Goal: Task Accomplishment & Management: Use online tool/utility

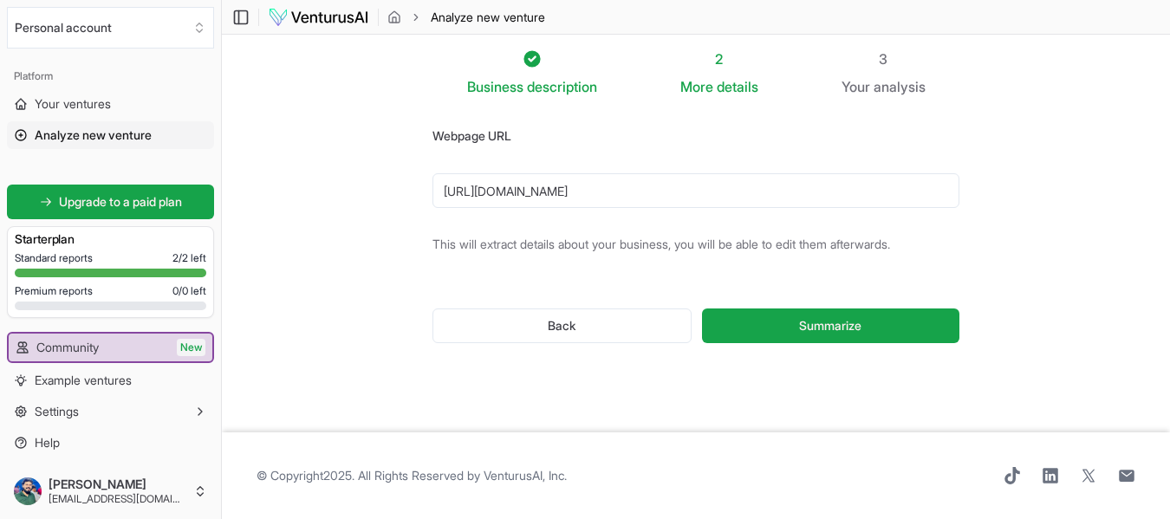
scroll to position [68, 0]
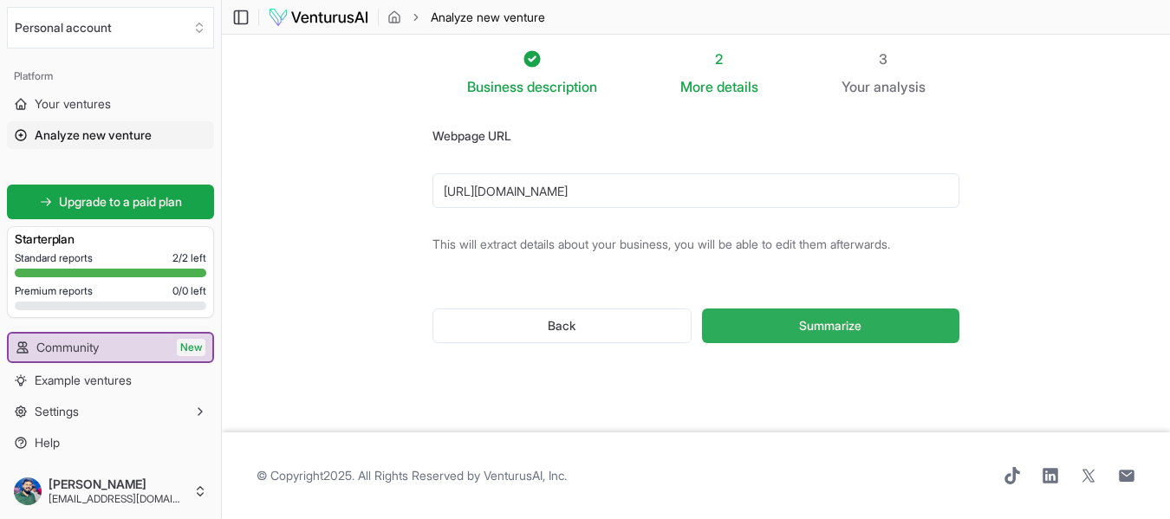
type input "https://macoydoor.com/"
click at [794, 328] on button "Summarize" at bounding box center [830, 325] width 257 height 35
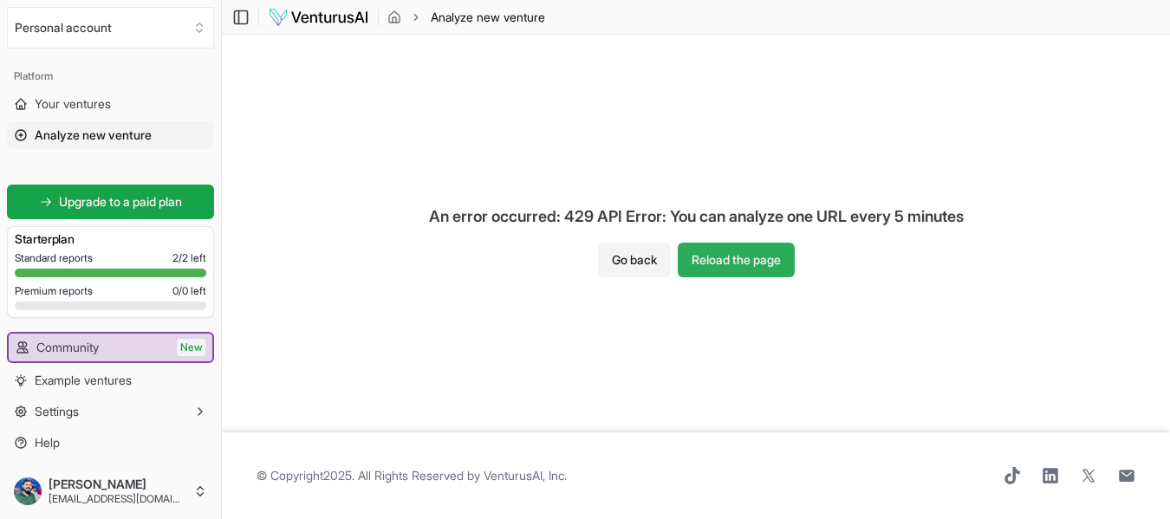
click at [747, 267] on button "Reload the page" at bounding box center [736, 260] width 117 height 35
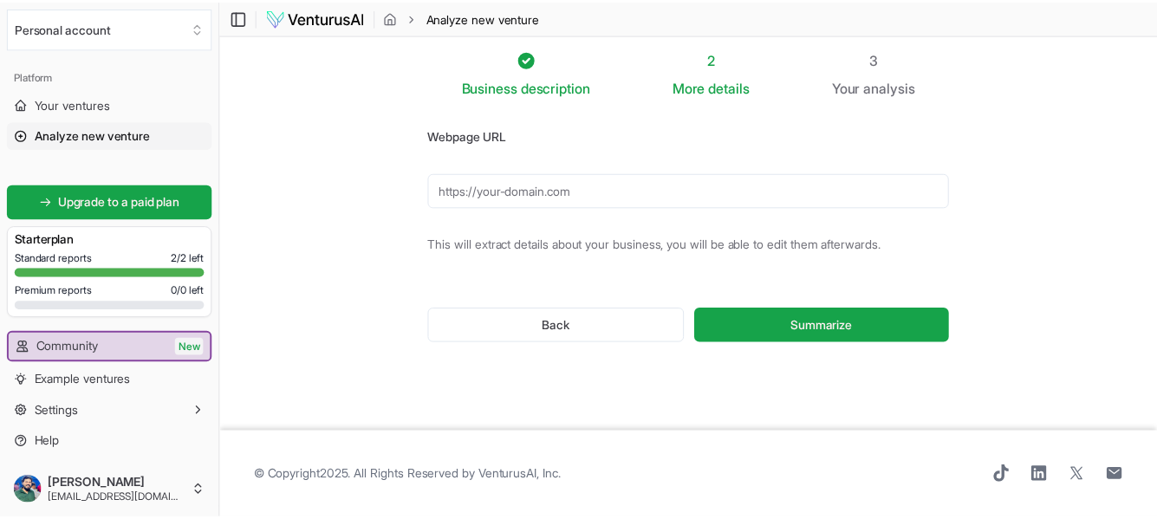
scroll to position [10805, 0]
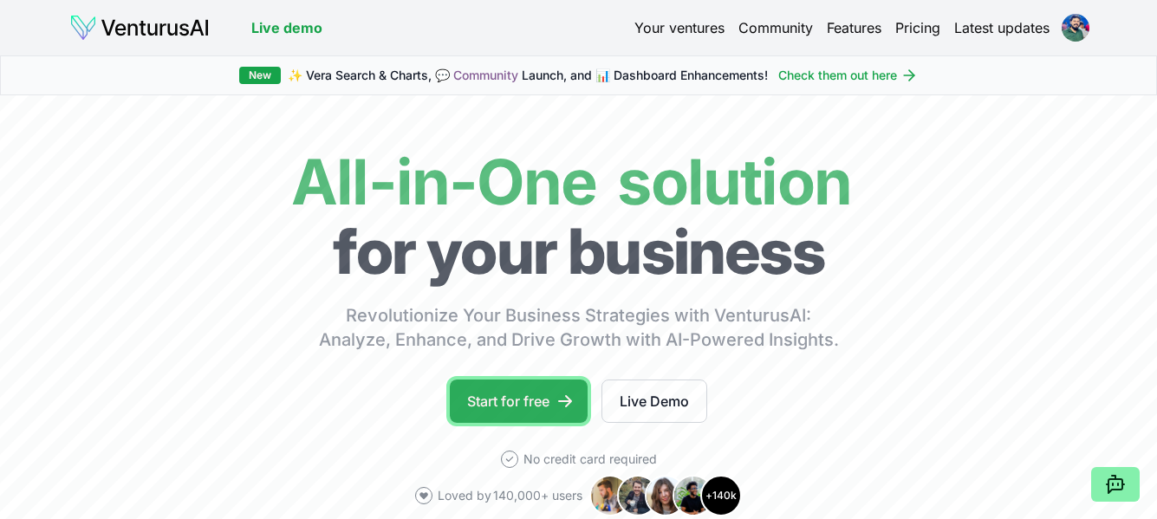
click at [524, 402] on link "Start for free" at bounding box center [519, 400] width 138 height 43
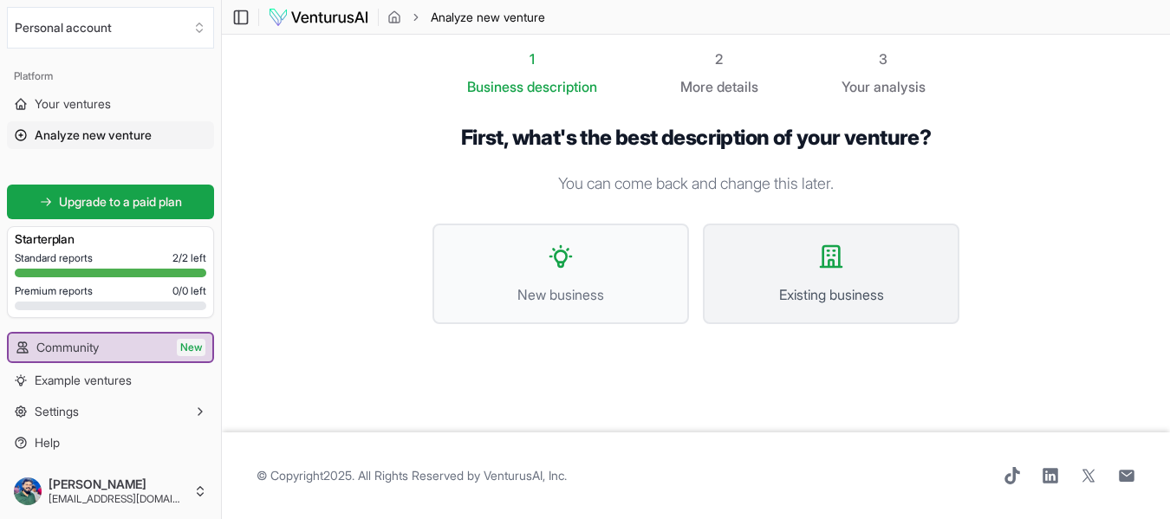
click at [817, 289] on span "Existing business" at bounding box center [831, 294] width 218 height 21
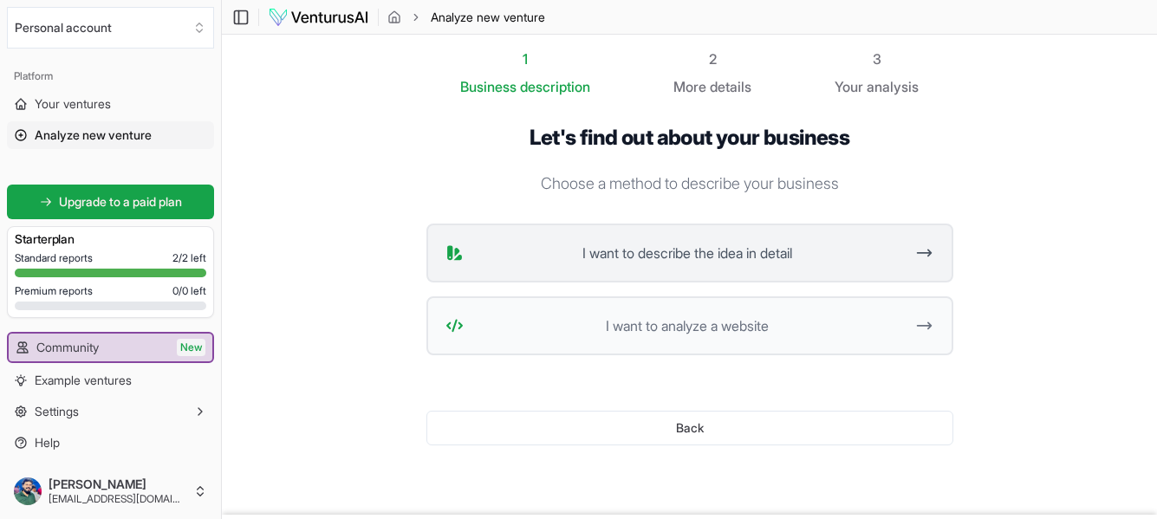
click at [753, 259] on span "I want to describe the idea in detail" at bounding box center [687, 253] width 434 height 21
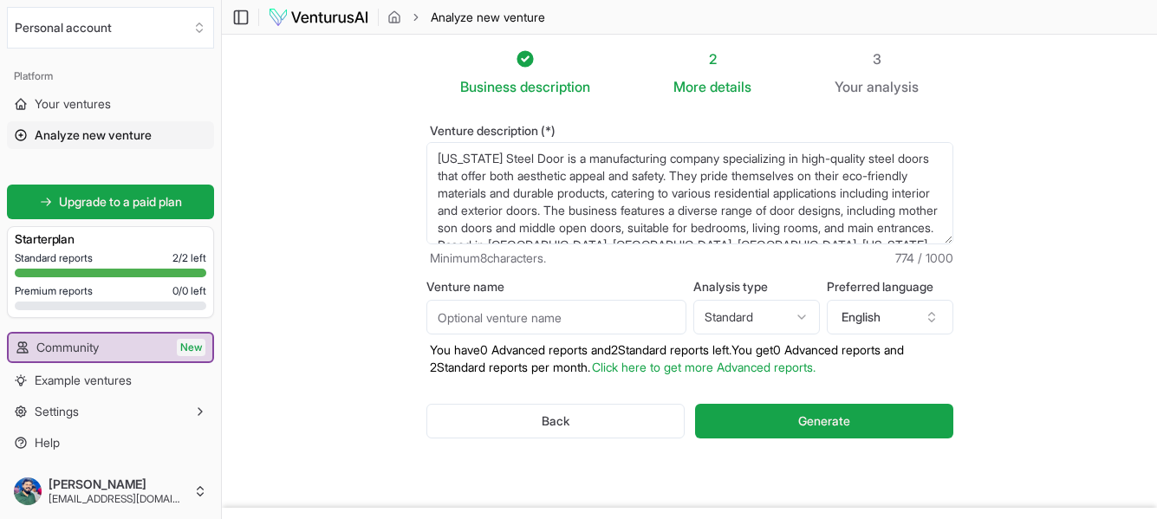
click at [684, 207] on textarea "[US_STATE] Steel Door is a manufacturing company specializing in high-quality s…" at bounding box center [689, 193] width 527 height 102
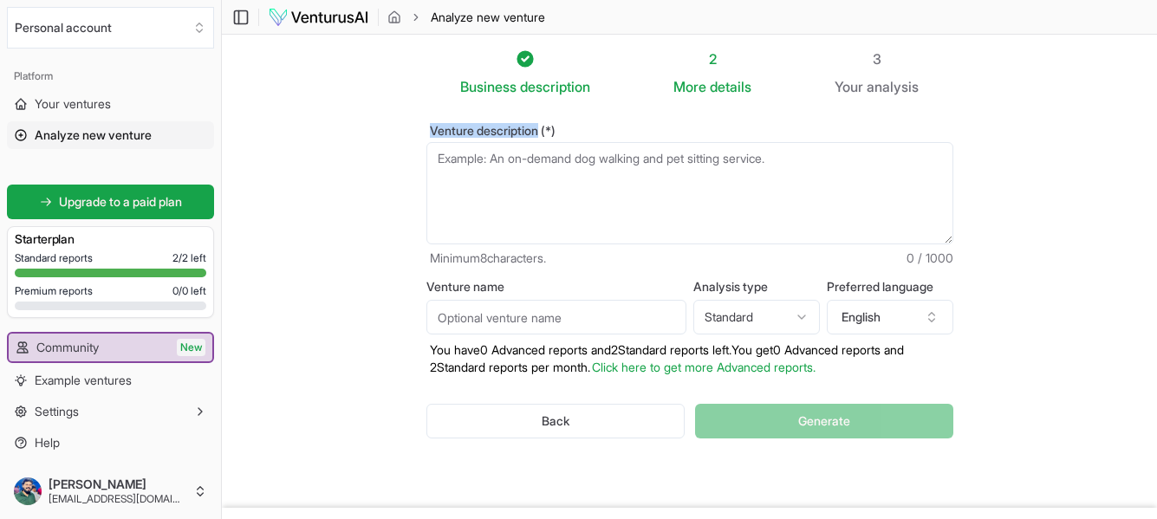
drag, startPoint x: 431, startPoint y: 124, endPoint x: 541, endPoint y: 131, distance: 110.3
type textarea "Venture description"
click at [541, 131] on label "Venture description (*)" at bounding box center [689, 131] width 527 height 12
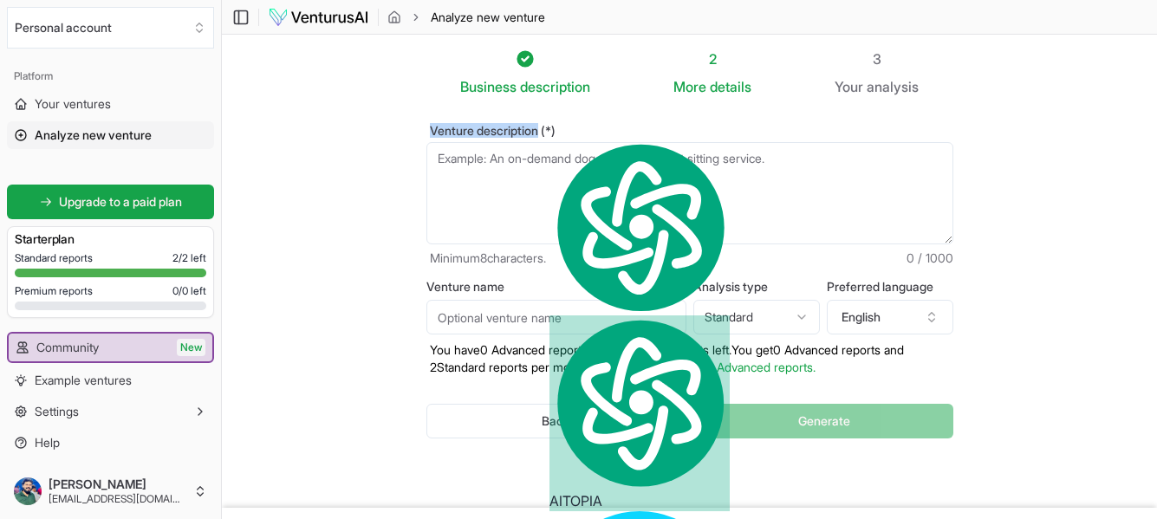
copy label "Venture description"
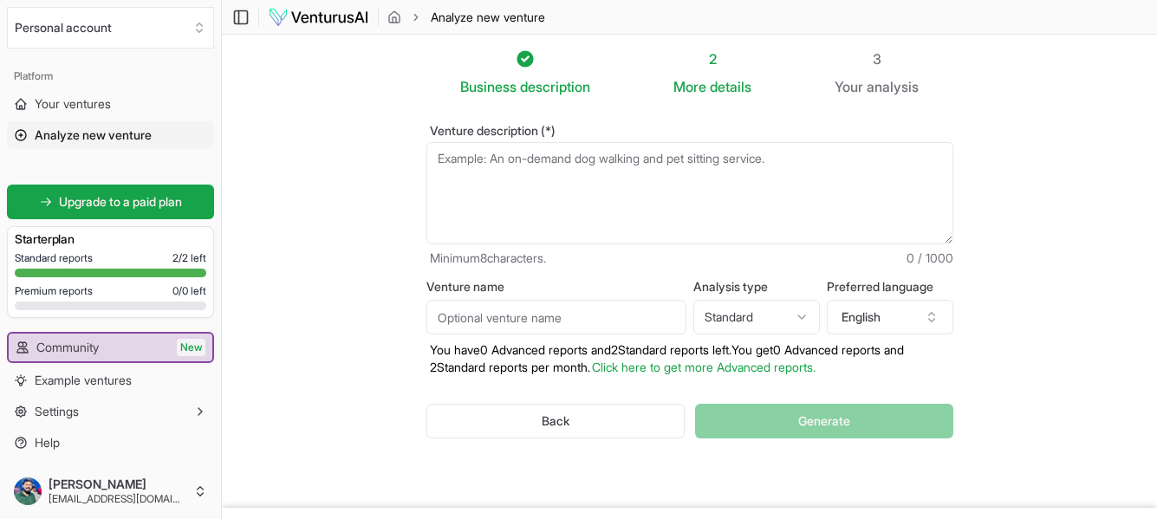
paste textarea "This venture specializes in manufacturing and supplying high-quality, durable, …"
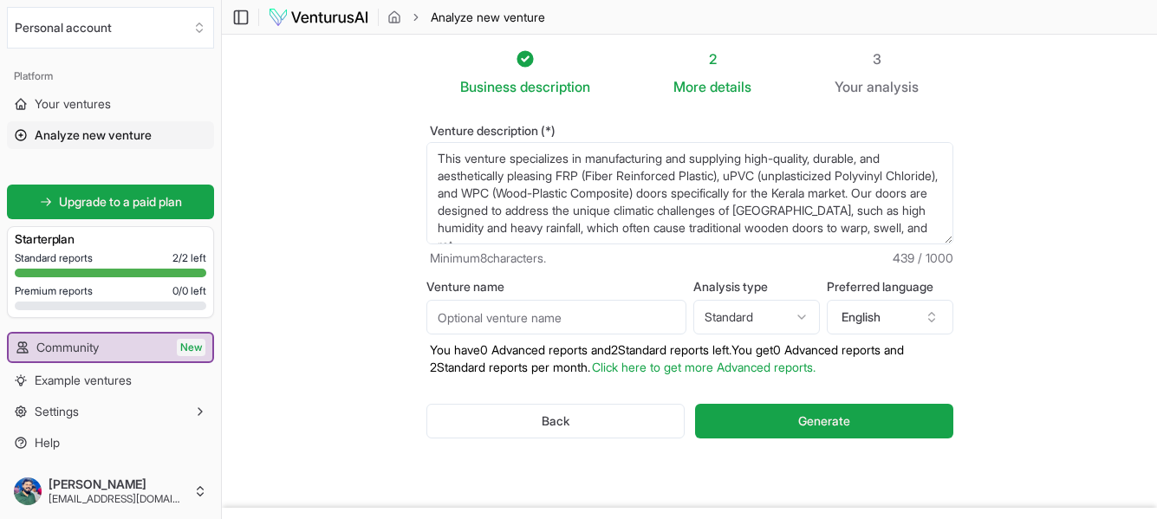
scroll to position [9, 0]
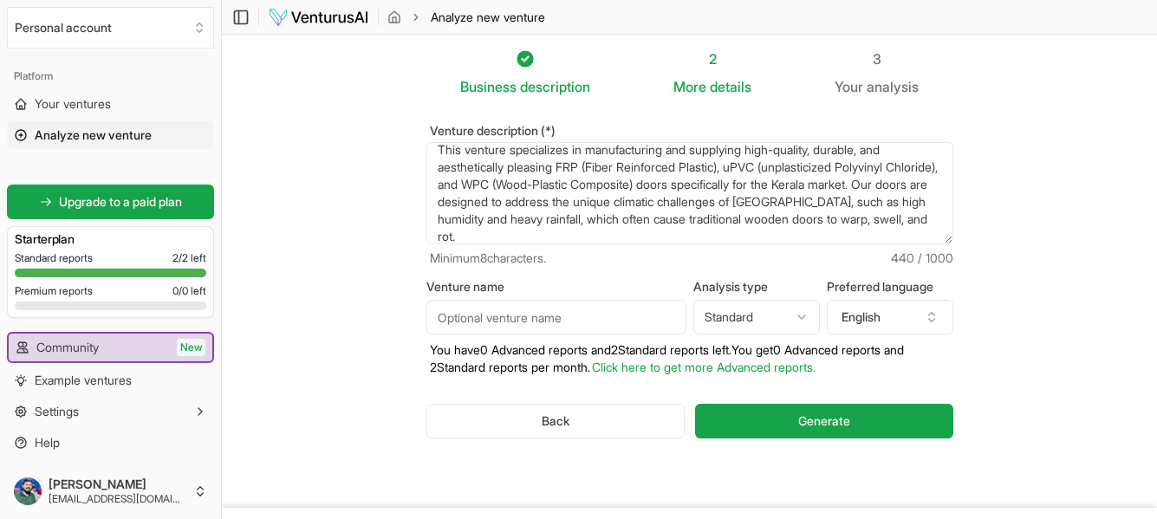
paste textarea "Our doors offer superior performance and value. The FRP doors are lightweight, …"
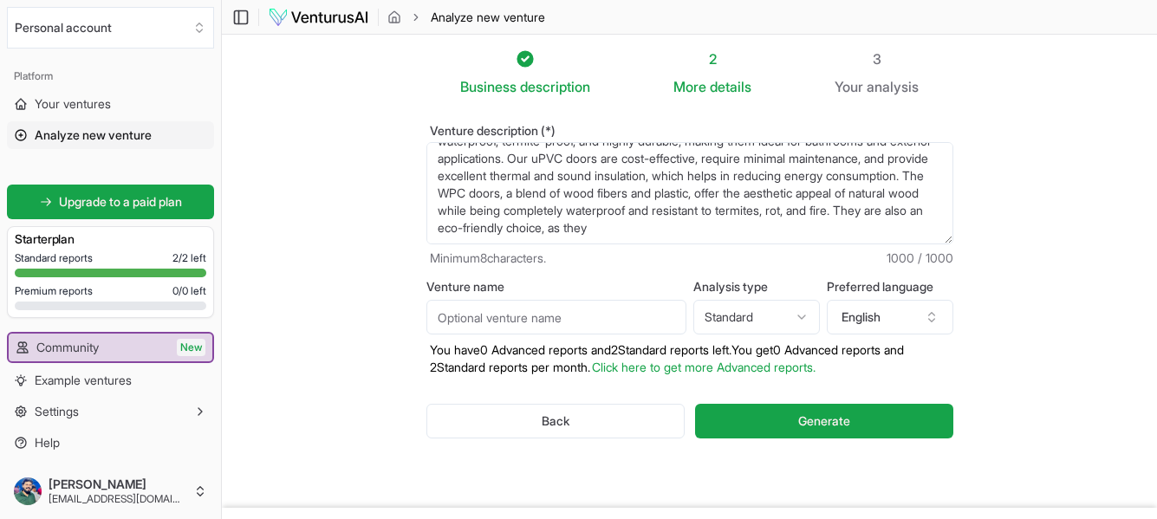
click at [475, 237] on textarea "This venture specializes in manufacturing and supplying high-quality, durable, …" at bounding box center [689, 193] width 527 height 102
drag, startPoint x: 477, startPoint y: 236, endPoint x: 548, endPoint y: 230, distance: 72.1
click at [548, 230] on textarea "This venture specializes in manufacturing and supplying high-quality, durable, …" at bounding box center [689, 193] width 527 height 102
type textarea "This venture specializes in manufacturing and supplying high-quality, durable, …"
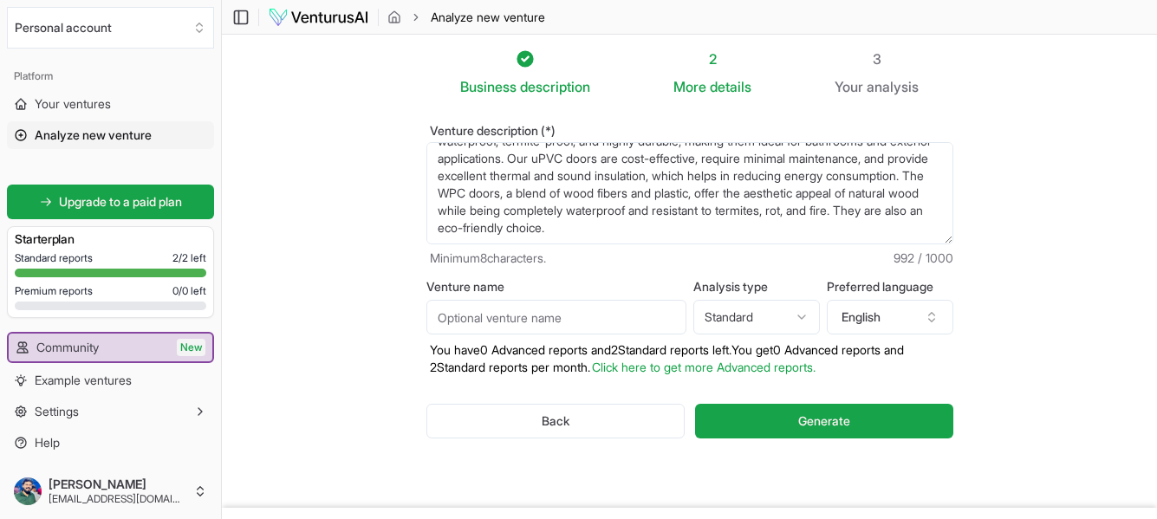
click at [504, 324] on input "Venture name" at bounding box center [556, 317] width 260 height 35
type input "[PERSON_NAME]"
click at [806, 317] on html "We value your privacy We use cookies to enhance your browsing experience, serve…" at bounding box center [578, 259] width 1157 height 519
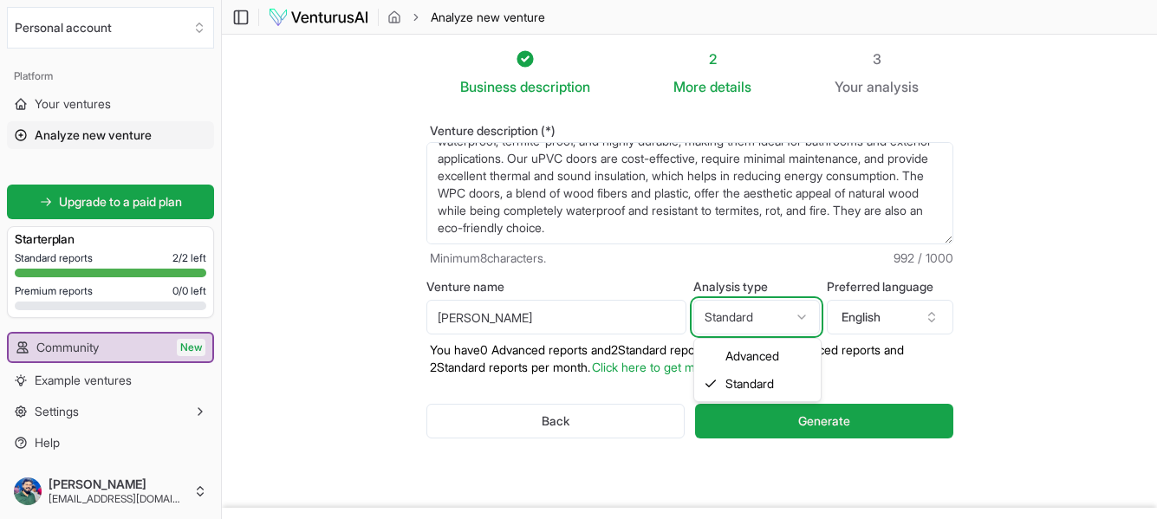
click at [806, 317] on html "We value your privacy We use cookies to enhance your browsing experience, serve…" at bounding box center [578, 259] width 1157 height 519
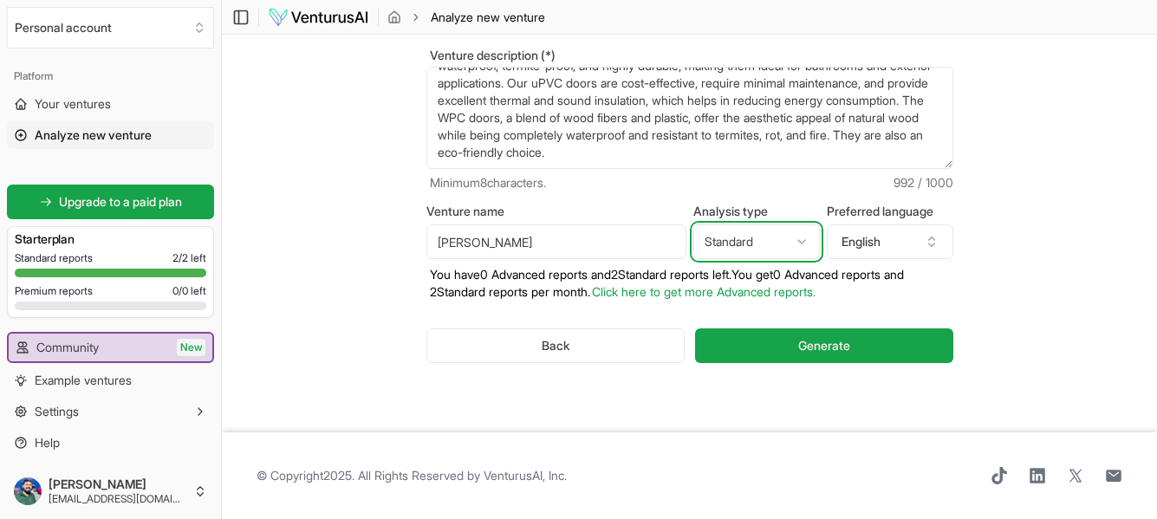
scroll to position [0, 0]
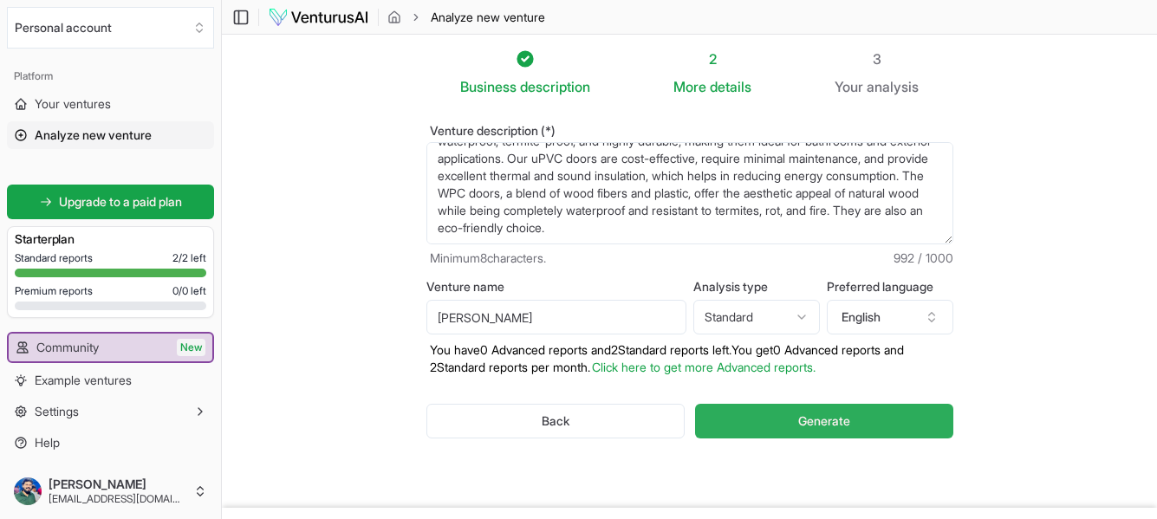
click at [839, 427] on span "Generate" at bounding box center [824, 420] width 52 height 17
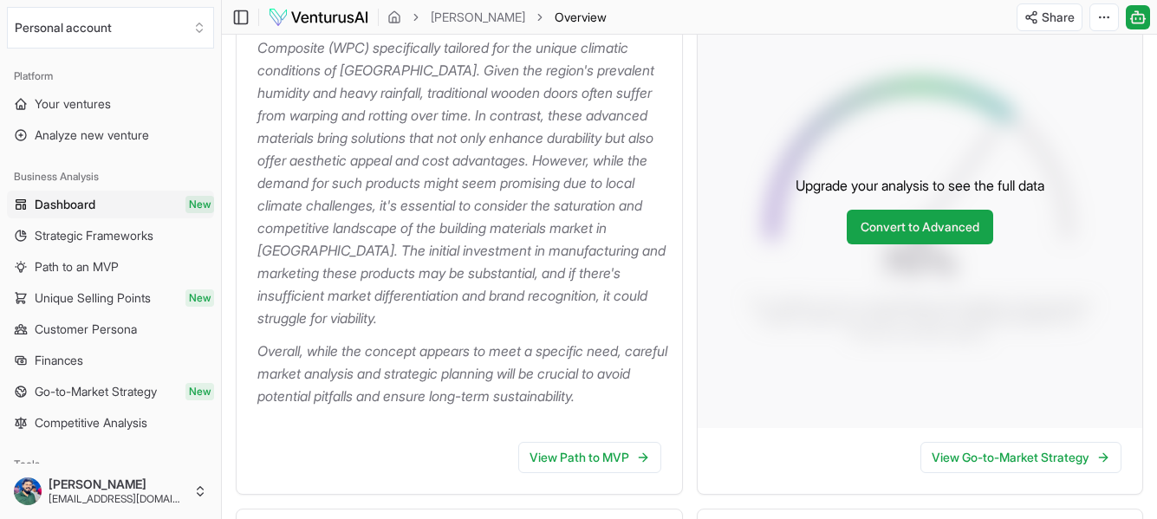
scroll to position [444, 0]
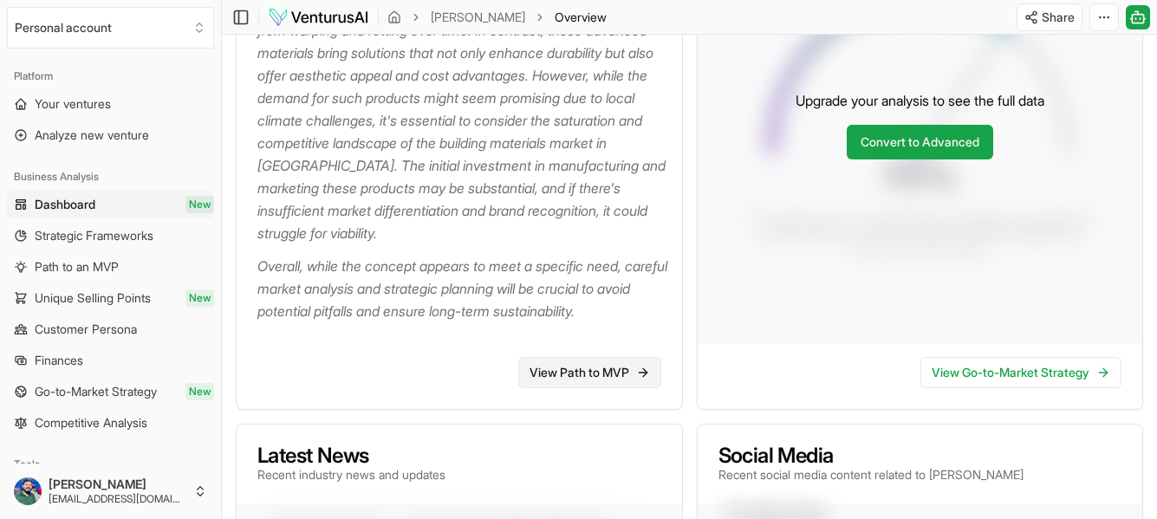
click at [562, 388] on link "View Path to MVP" at bounding box center [589, 372] width 143 height 31
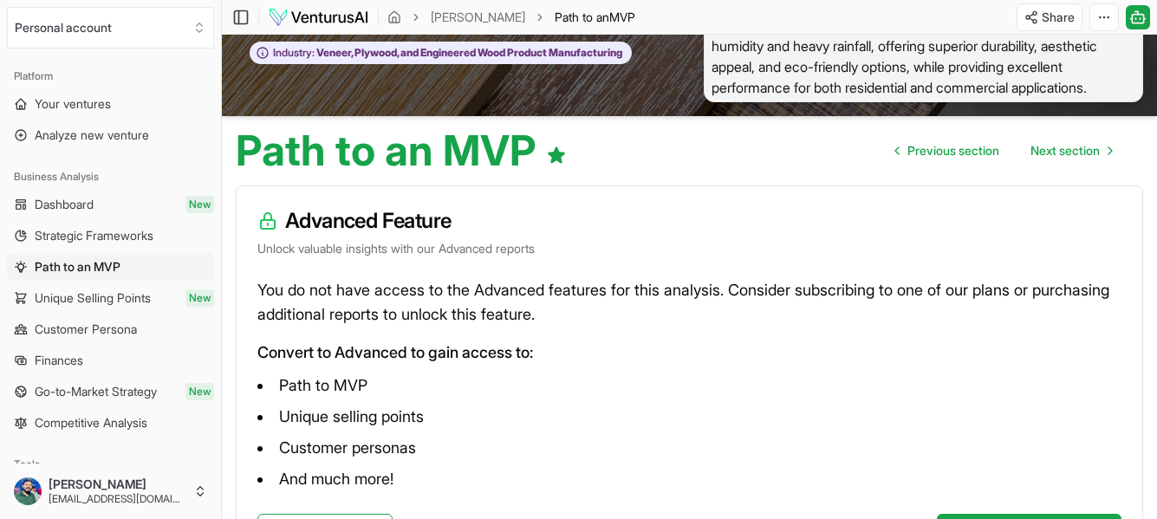
scroll to position [231, 0]
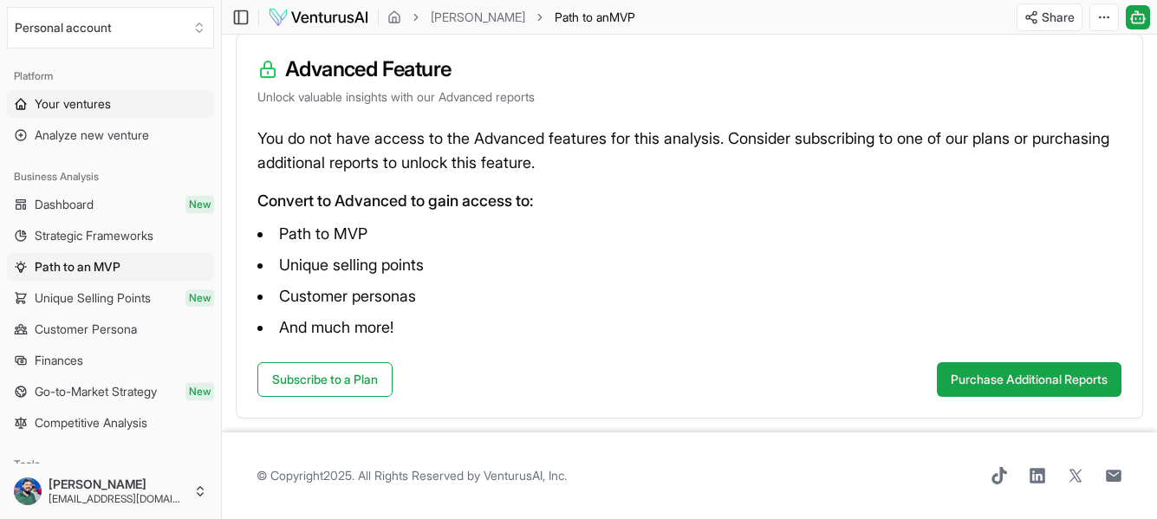
click at [69, 99] on span "Your ventures" at bounding box center [73, 103] width 76 height 17
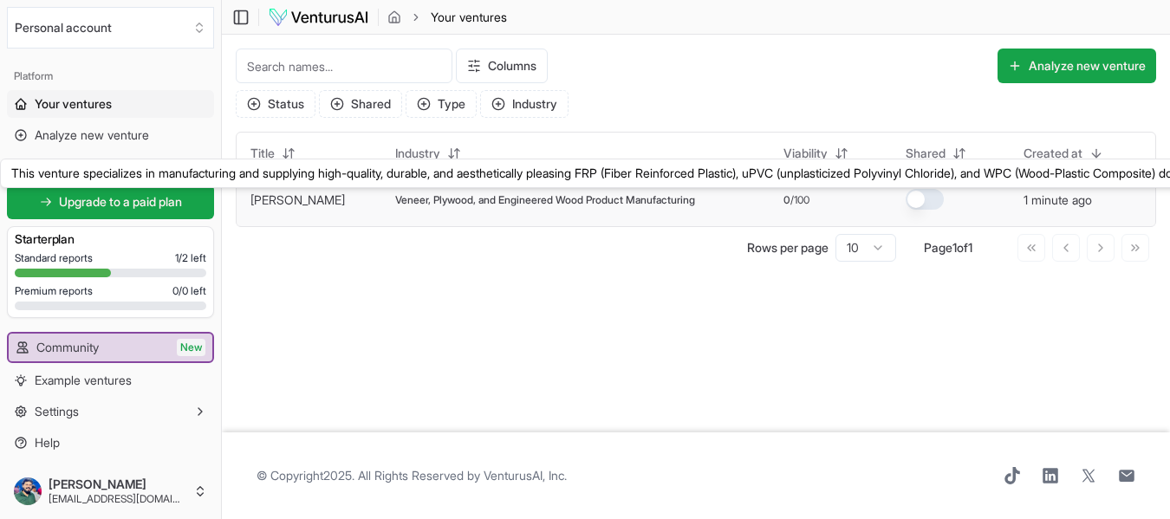
click at [269, 204] on link "[PERSON_NAME]" at bounding box center [297, 199] width 94 height 15
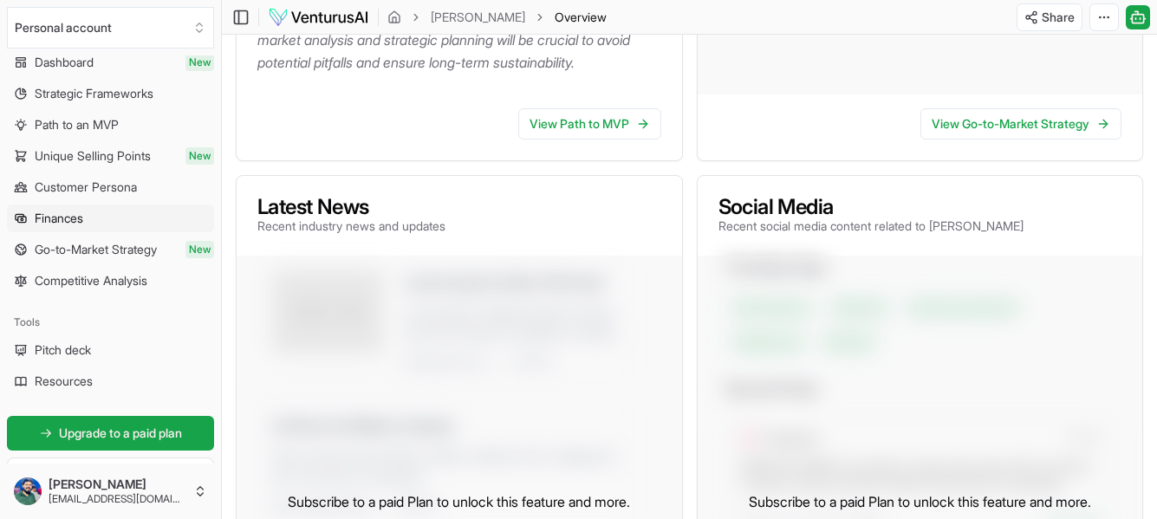
scroll to position [173, 0]
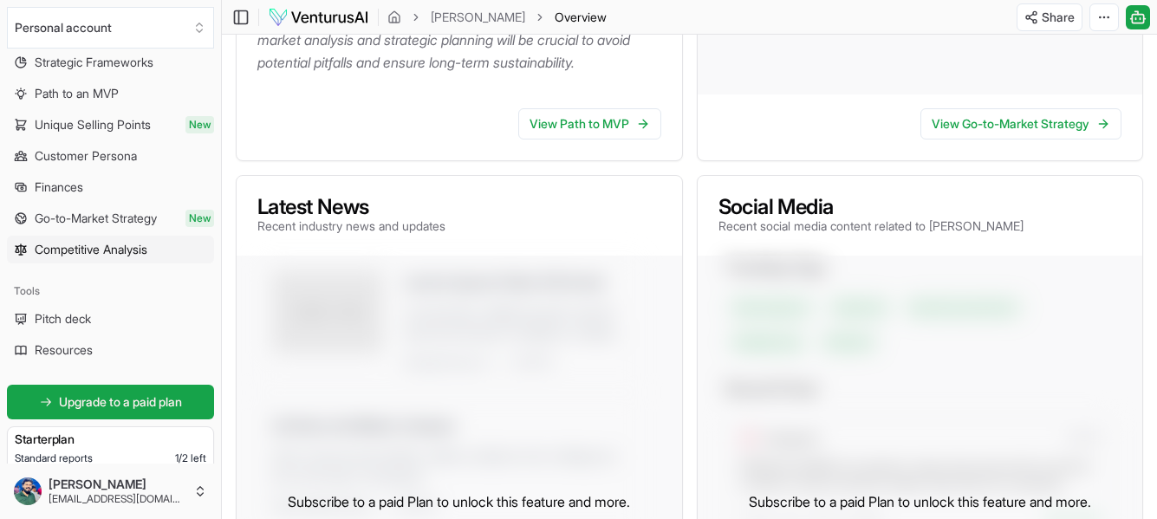
click at [98, 249] on span "Competitive Analysis" at bounding box center [91, 249] width 113 height 17
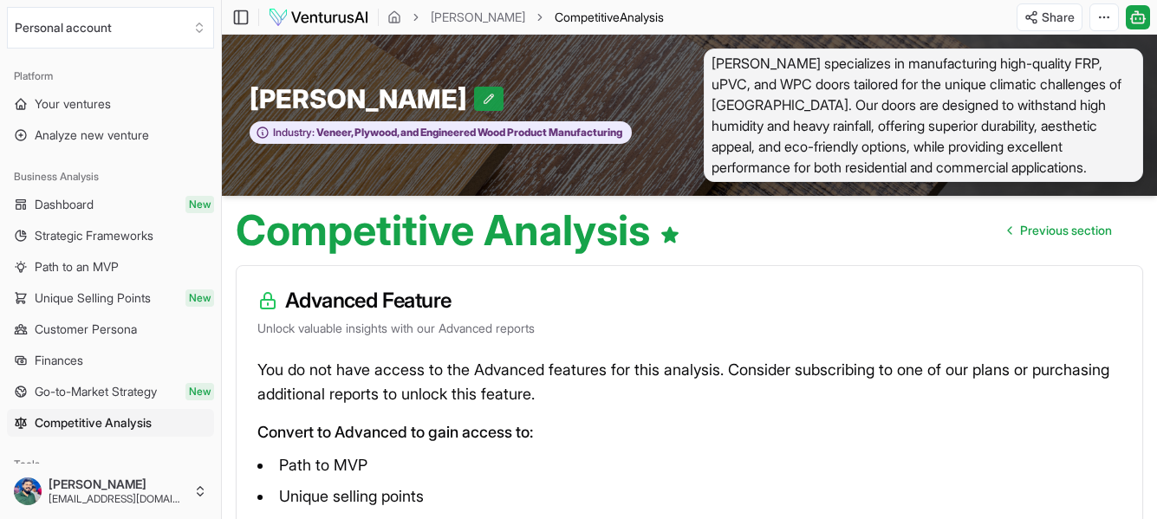
click at [484, 97] on icon at bounding box center [489, 99] width 10 height 10
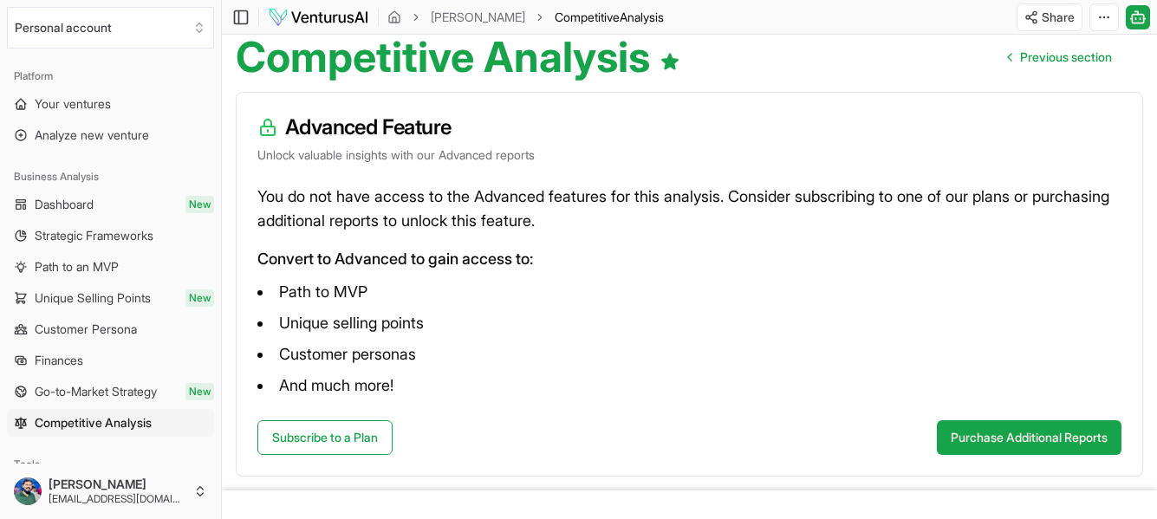
scroll to position [231, 0]
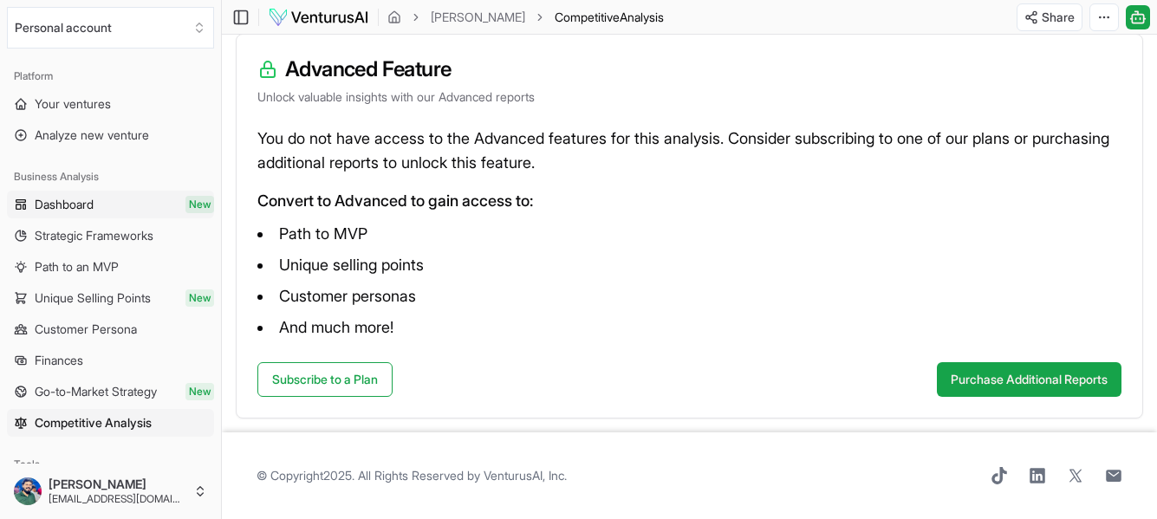
click at [90, 204] on span "Dashboard" at bounding box center [64, 204] width 59 height 17
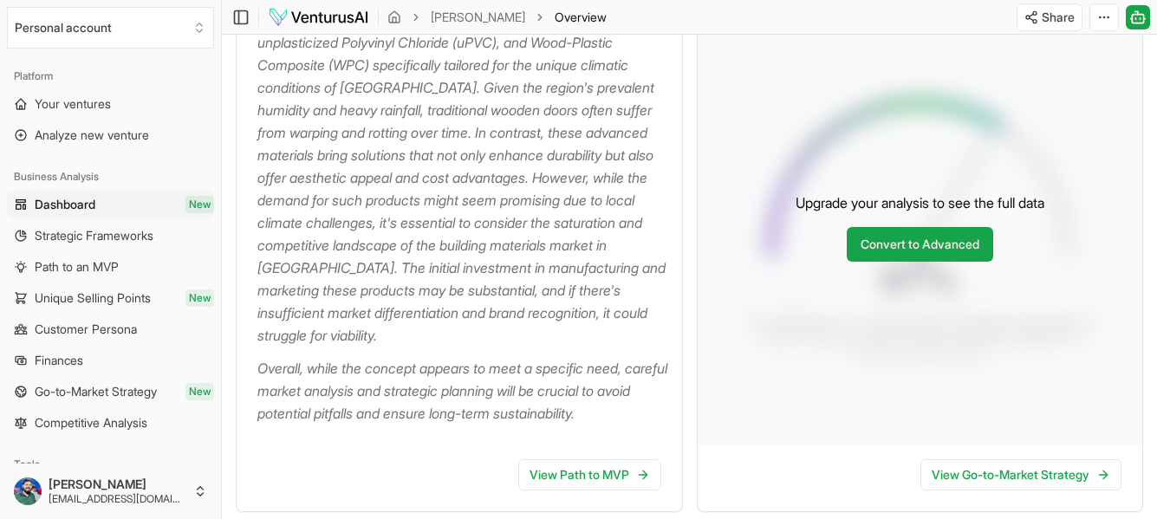
scroll to position [347, 0]
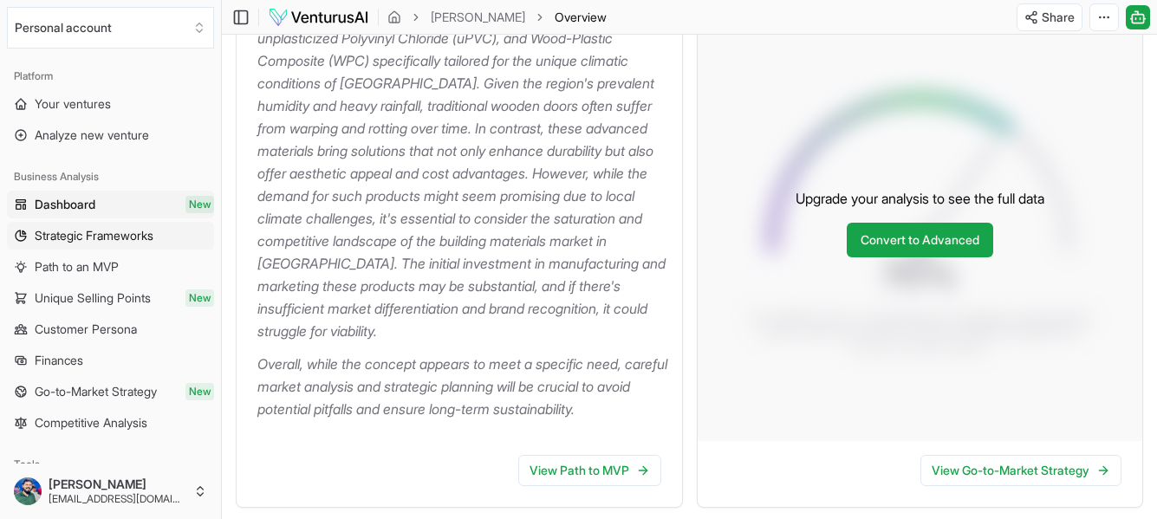
click at [81, 234] on span "Strategic Frameworks" at bounding box center [94, 235] width 119 height 17
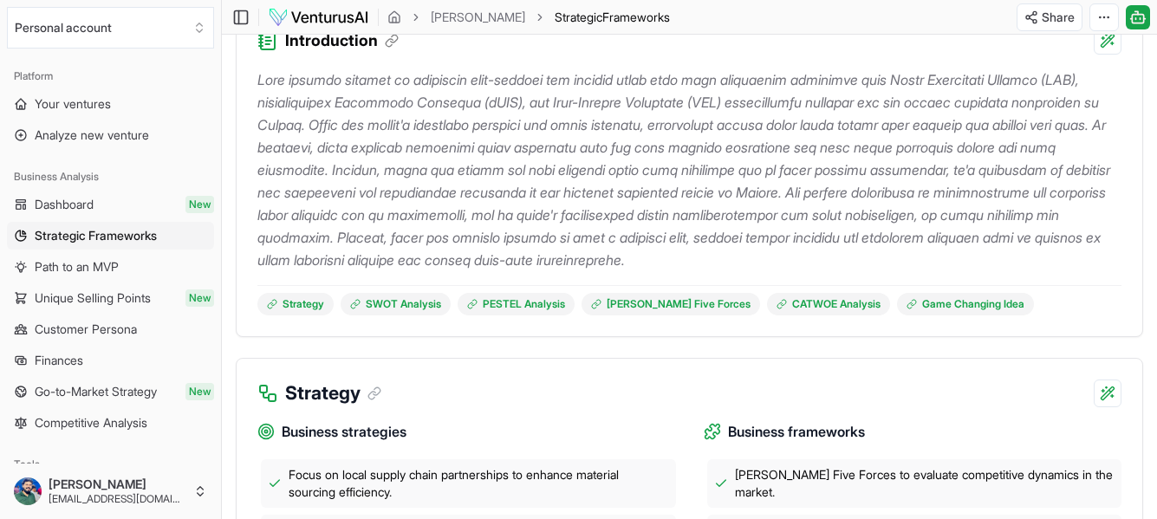
scroll to position [173, 0]
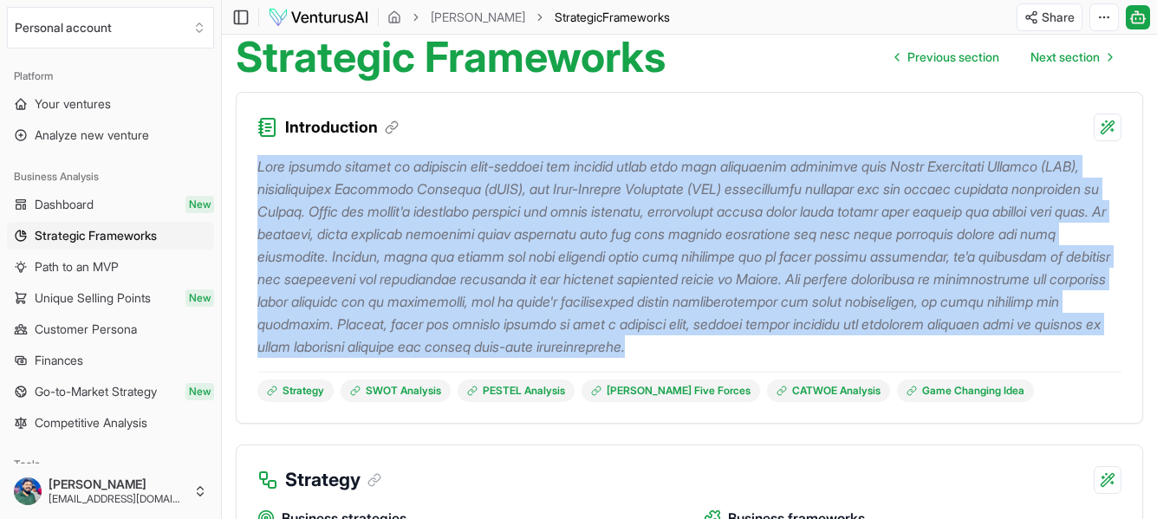
drag, startPoint x: 873, startPoint y: 350, endPoint x: 260, endPoint y: 165, distance: 640.8
click at [260, 165] on p at bounding box center [689, 256] width 864 height 203
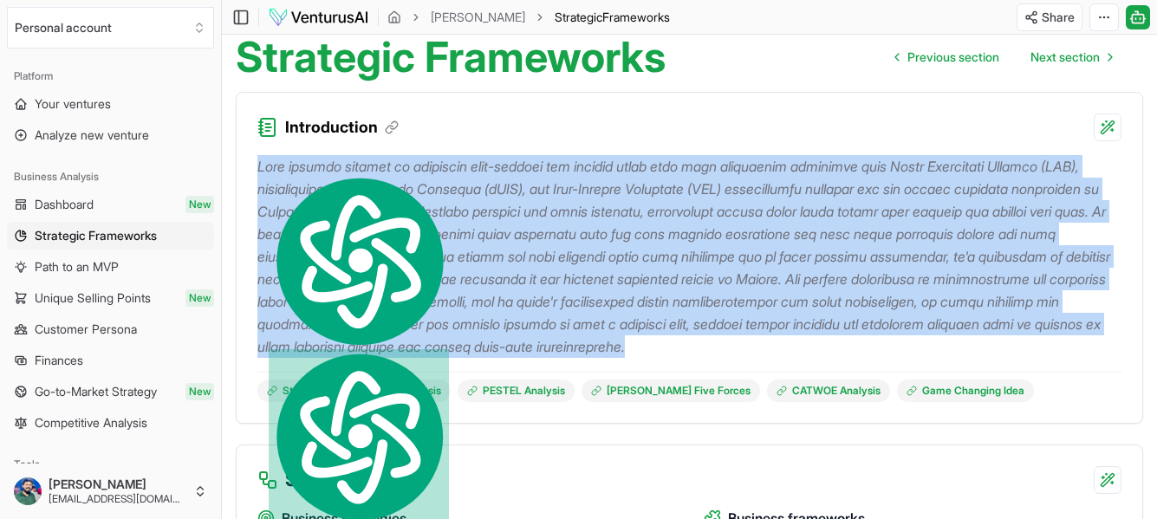
copy p "This venture focuses on producing high-quality and durable doors made from inno…"
click at [665, 208] on p at bounding box center [689, 256] width 864 height 203
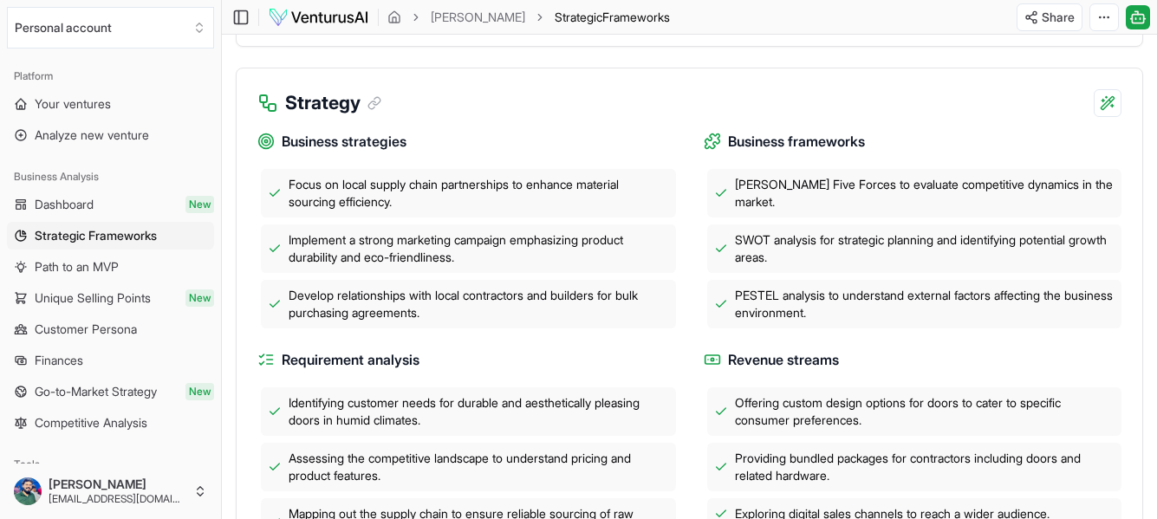
scroll to position [520, 0]
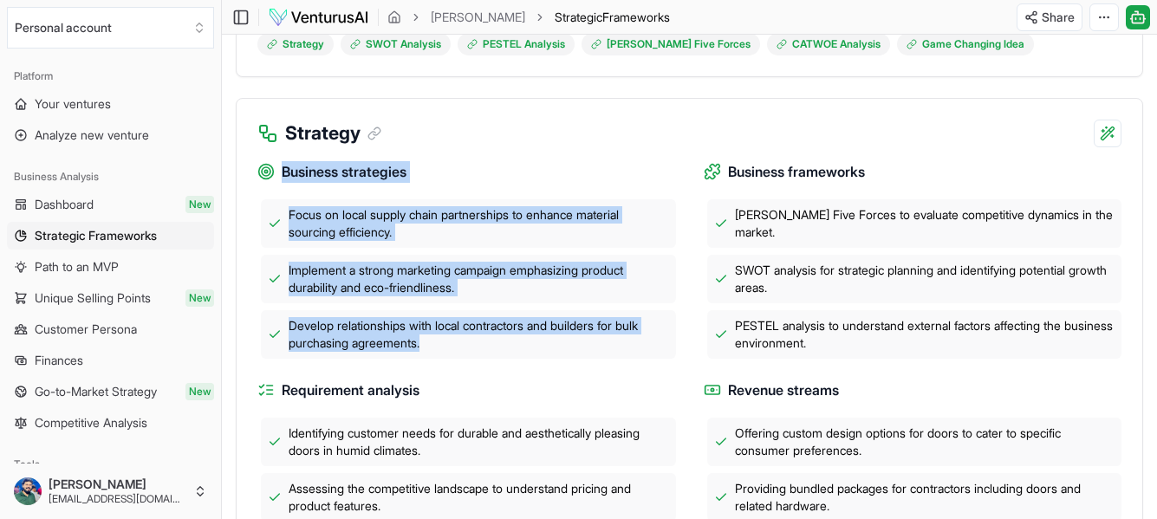
drag, startPoint x: 286, startPoint y: 168, endPoint x: 432, endPoint y: 368, distance: 248.0
click at [432, 368] on div "Business strategies Focus on local supply chain partnerships to enhance materia…" at bounding box center [689, 362] width 864 height 430
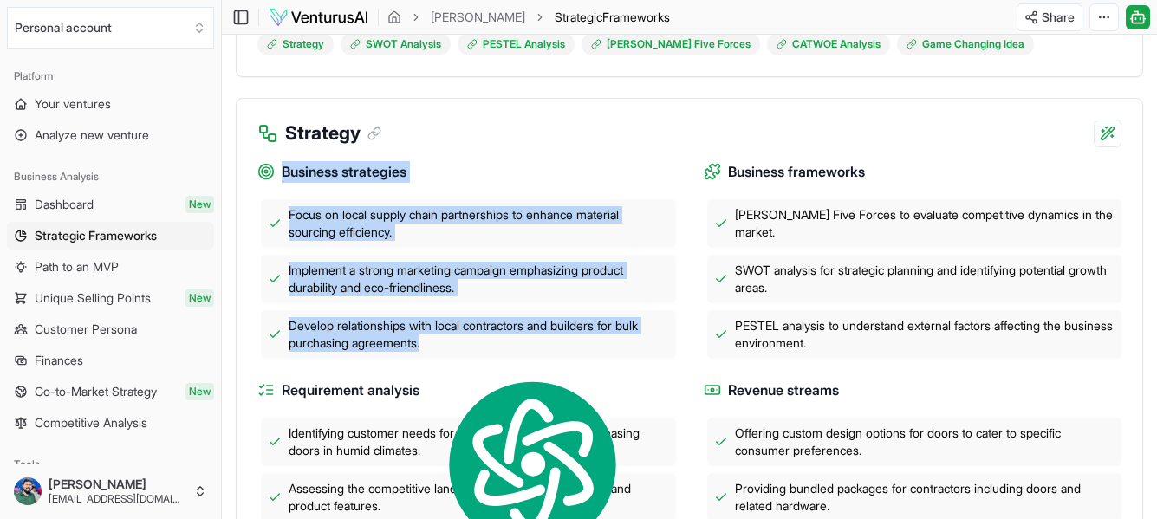
click at [644, 235] on span "Focus on local supply chain partnerships to enhance material sourcing efficienc…" at bounding box center [479, 223] width 380 height 35
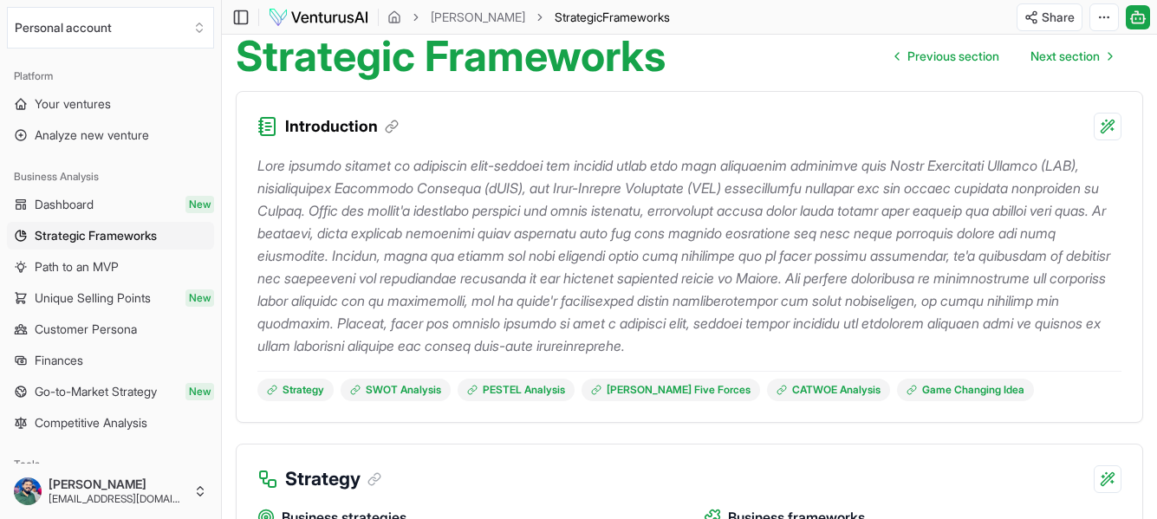
scroll to position [173, 0]
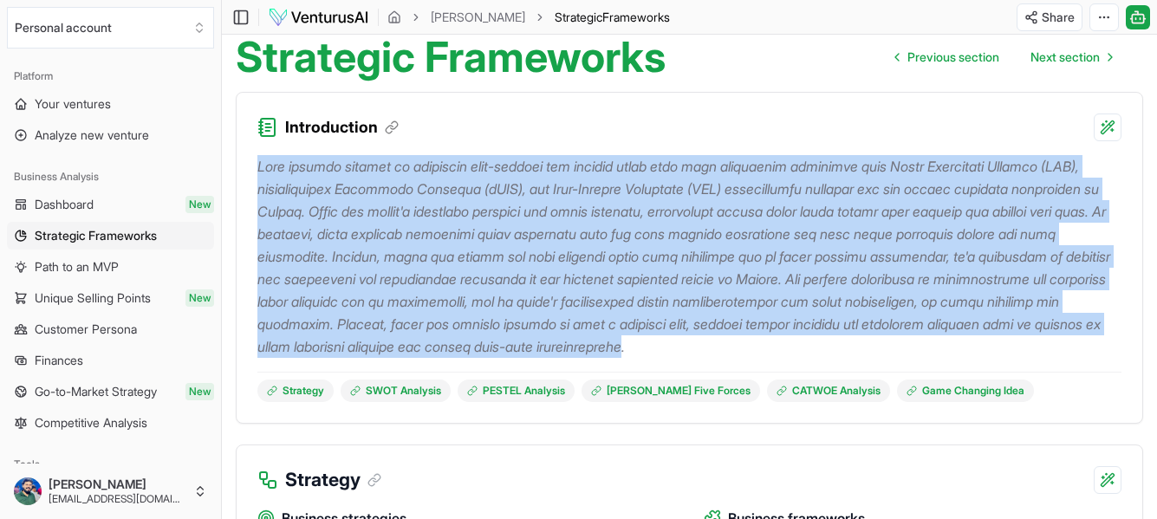
drag, startPoint x: 863, startPoint y: 350, endPoint x: 248, endPoint y: 168, distance: 641.5
click at [248, 168] on div "Strategy SWOT Analysis PESTEL Analysis [PERSON_NAME] Five Forces CATWOE Analysi…" at bounding box center [689, 282] width 905 height 282
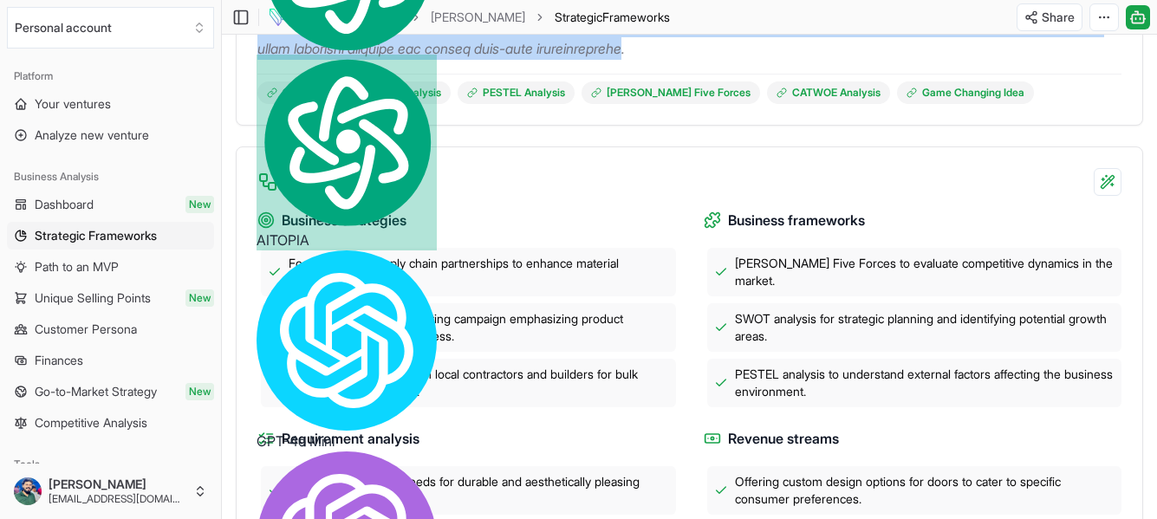
scroll to position [520, 0]
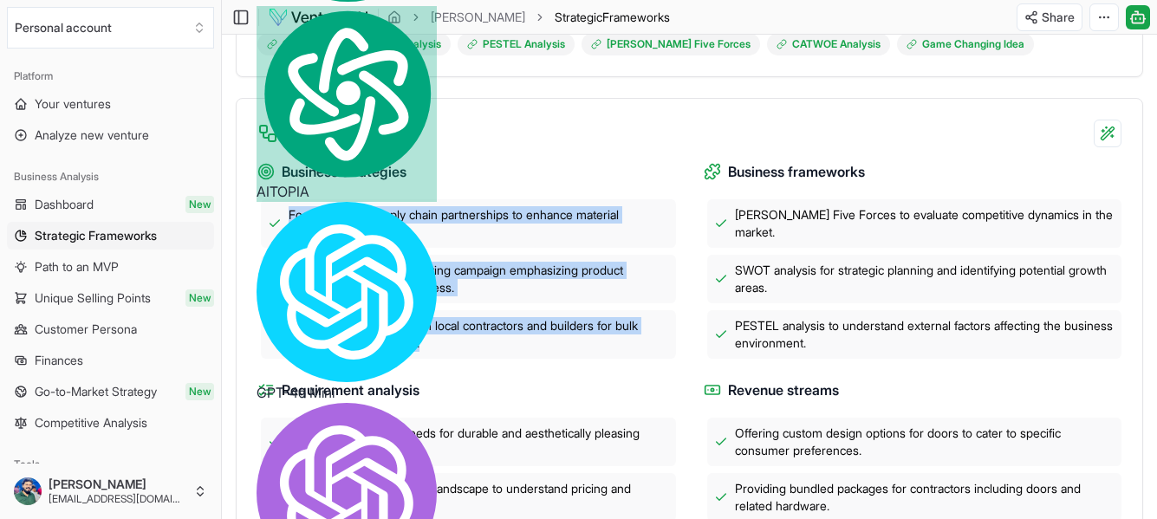
drag, startPoint x: 442, startPoint y: 347, endPoint x: 269, endPoint y: 211, distance: 220.3
click at [269, 211] on div "Focus on local supply chain partnerships to enhance material sourcing efficienc…" at bounding box center [466, 278] width 418 height 159
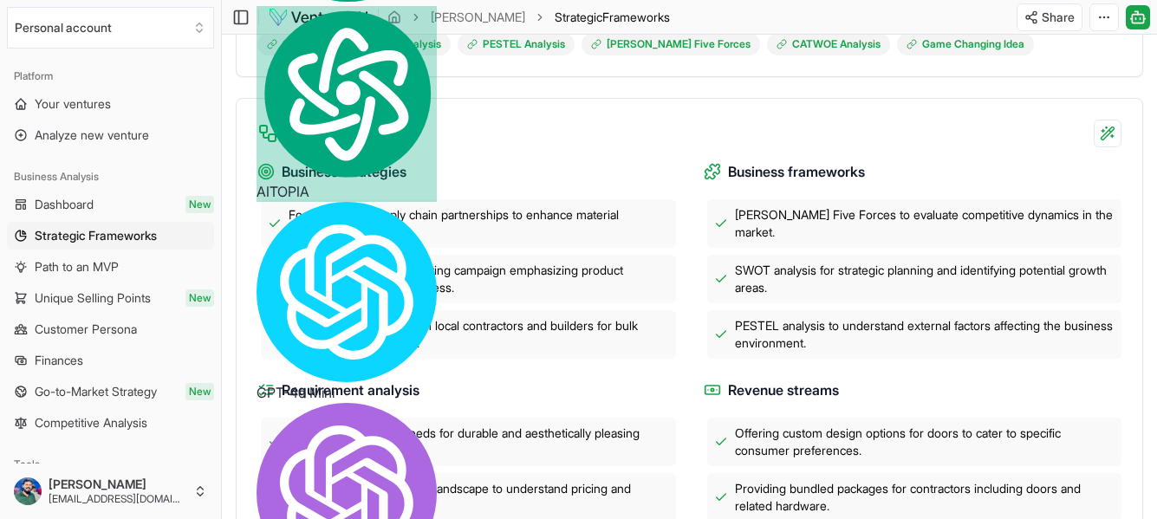
click at [660, 157] on div "Business strategies Focus on local supply chain partnerships to enhance materia…" at bounding box center [689, 362] width 864 height 430
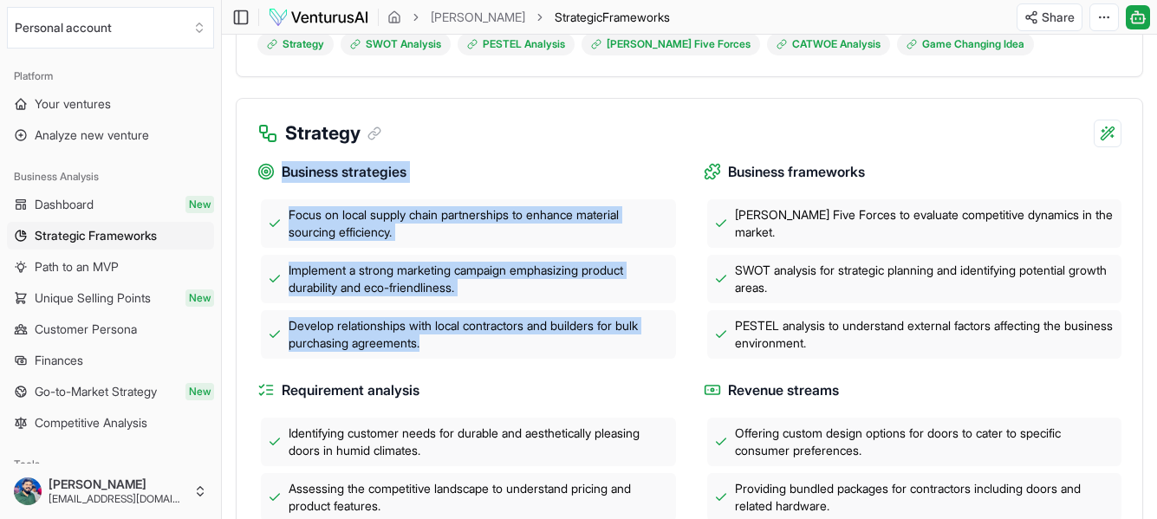
drag, startPoint x: 353, startPoint y: 321, endPoint x: 322, endPoint y: 264, distance: 65.1
click at [238, 184] on div "Business strategies Focus on local supply chain partnerships to enhance materia…" at bounding box center [689, 372] width 905 height 451
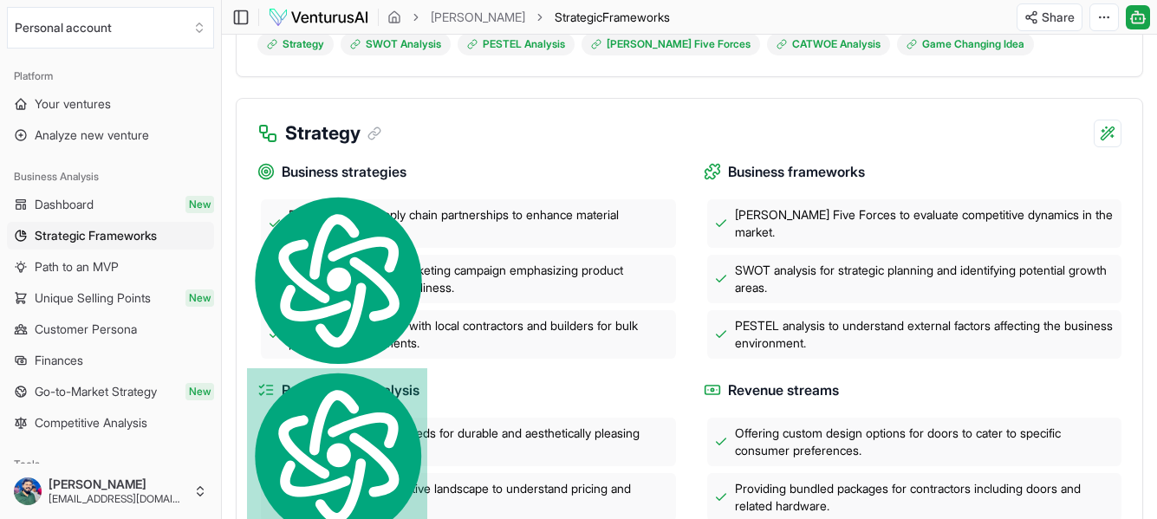
click at [626, 403] on div "Requirement analysis Identifying customer needs for durable and aesthetically p…" at bounding box center [466, 478] width 418 height 198
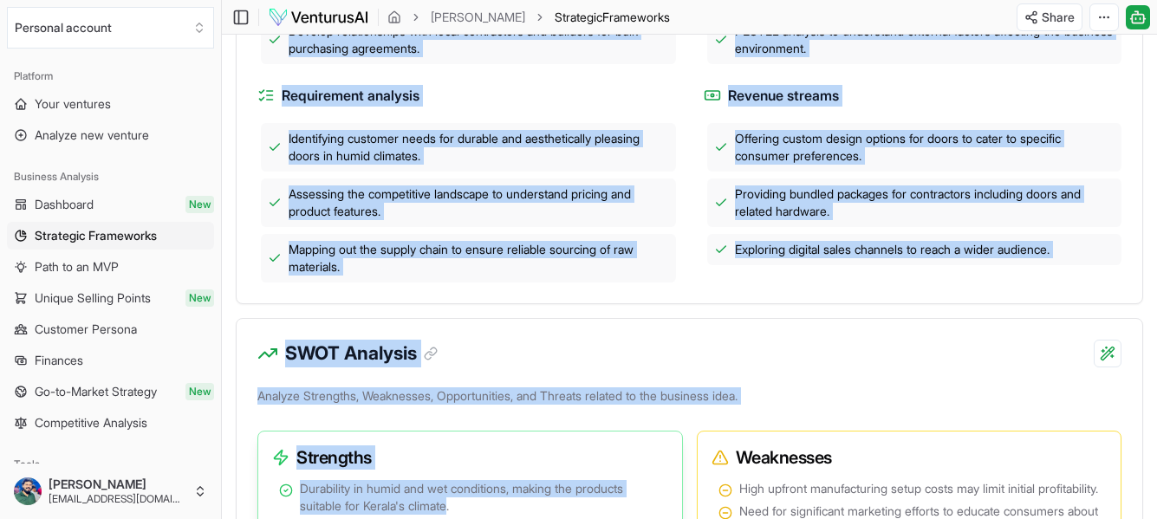
scroll to position [894, 0]
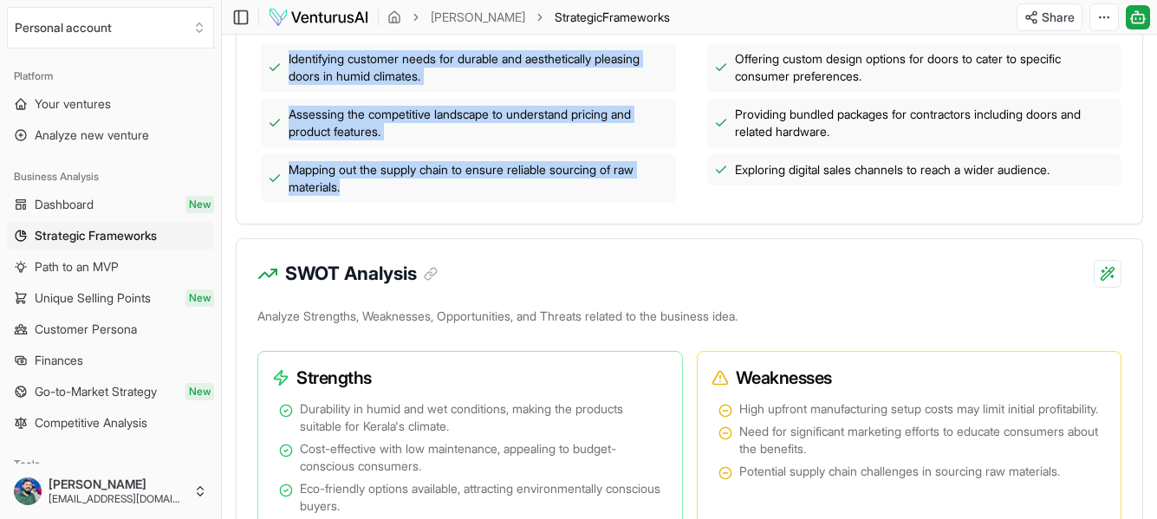
drag, startPoint x: 285, startPoint y: 127, endPoint x: 430, endPoint y: 192, distance: 158.6
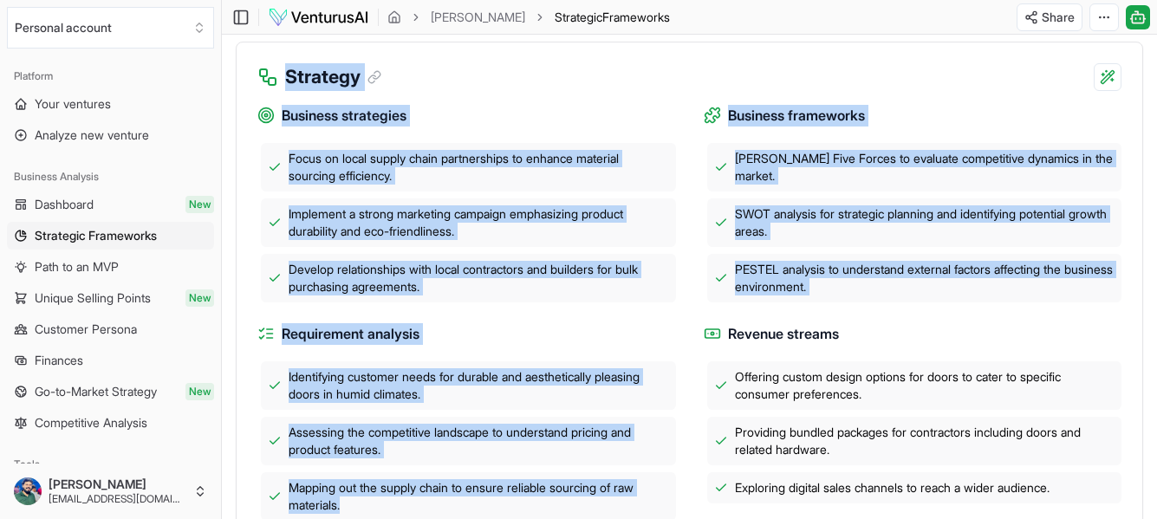
scroll to position [548, 0]
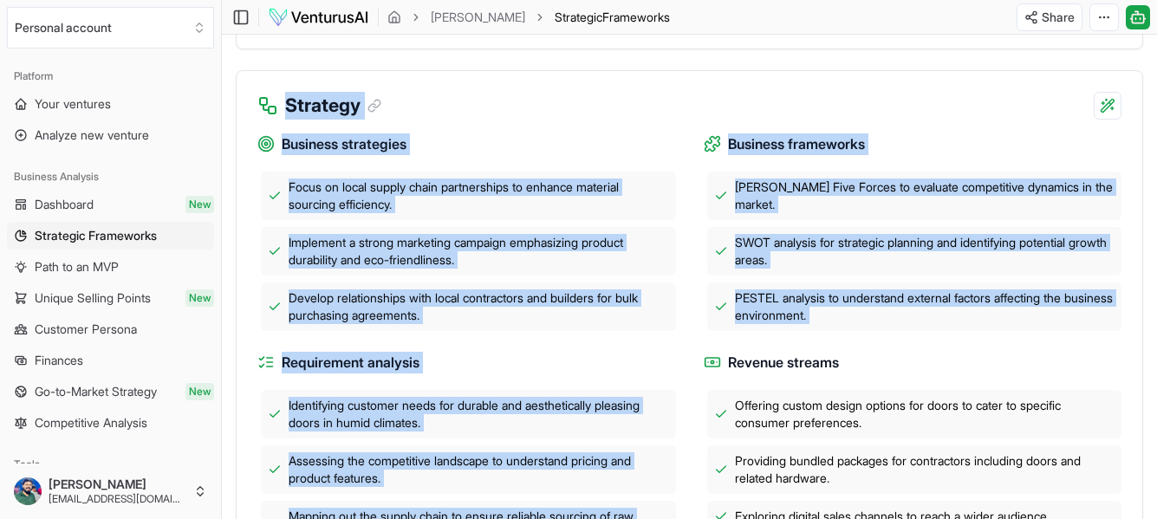
click at [593, 101] on div "Strategy" at bounding box center [689, 95] width 905 height 49
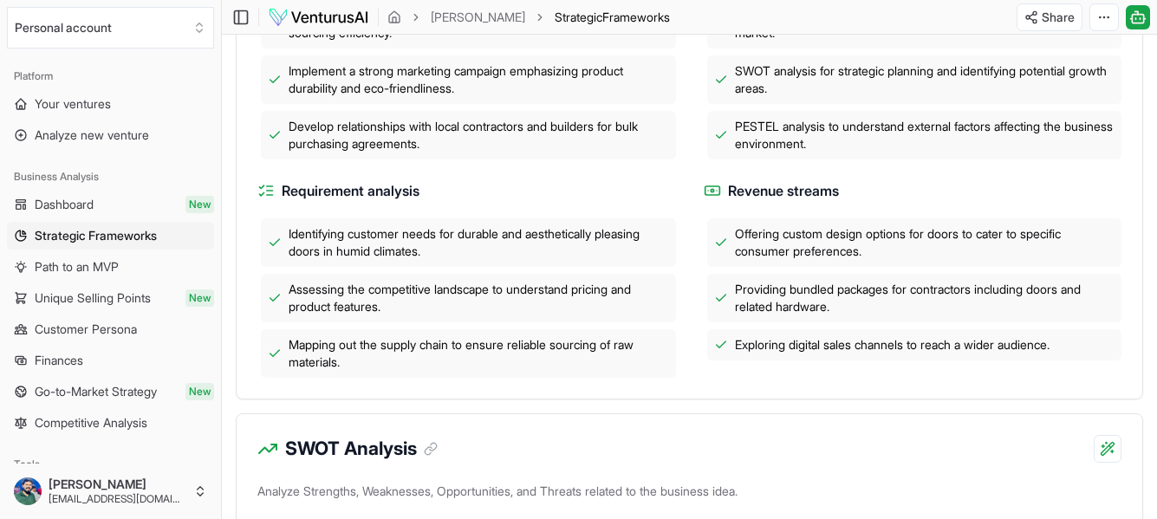
scroll to position [721, 0]
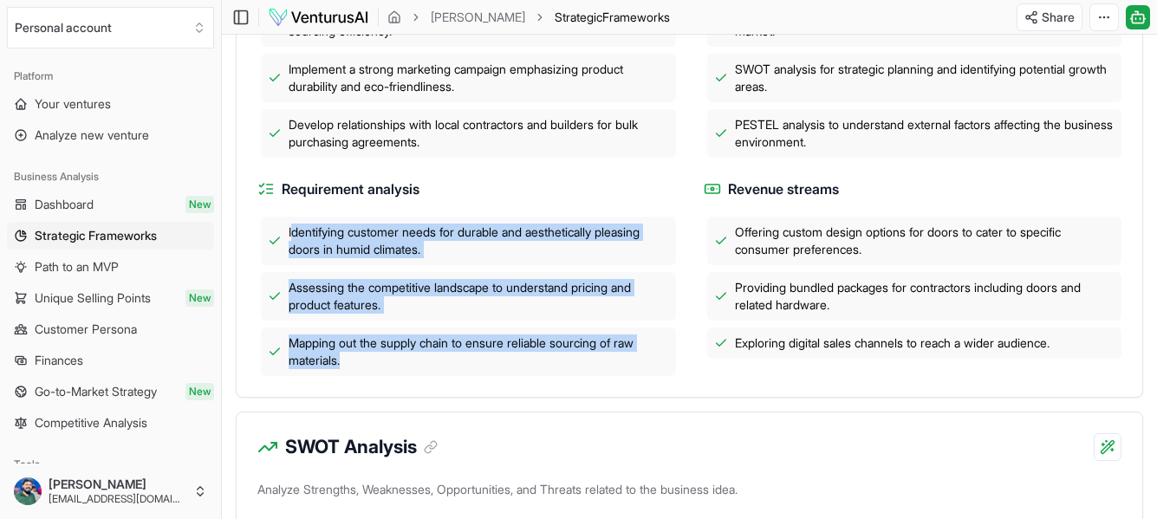
drag, startPoint x: 344, startPoint y: 362, endPoint x: 308, endPoint y: 214, distance: 152.6
click at [294, 208] on div "Requirement analysis Identifying customer needs for durable and aesthetically p…" at bounding box center [466, 277] width 418 height 198
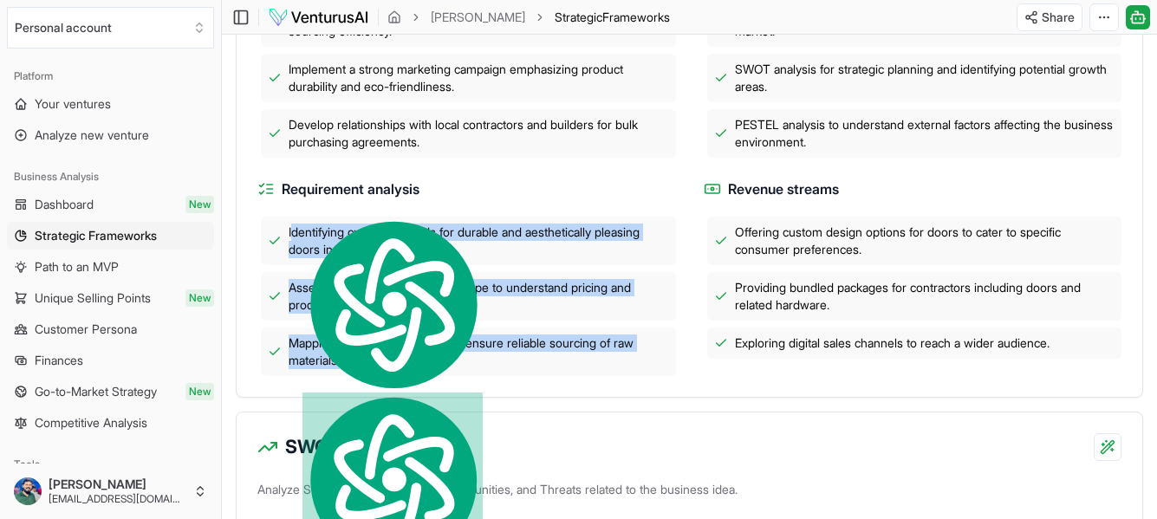
scroll to position [634, 0]
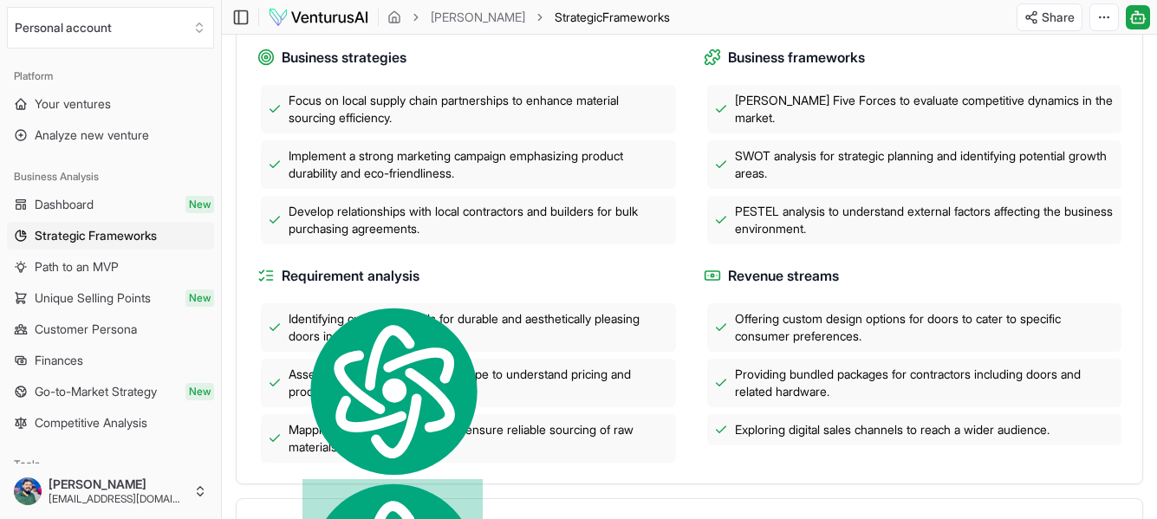
click at [483, 242] on div "Develop relationships with local contractors and builders for bulk purchasing a…" at bounding box center [468, 220] width 415 height 49
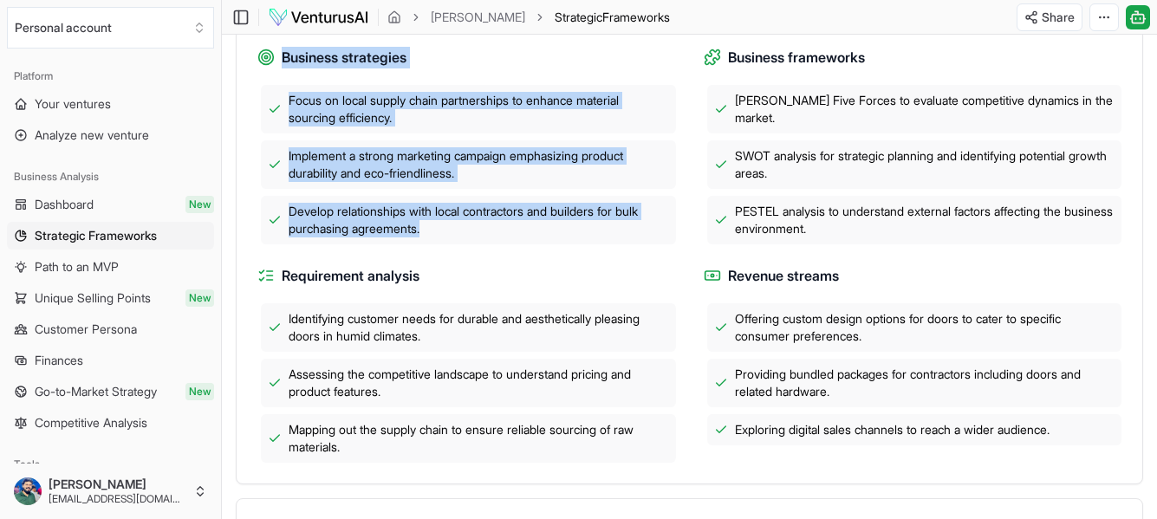
drag, startPoint x: 452, startPoint y: 231, endPoint x: 279, endPoint y: 57, distance: 245.7
click at [279, 57] on div "Business strategies Focus on local supply chain partnerships to enhance materia…" at bounding box center [466, 146] width 418 height 198
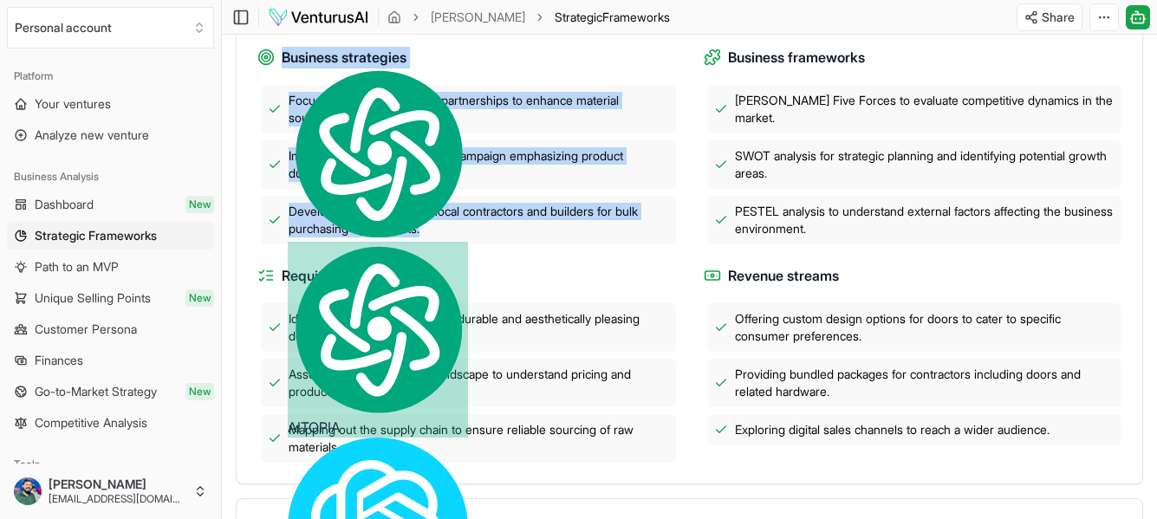
copy div "Business strategies Focus on local supply chain partnerships to enhance materia…"
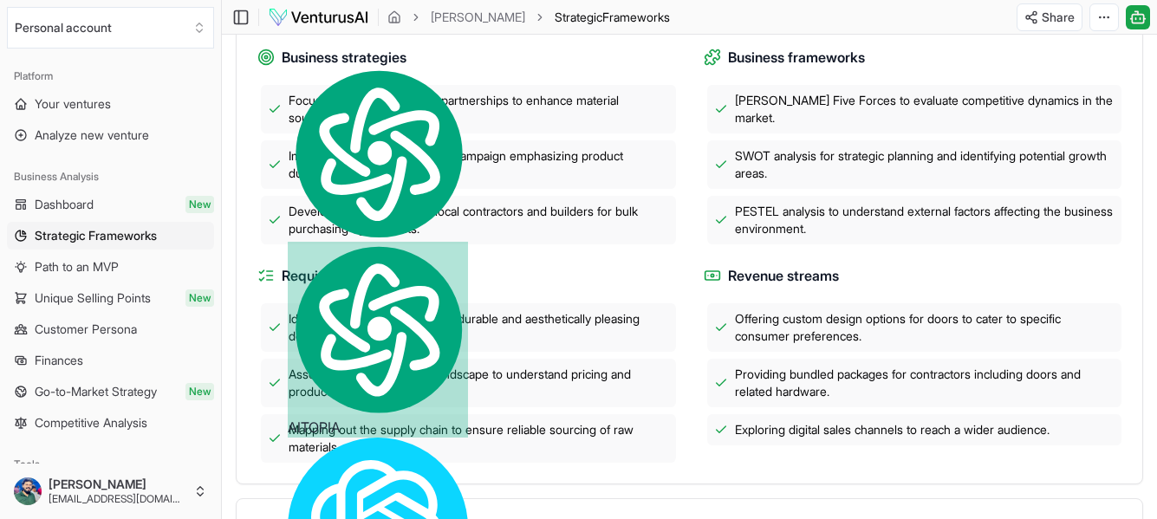
click at [853, 143] on div "SWOT analysis for strategic planning and identifying potential growth areas." at bounding box center [914, 164] width 415 height 49
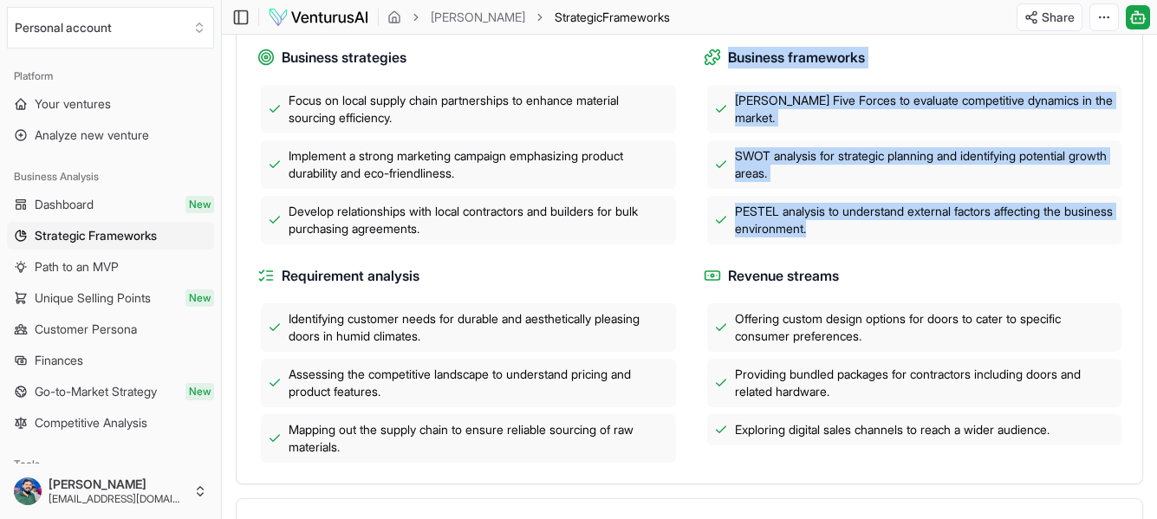
drag, startPoint x: 870, startPoint y: 231, endPoint x: 727, endPoint y: 56, distance: 226.0
click at [727, 56] on div "Business frameworks [PERSON_NAME] Five Forces to evaluate competitive dynamics …" at bounding box center [913, 146] width 418 height 198
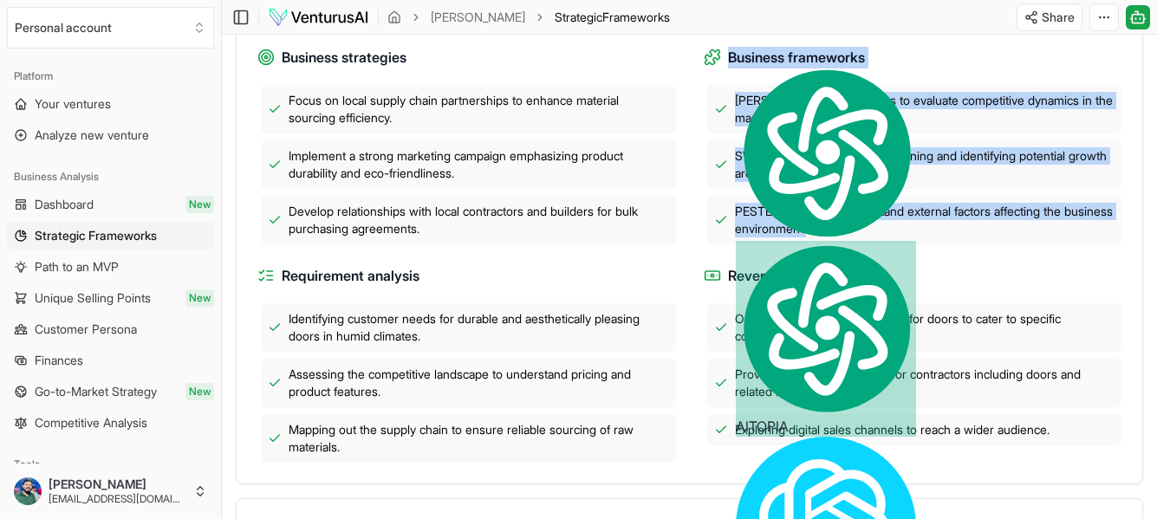
copy div "Business frameworks [PERSON_NAME] Five Forces to evaluate competitive dynamics …"
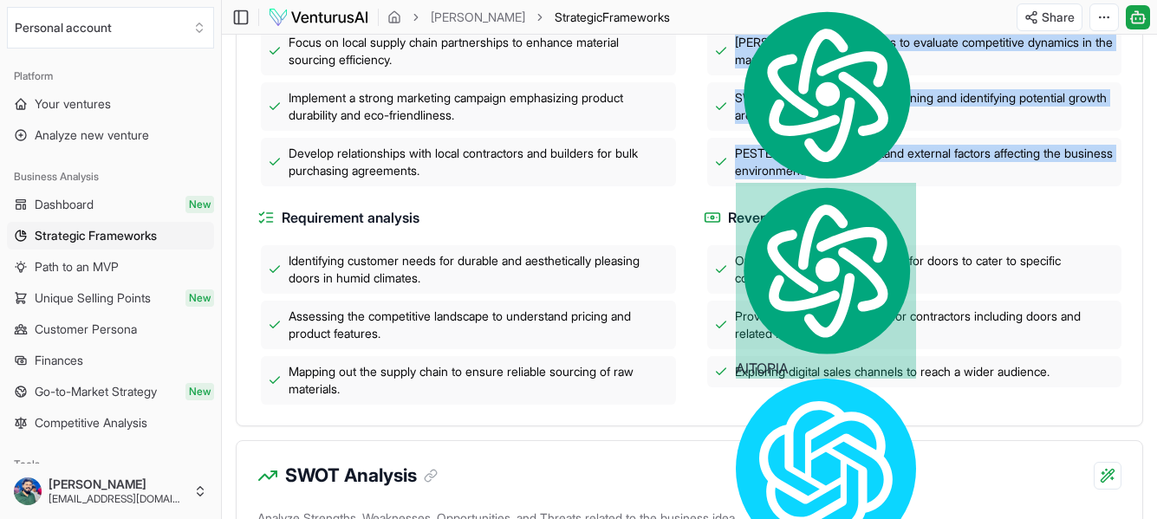
scroll to position [721, 0]
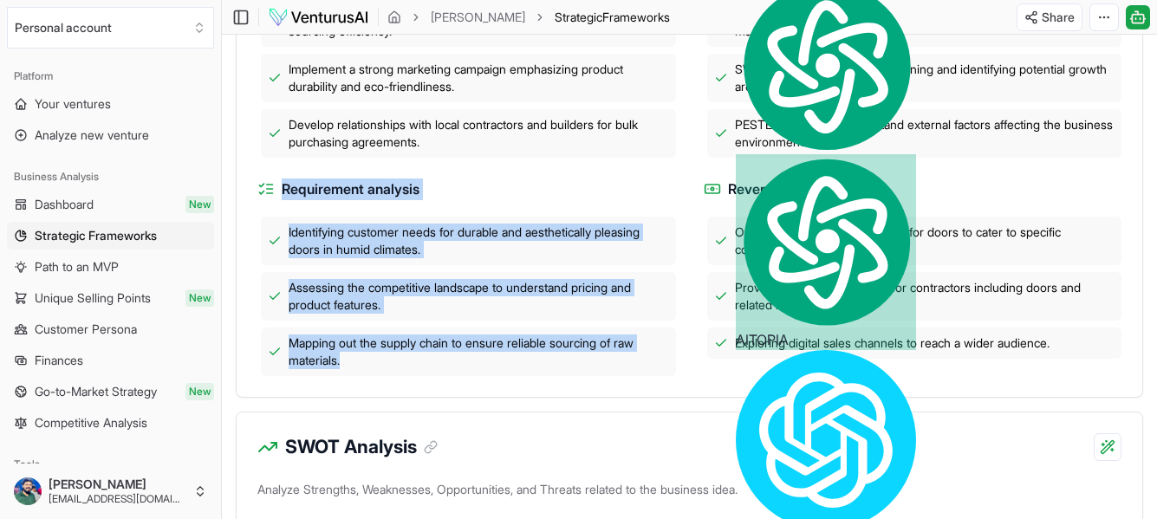
drag, startPoint x: 349, startPoint y: 369, endPoint x: 268, endPoint y: 191, distance: 196.2
click at [268, 191] on div "Requirement analysis Identifying customer needs for durable and aesthetically p…" at bounding box center [466, 277] width 418 height 198
copy div "Requirement analysis Identifying customer needs for durable and aesthetically p…"
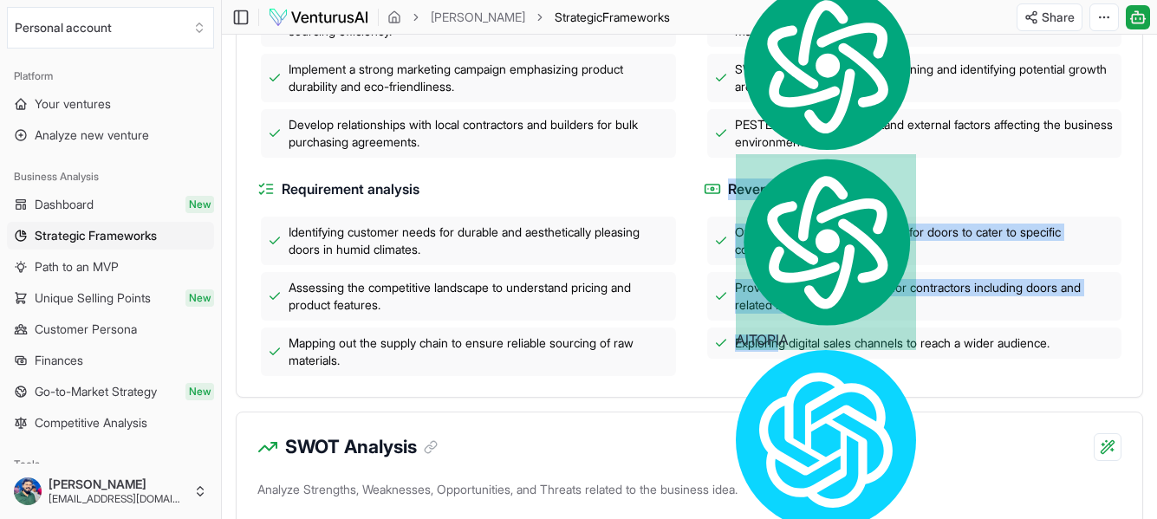
drag, startPoint x: 777, startPoint y: 358, endPoint x: 706, endPoint y: 185, distance: 187.3
click at [706, 185] on div "Revenue streams Offering custom design options for doors to cater to specific c…" at bounding box center [913, 277] width 418 height 198
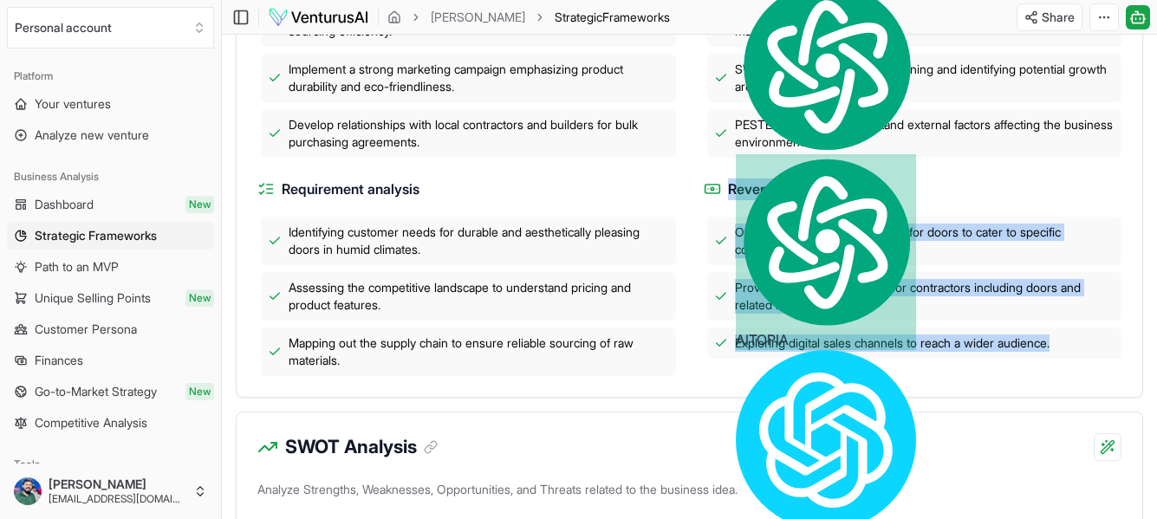
drag, startPoint x: 1052, startPoint y: 344, endPoint x: 729, endPoint y: 183, distance: 361.1
click at [729, 183] on div "Revenue streams Offering custom design options for doors to cater to specific c…" at bounding box center [913, 277] width 418 height 198
copy div "Revenue streams Offering custom design options for doors to cater to specific c…"
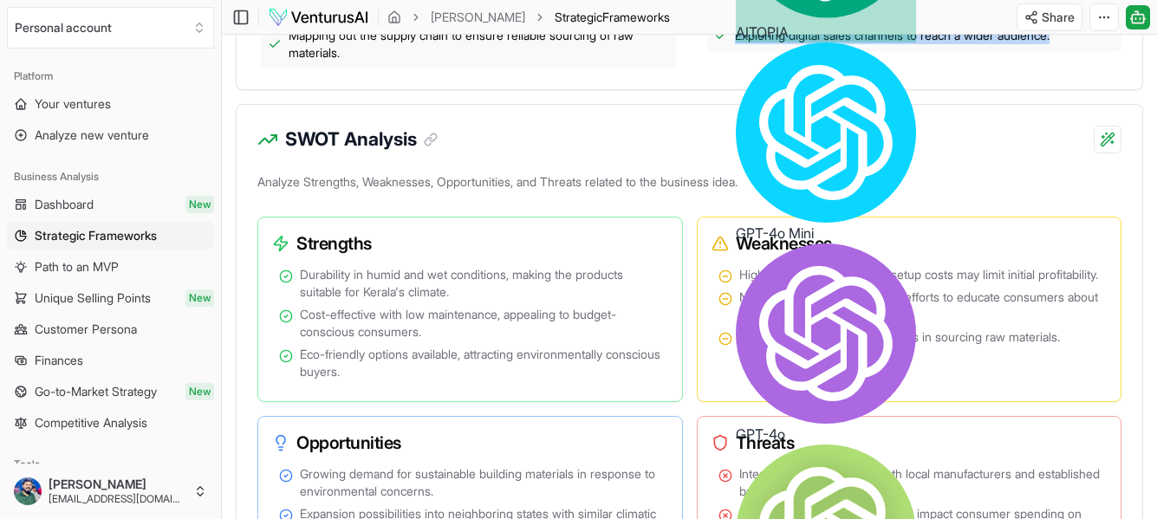
scroll to position [1067, 0]
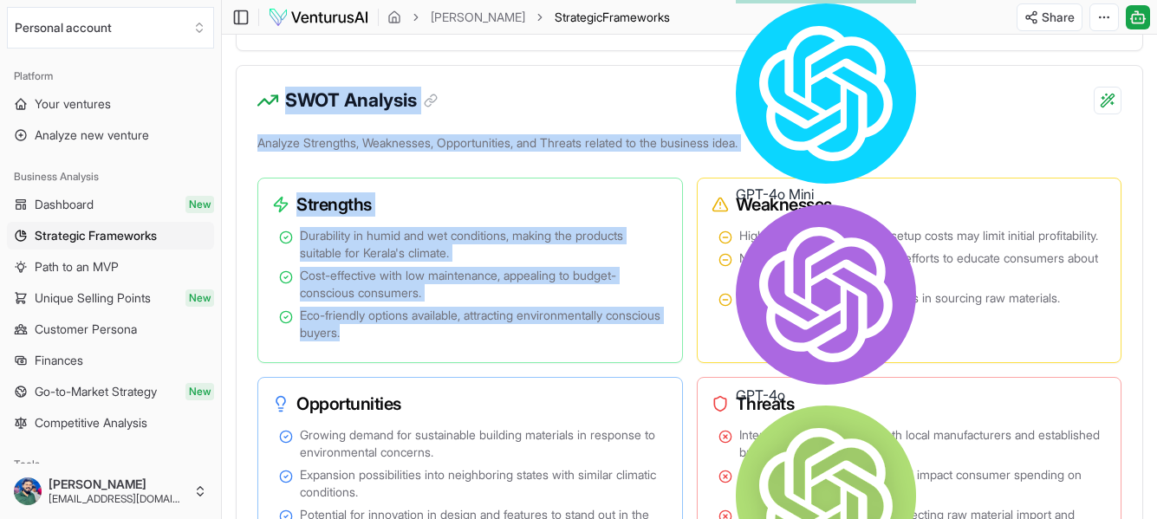
drag, startPoint x: 409, startPoint y: 341, endPoint x: 266, endPoint y: 101, distance: 279.3
click at [266, 101] on div "SWOT Analysis Analyze Strengths, Weaknesses, Opportunities, and Threats related…" at bounding box center [689, 324] width 907 height 519
copy div "SWOT Analysis Analyze Strengths, Weaknesses, Opportunities, and Threats related…"
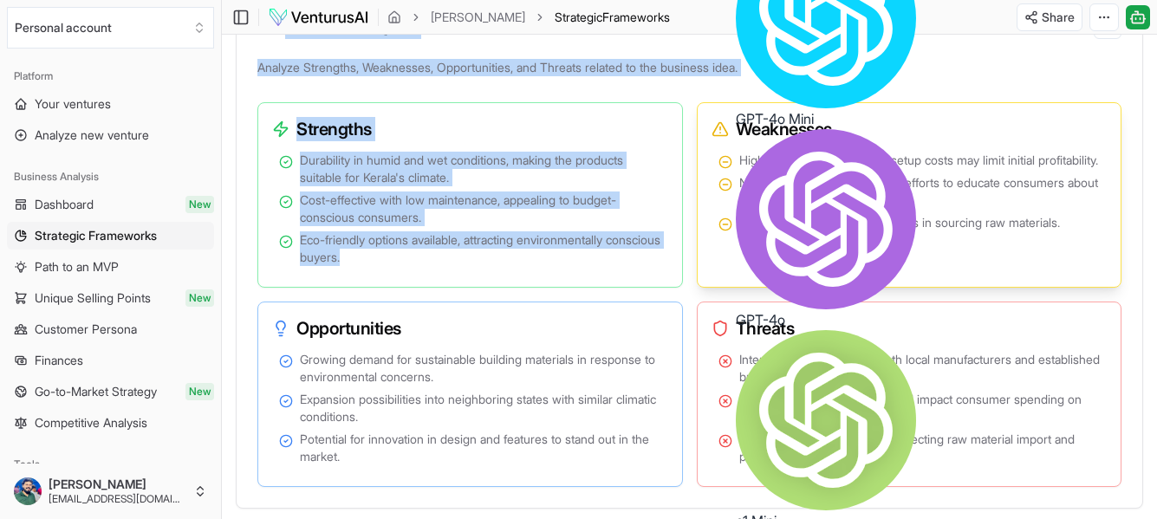
scroll to position [1154, 0]
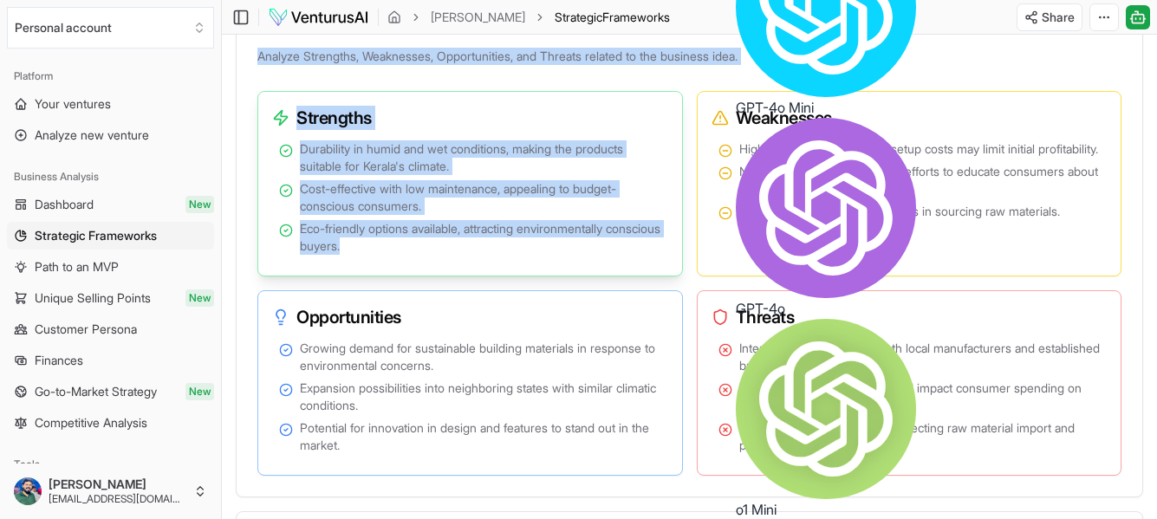
click at [624, 206] on span "Cost-effective with low maintenance, appealing to budget-conscious consumers." at bounding box center [480, 197] width 361 height 35
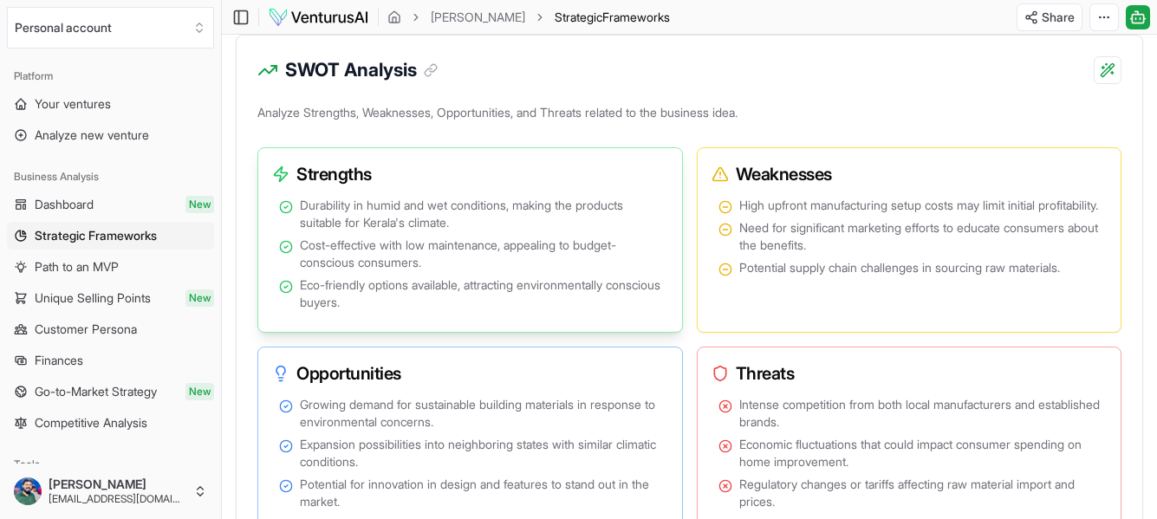
scroll to position [1067, 0]
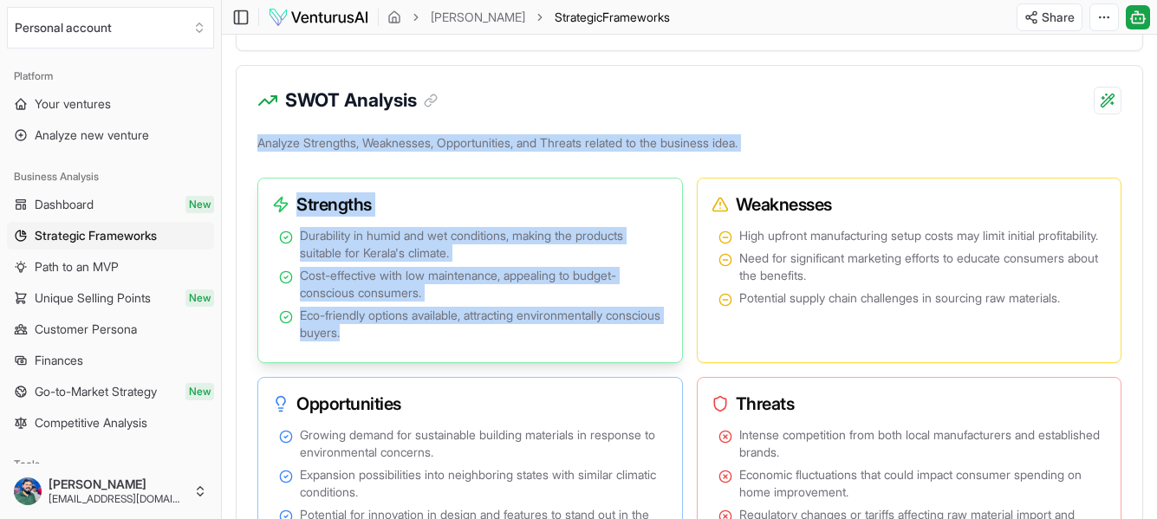
drag, startPoint x: 256, startPoint y: 144, endPoint x: 672, endPoint y: 328, distance: 455.4
click at [672, 328] on div "Analyze Strengths, Weaknesses, Opportunities, and Threats related to the busine…" at bounding box center [689, 357] width 905 height 453
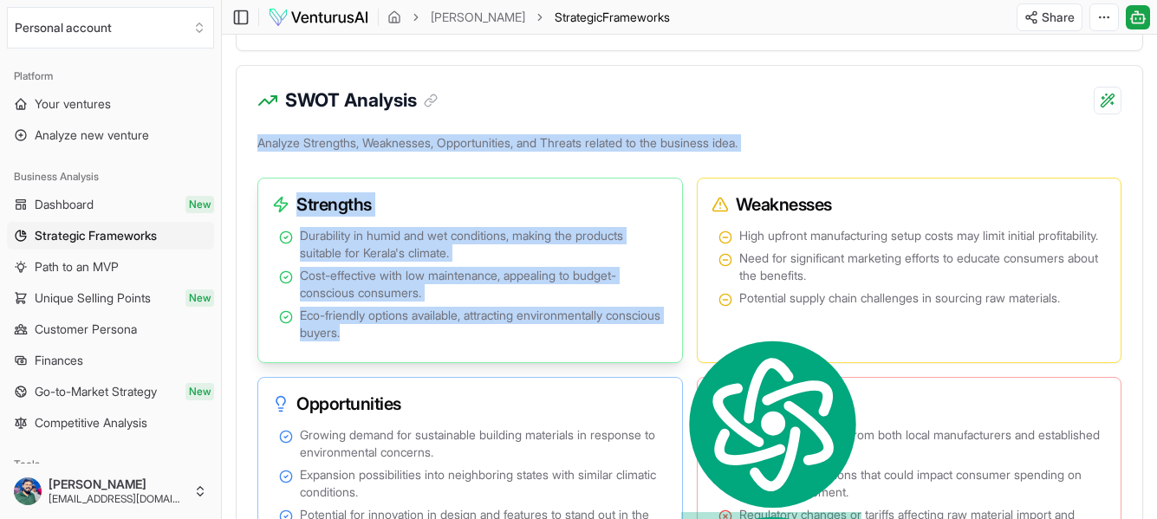
click at [551, 237] on span "Durability in humid and wet conditions, making the products suitable for Kerala…" at bounding box center [480, 244] width 361 height 35
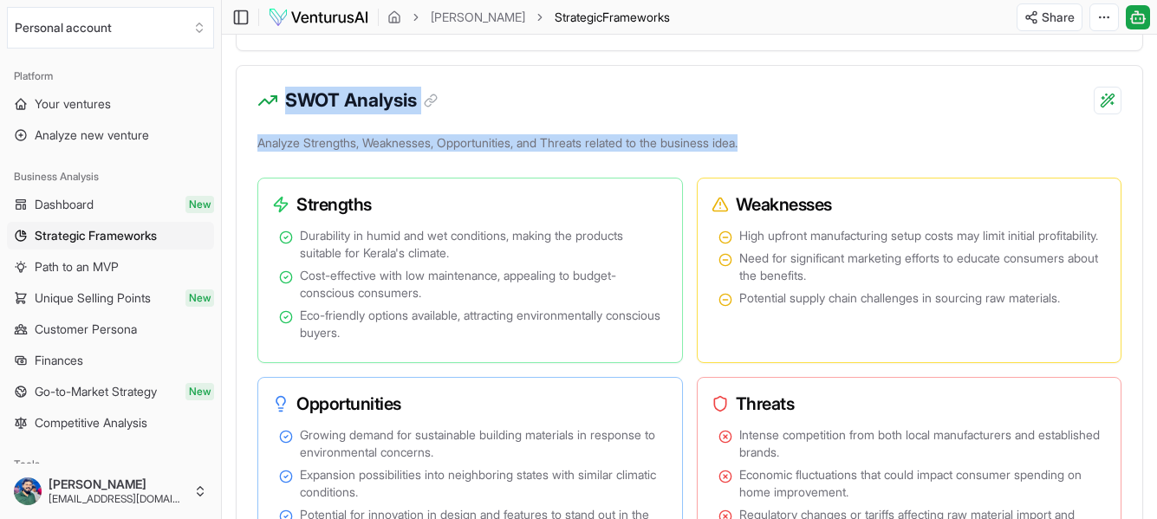
drag, startPoint x: 290, startPoint y: 94, endPoint x: 773, endPoint y: 146, distance: 485.4
click at [773, 146] on div "SWOT Analysis Analyze Strengths, Weaknesses, Opportunities, and Threats related…" at bounding box center [689, 324] width 907 height 519
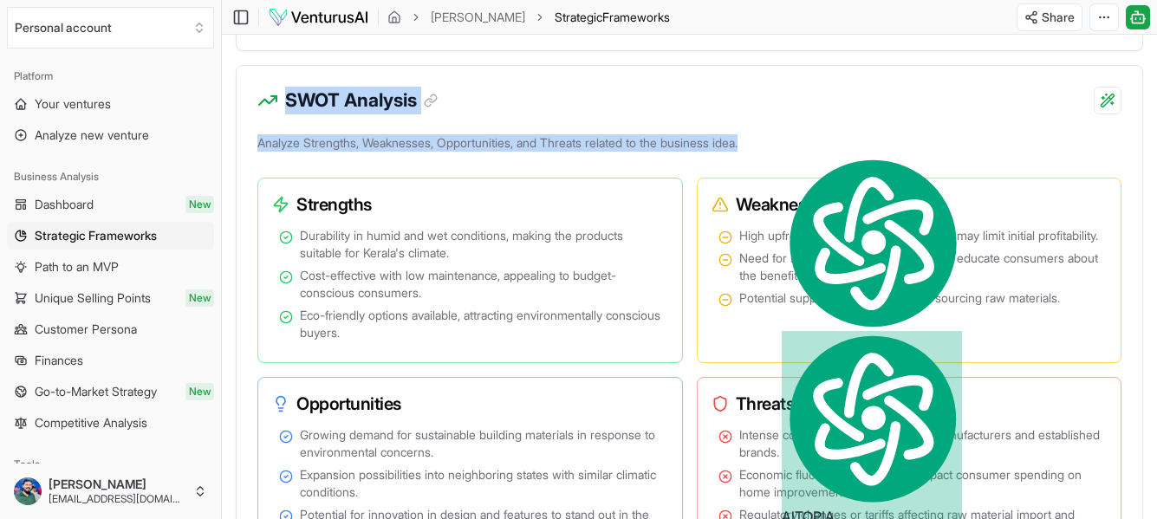
copy div "SWOT Analysis Analyze Strengths, Weaknesses, Opportunities, and Threats related…"
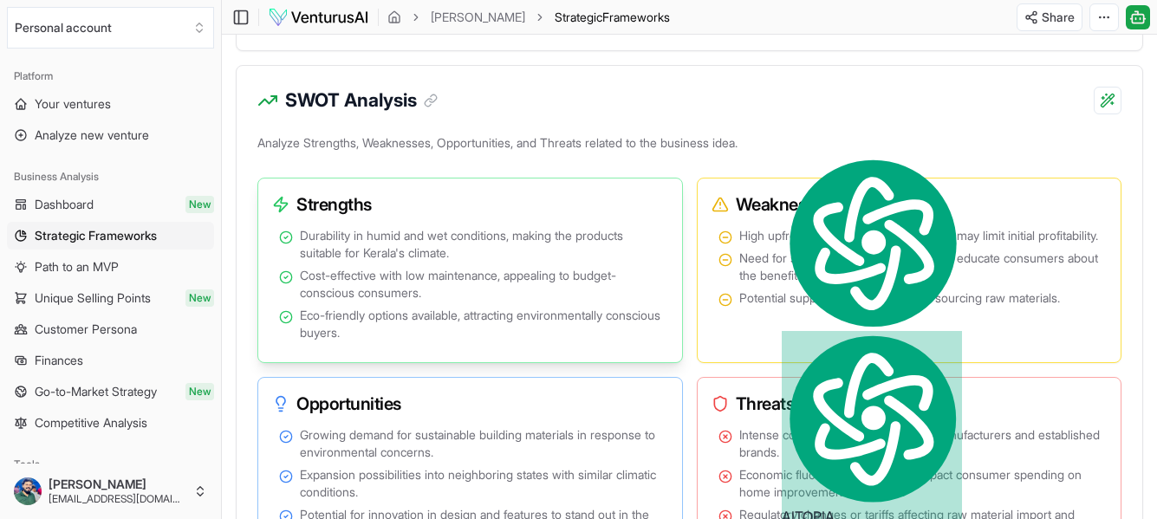
click at [397, 344] on div "Durability in humid and wet conditions, making the products suitable for Kerala…" at bounding box center [470, 290] width 410 height 132
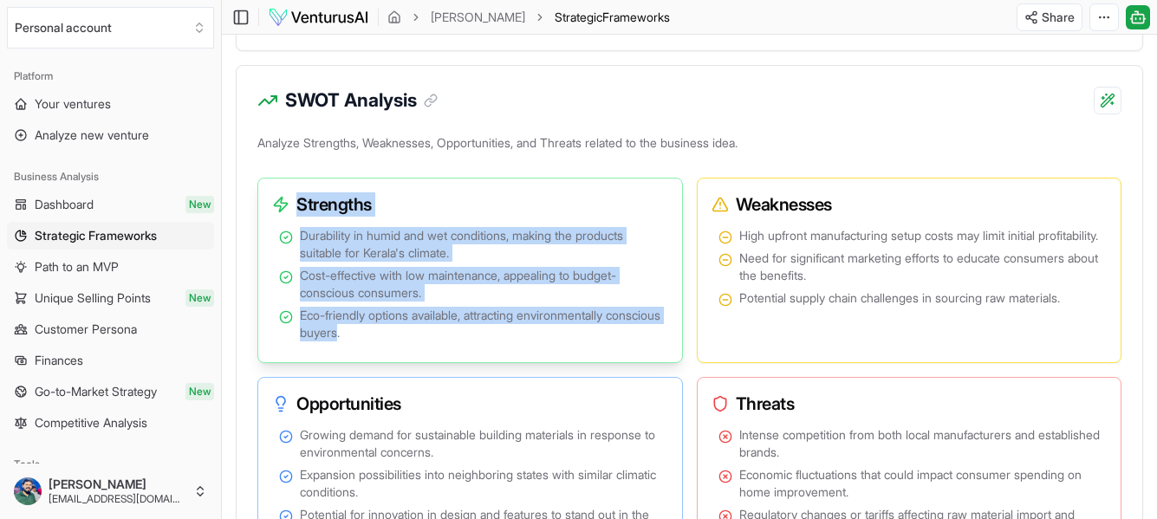
drag, startPoint x: 401, startPoint y: 331, endPoint x: 270, endPoint y: 198, distance: 186.2
click at [270, 198] on div "Strengths Durability in humid and wet conditions, making the products suitable …" at bounding box center [469, 270] width 425 height 185
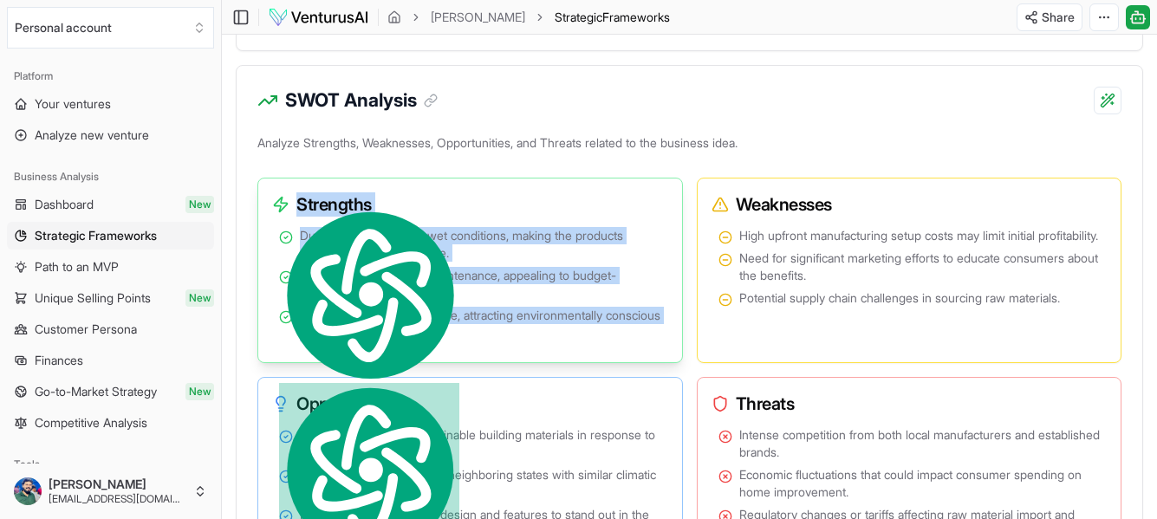
copy div "Strengths Durability in humid and wet conditions, making the products suitable …"
click at [471, 302] on span "Cost-effective with low maintenance, appealing to budget-conscious consumers." at bounding box center [480, 284] width 361 height 35
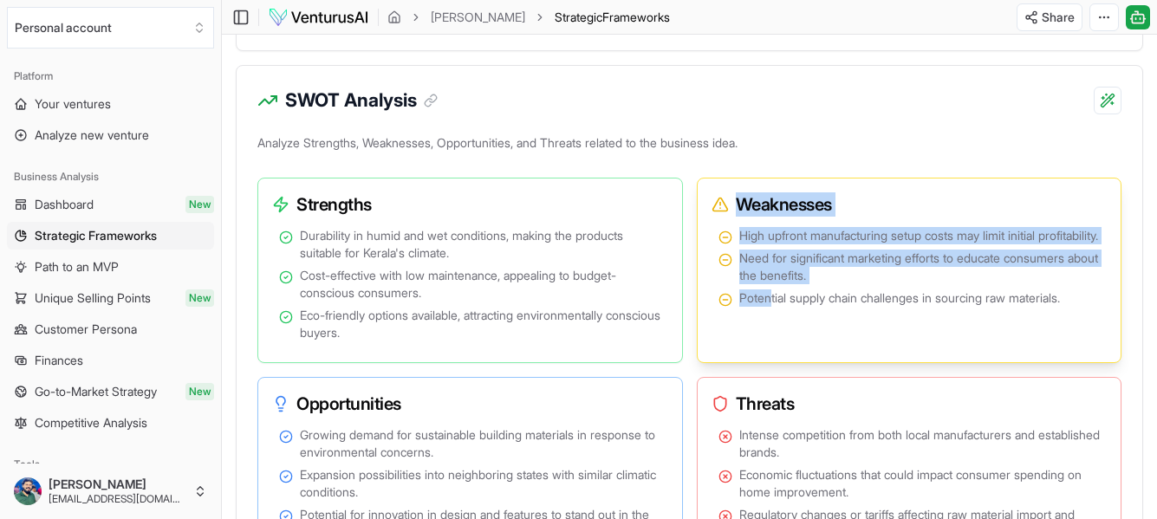
drag, startPoint x: 769, startPoint y: 335, endPoint x: 728, endPoint y: 202, distance: 139.5
click at [728, 202] on div "Weaknesses High upfront manufacturing setup costs may limit initial profitabili…" at bounding box center [909, 270] width 425 height 185
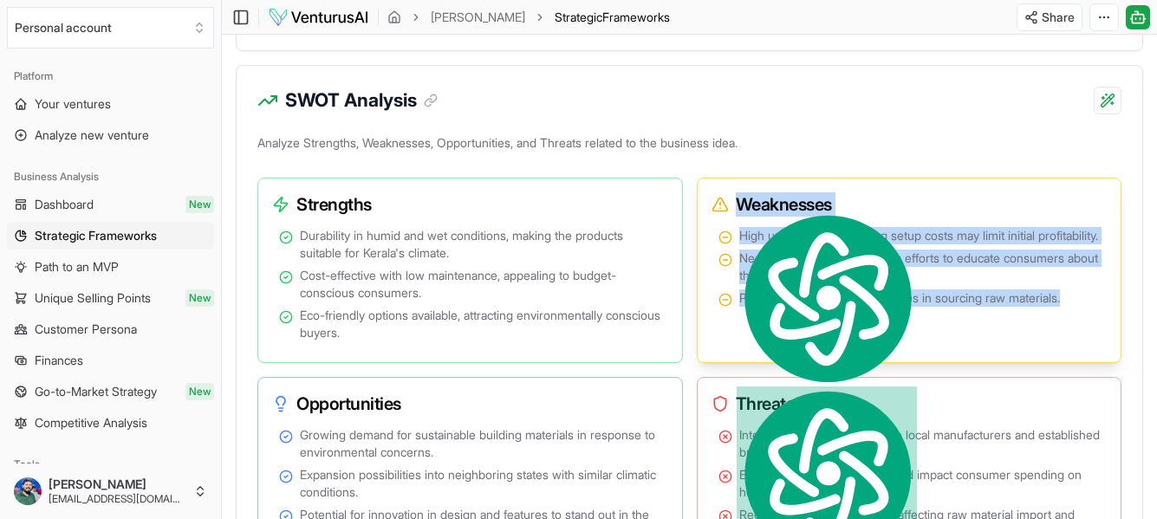
drag, startPoint x: 1081, startPoint y: 315, endPoint x: 736, endPoint y: 200, distance: 363.6
click at [736, 200] on div "Weaknesses High upfront manufacturing setup costs may limit initial profitabili…" at bounding box center [909, 270] width 425 height 185
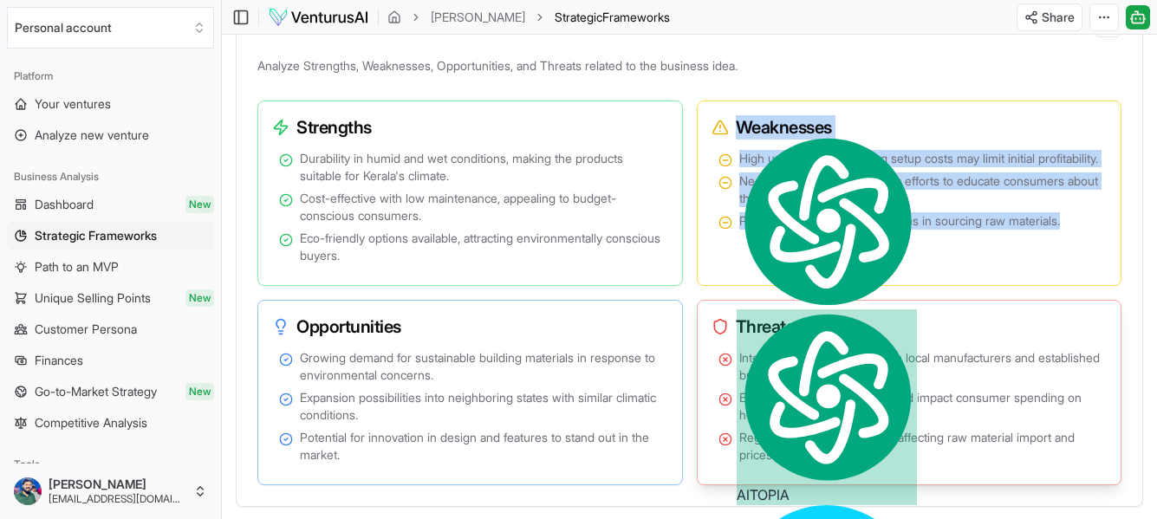
scroll to position [1091, 0]
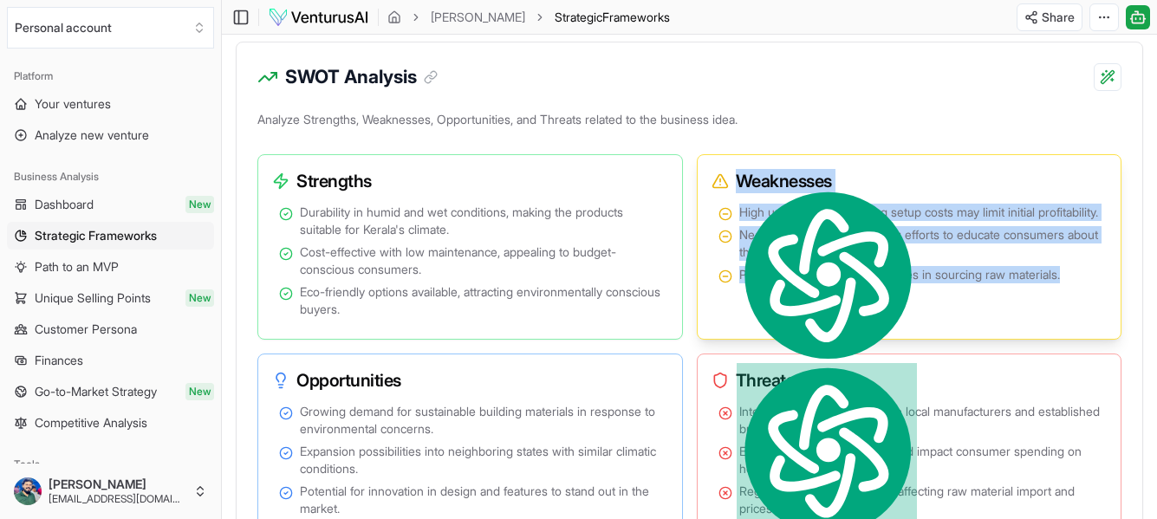
click at [917, 282] on ul "High upfront manufacturing setup costs may limit initial profitability. Need fo…" at bounding box center [909, 244] width 382 height 80
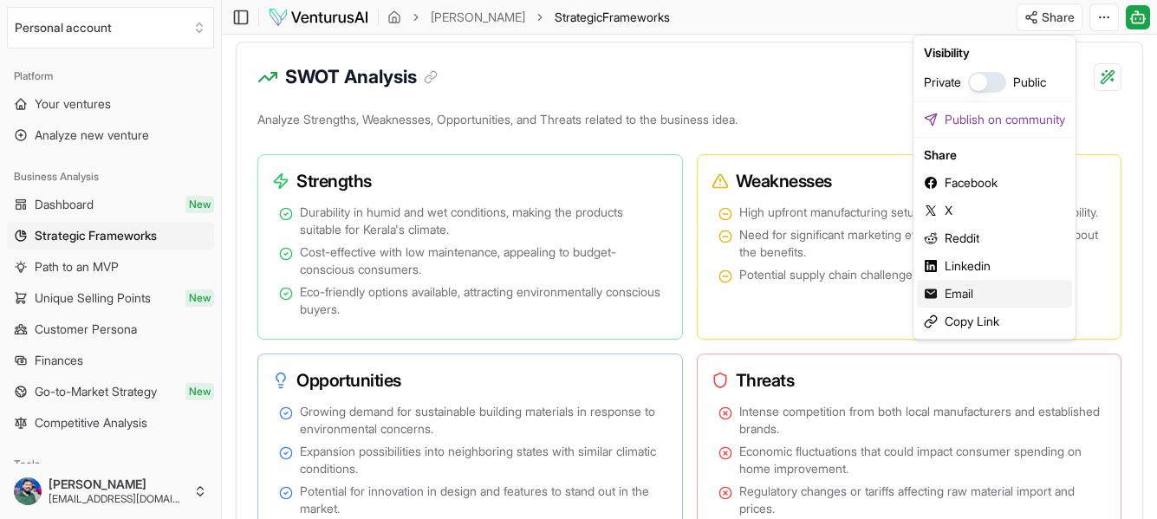
click at [967, 290] on div "Email" at bounding box center [994, 294] width 155 height 28
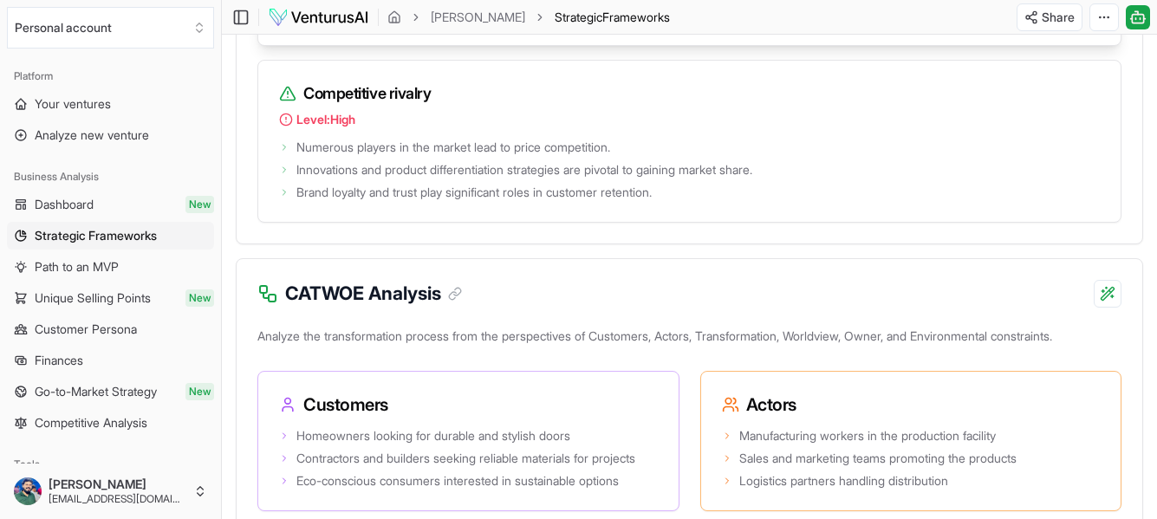
scroll to position [3950, 0]
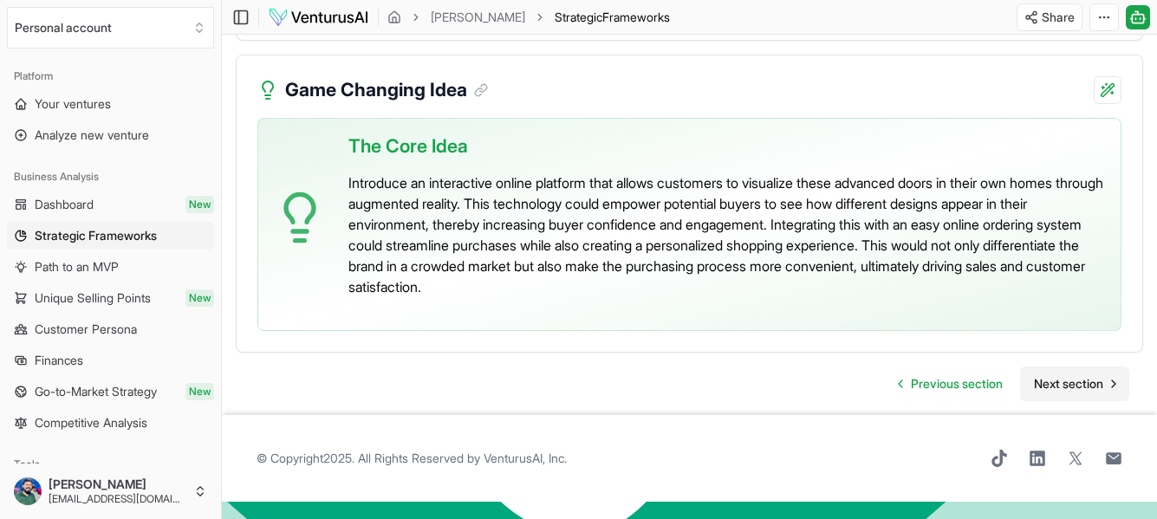
click at [1067, 392] on span "Next section" at bounding box center [1068, 383] width 69 height 17
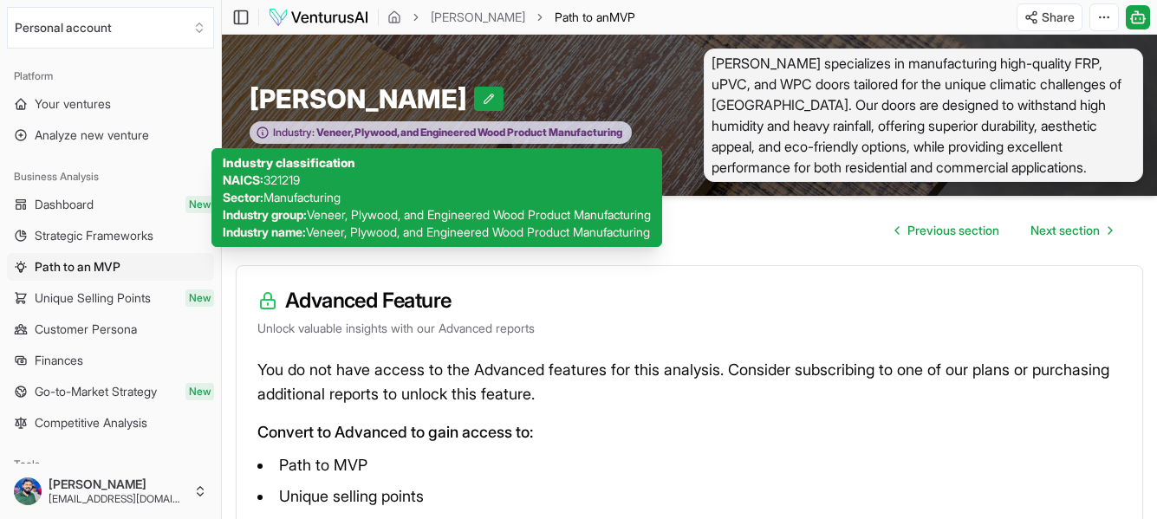
click at [534, 134] on span "Veneer, Plywood, and Engineered Wood Product Manufacturing" at bounding box center [469, 133] width 308 height 14
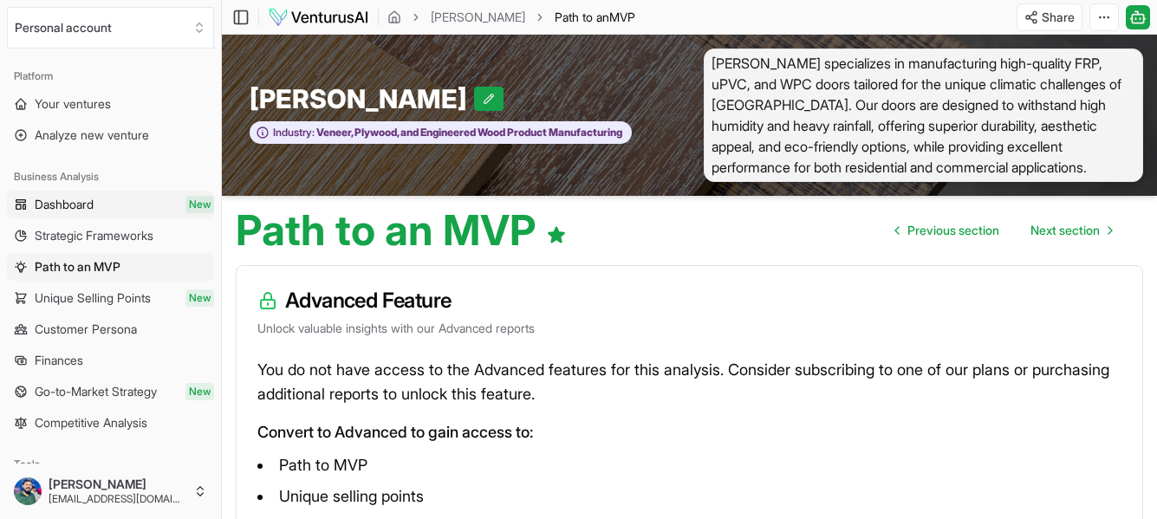
click at [92, 199] on span "Dashboard" at bounding box center [64, 204] width 59 height 17
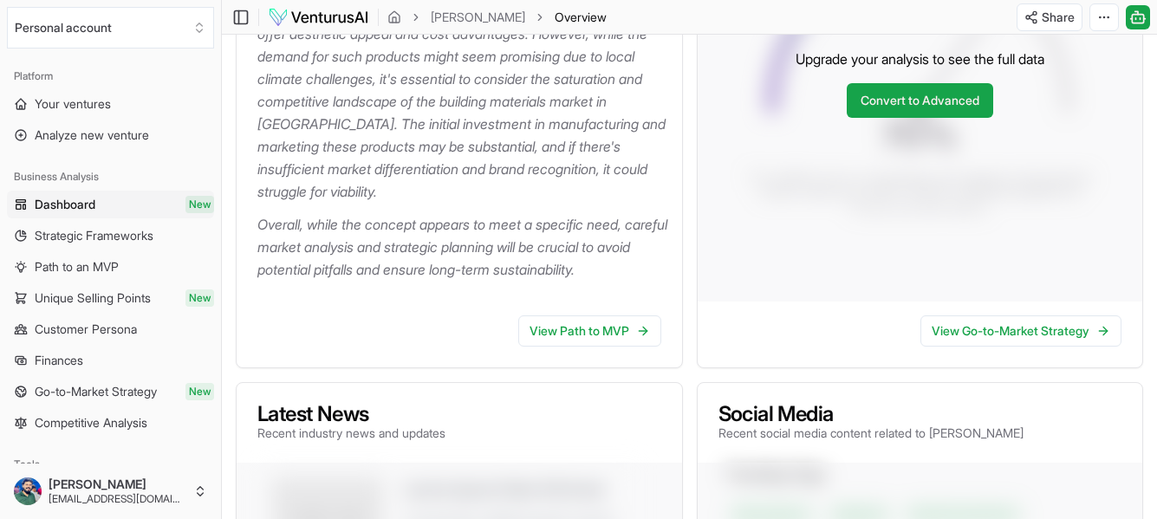
scroll to position [693, 0]
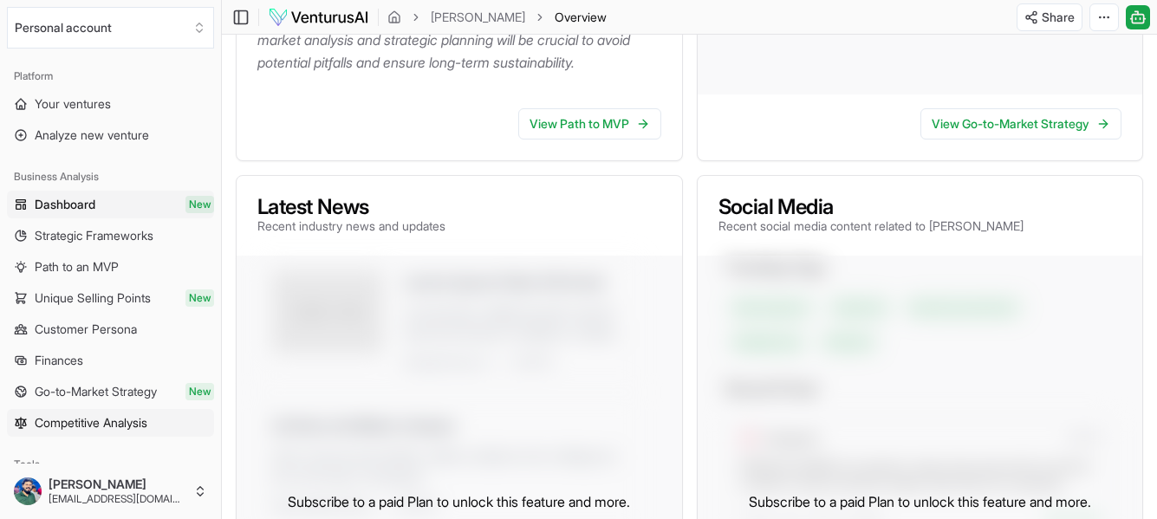
click at [101, 423] on span "Competitive Analysis" at bounding box center [91, 422] width 113 height 17
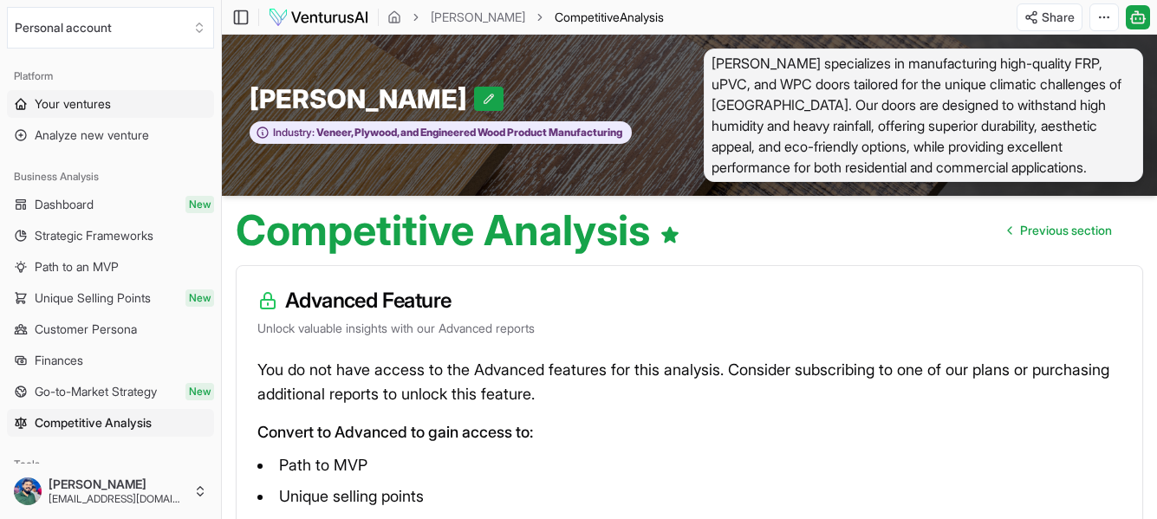
click at [122, 108] on link "Your ventures" at bounding box center [110, 104] width 207 height 28
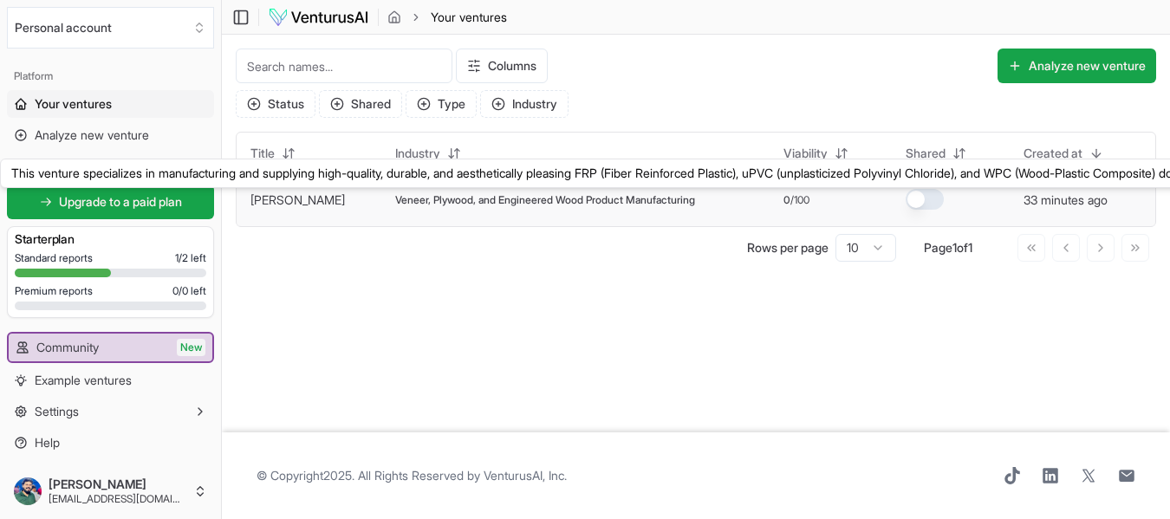
click at [283, 198] on link "[PERSON_NAME]" at bounding box center [297, 199] width 94 height 15
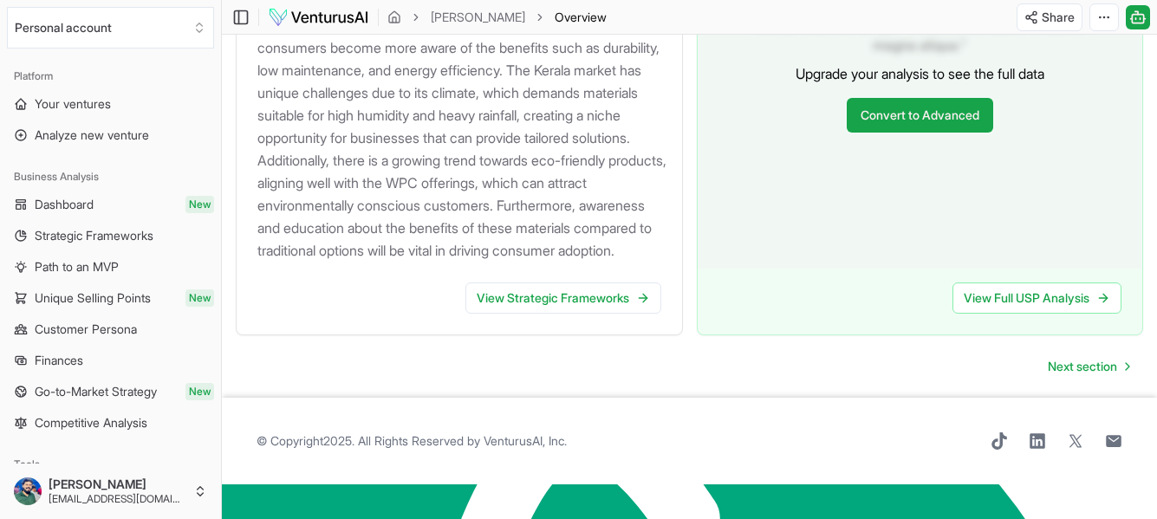
scroll to position [2073, 0]
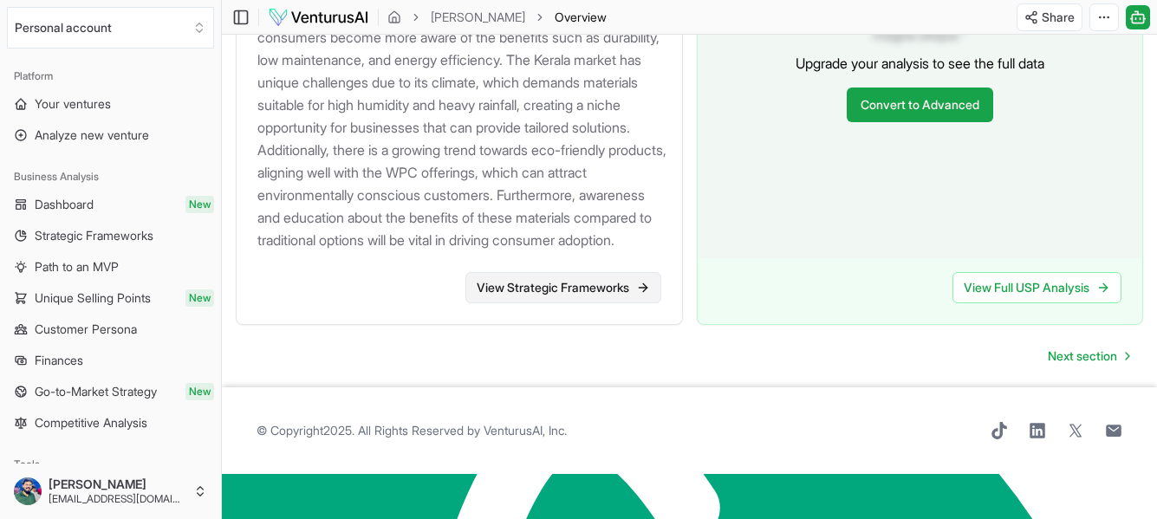
click at [542, 303] on link "View Strategic Frameworks" at bounding box center [563, 287] width 196 height 31
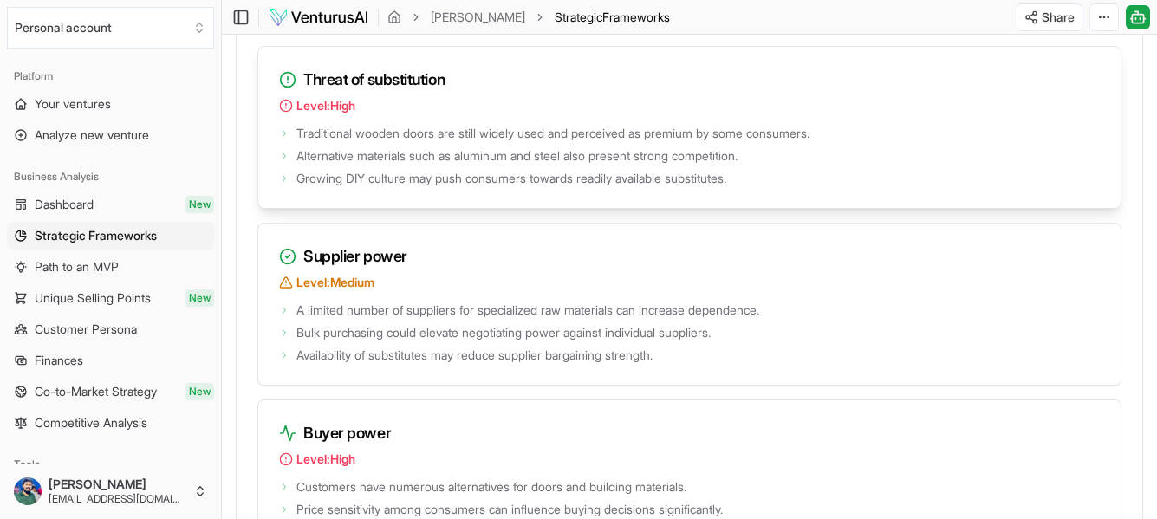
scroll to position [2564, 0]
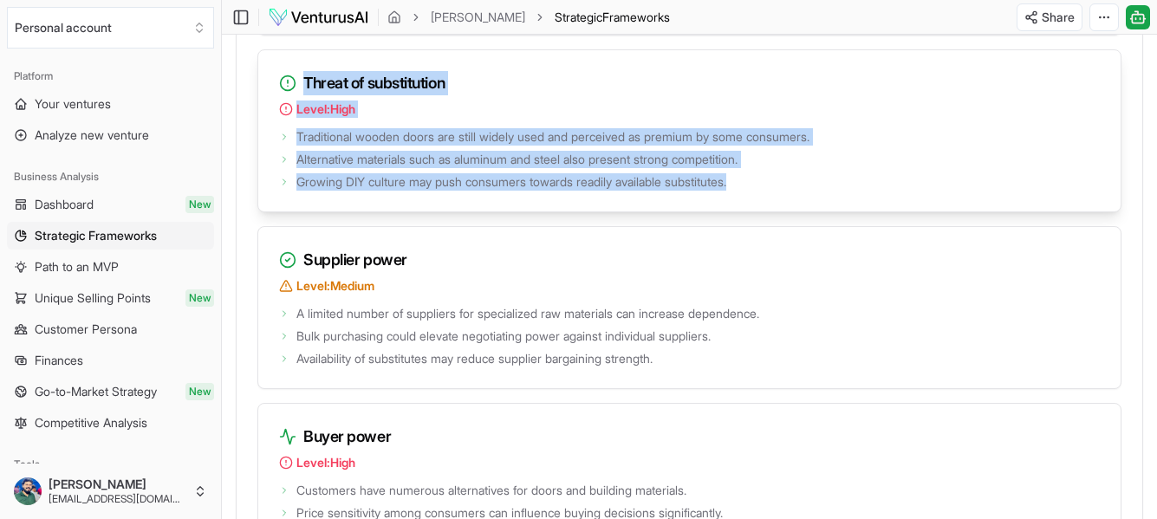
drag, startPoint x: 689, startPoint y: 183, endPoint x: 279, endPoint y: 75, distance: 423.7
click at [279, 75] on div "Threat of substitution Level: High Traditional wooden doors are still widely us…" at bounding box center [689, 130] width 864 height 163
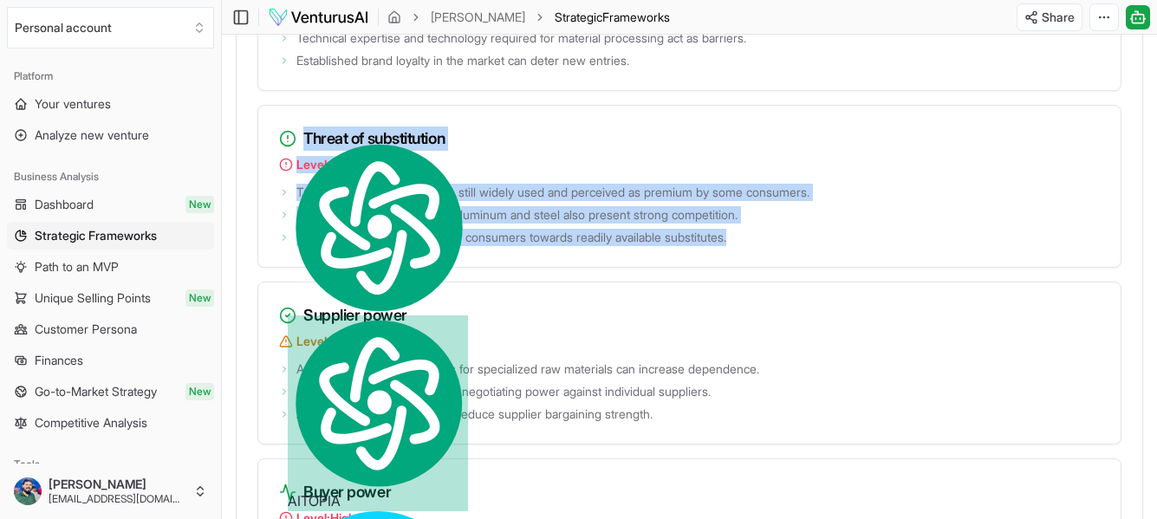
scroll to position [2477, 0]
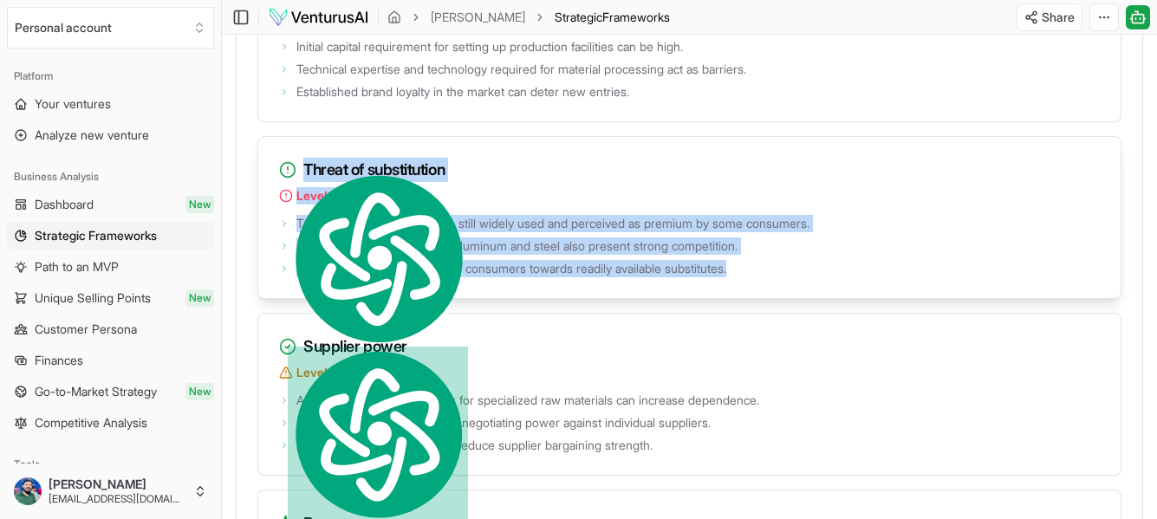
click at [691, 181] on h3 "Threat of substitution" at bounding box center [689, 170] width 820 height 24
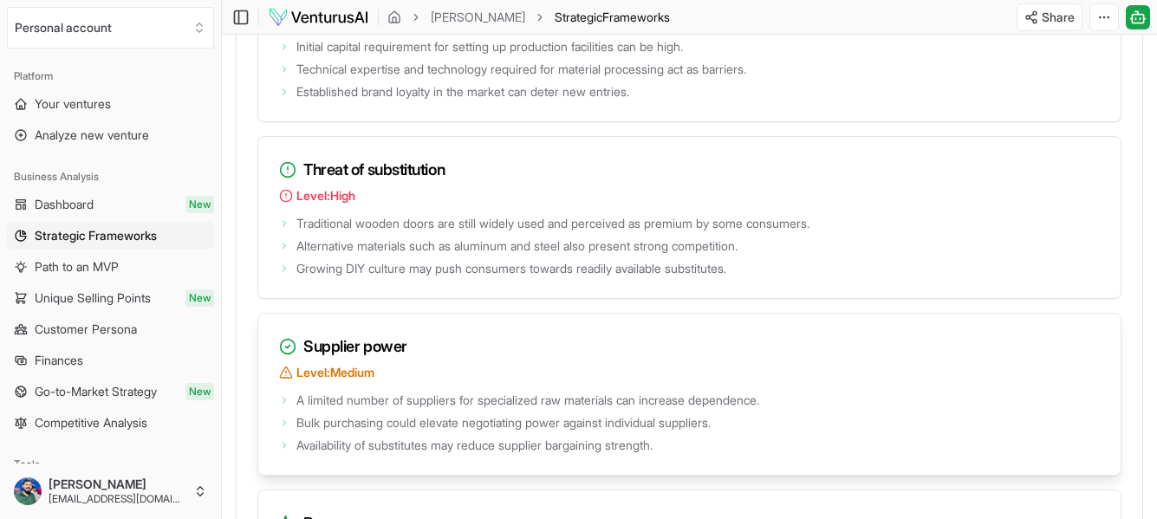
scroll to position [2564, 0]
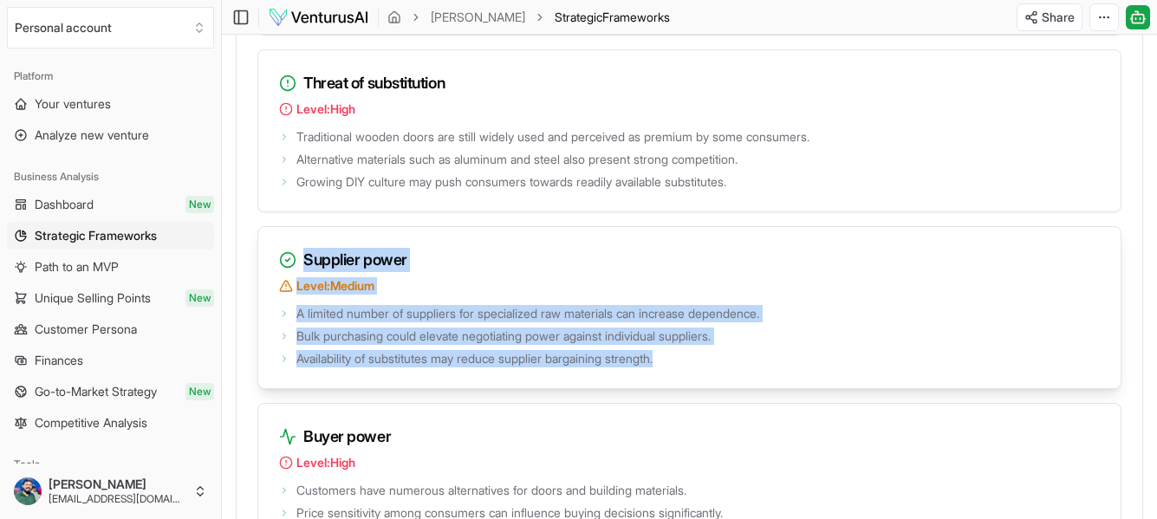
drag, startPoint x: 597, startPoint y: 364, endPoint x: 284, endPoint y: 254, distance: 331.6
click at [284, 254] on div "Supplier power Level: Medium A limited number of suppliers for specialized raw …" at bounding box center [689, 307] width 864 height 163
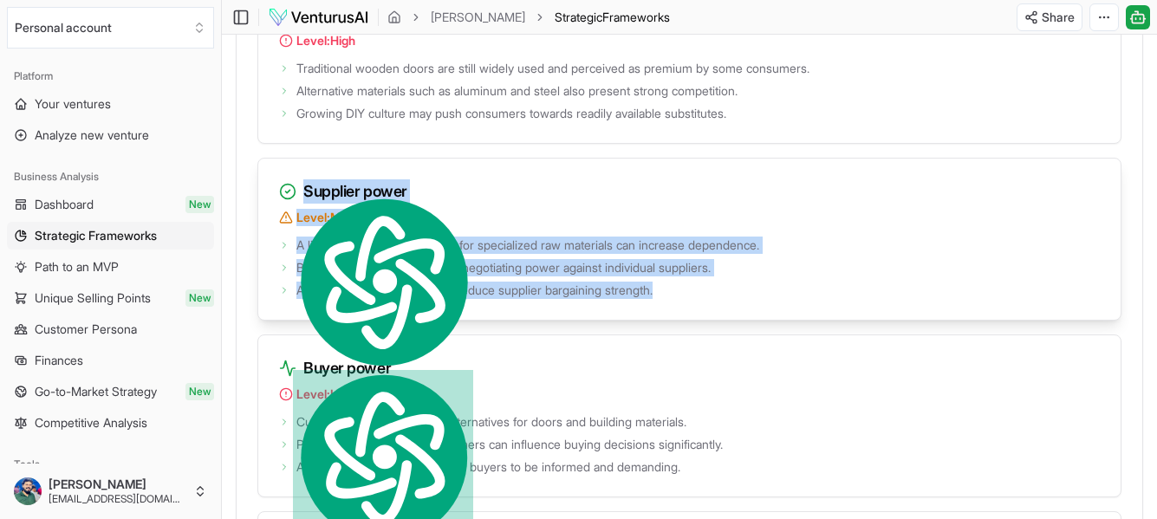
scroll to position [2737, 0]
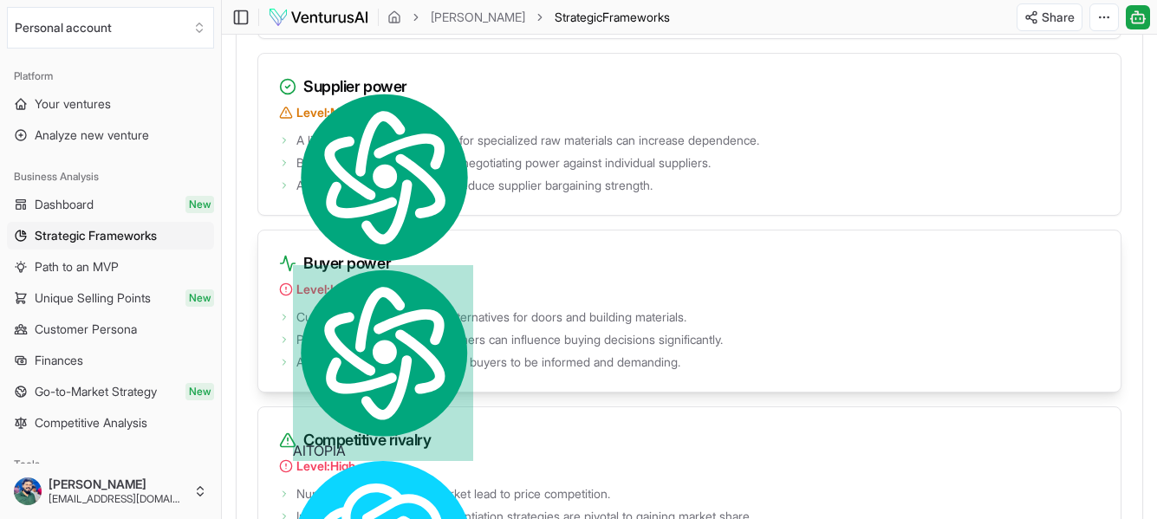
click at [484, 238] on div "Buyer power Level: High" at bounding box center [689, 267] width 862 height 75
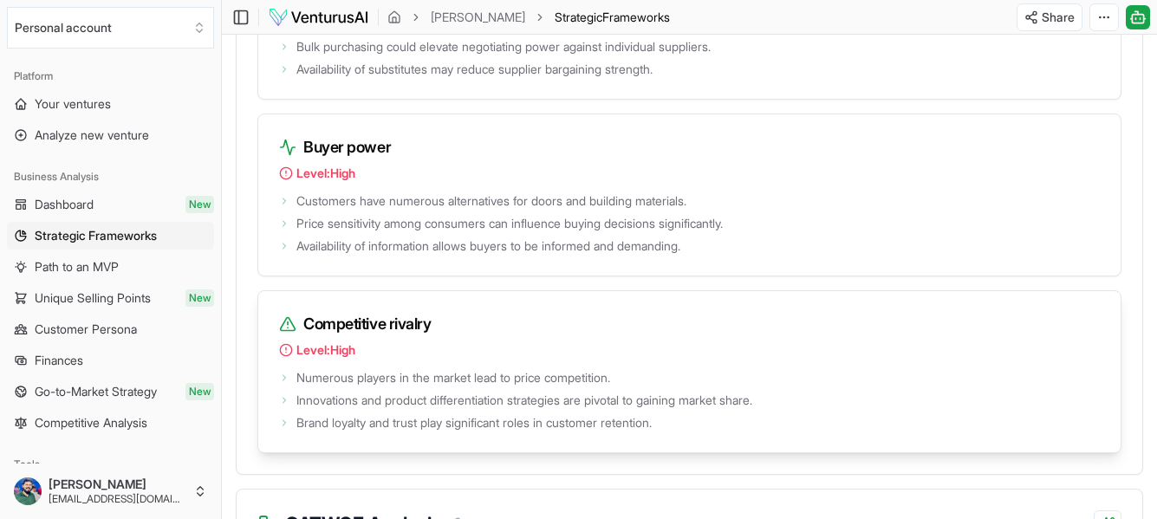
scroll to position [2824, 0]
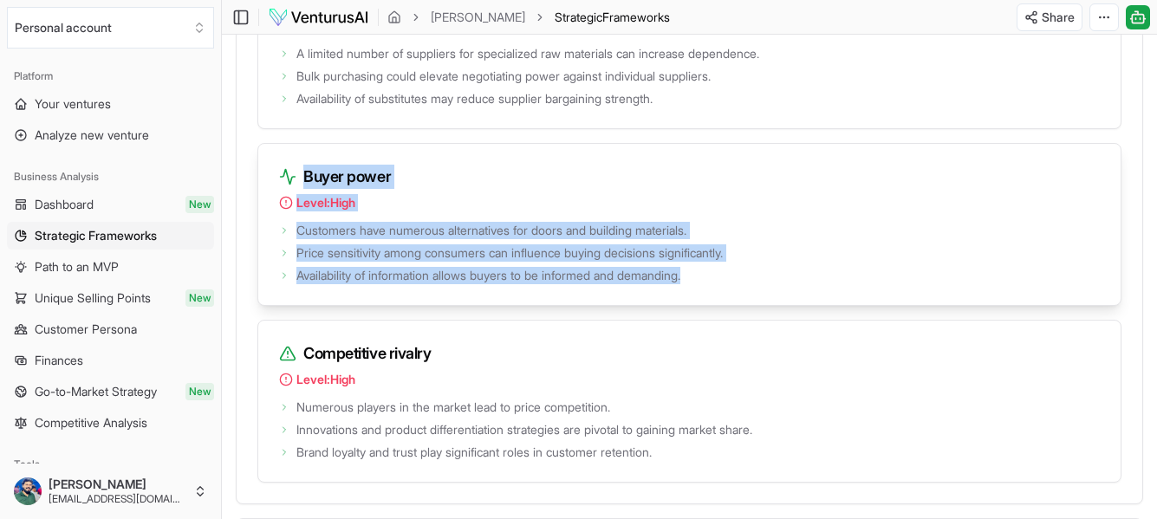
drag, startPoint x: 730, startPoint y: 280, endPoint x: 308, endPoint y: 169, distance: 436.3
click at [302, 159] on div "Buyer power Level: High Customers have numerous alternatives for doors and buil…" at bounding box center [689, 224] width 864 height 163
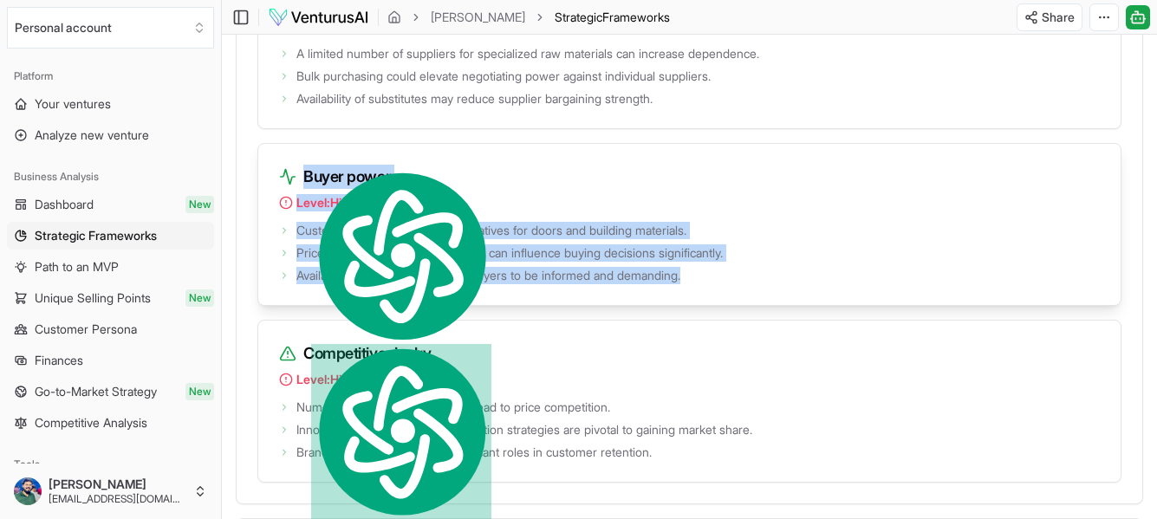
copy div "Buyer power Level: High Customers have numerous alternatives for doors and buil…"
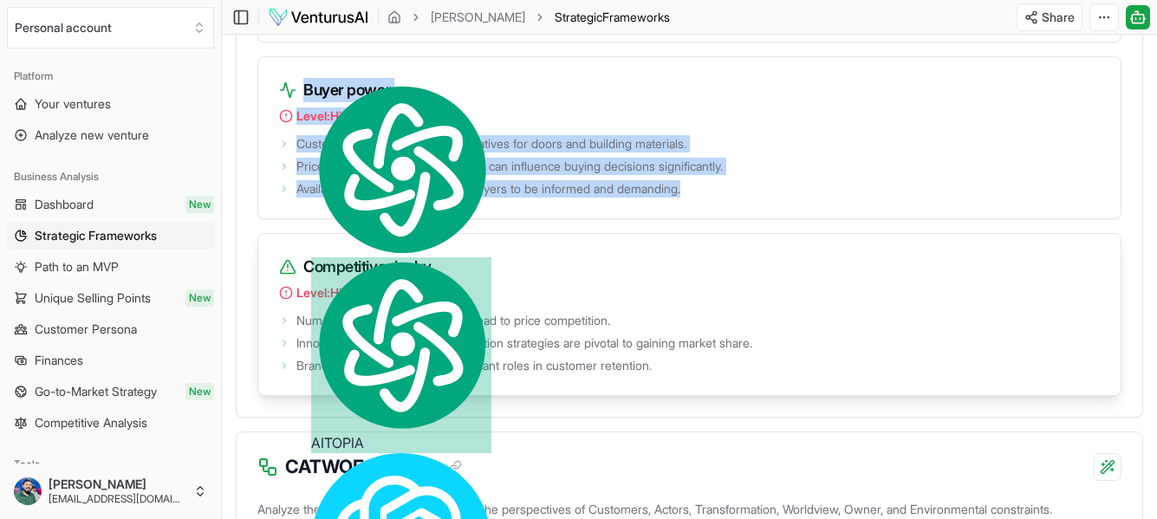
scroll to position [2997, 0]
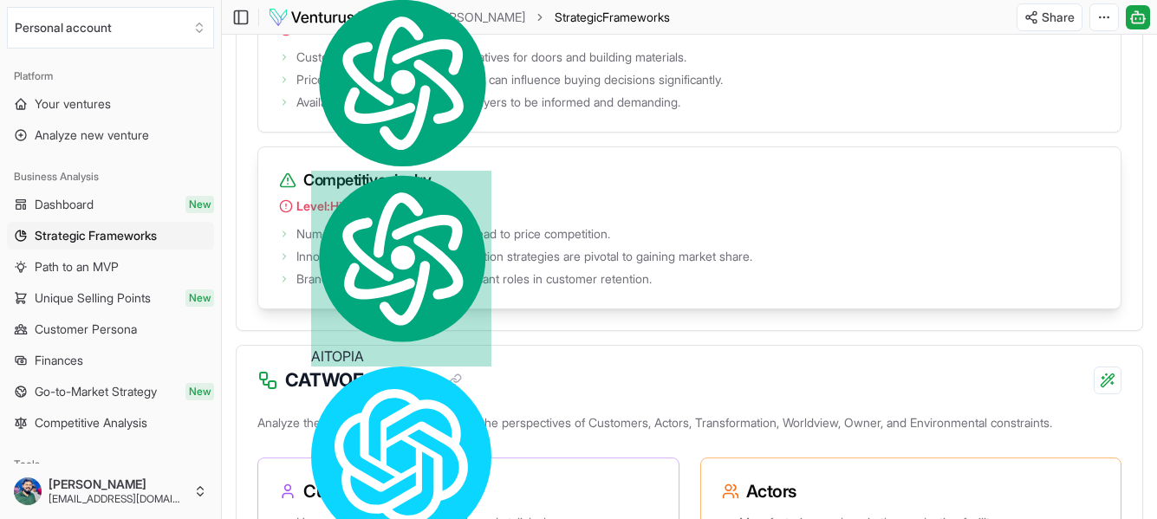
click at [788, 256] on li "Innovations and product differentiation strategies are pivotal to gaining marke…" at bounding box center [689, 256] width 820 height 17
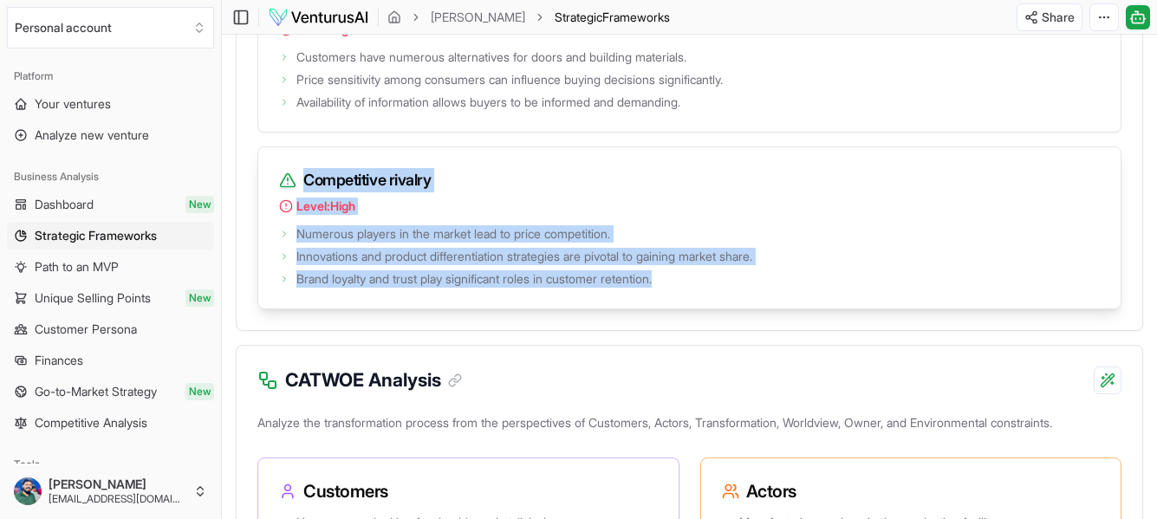
drag, startPoint x: 626, startPoint y: 283, endPoint x: 280, endPoint y: 179, distance: 361.8
click at [280, 179] on div "Competitive rivalry Level: High Numerous players in the market lead to price co…" at bounding box center [689, 227] width 864 height 163
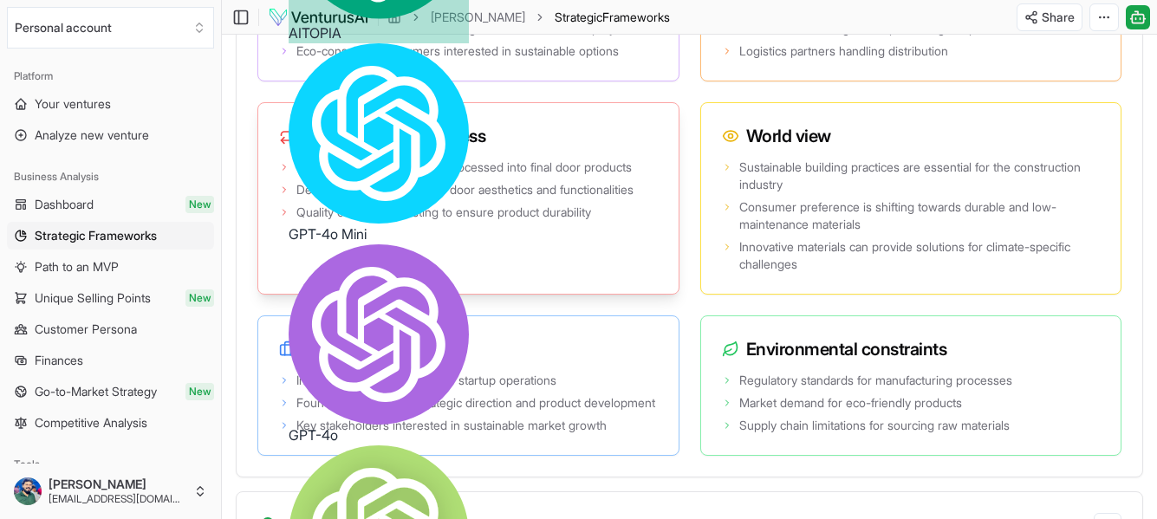
scroll to position [3517, 0]
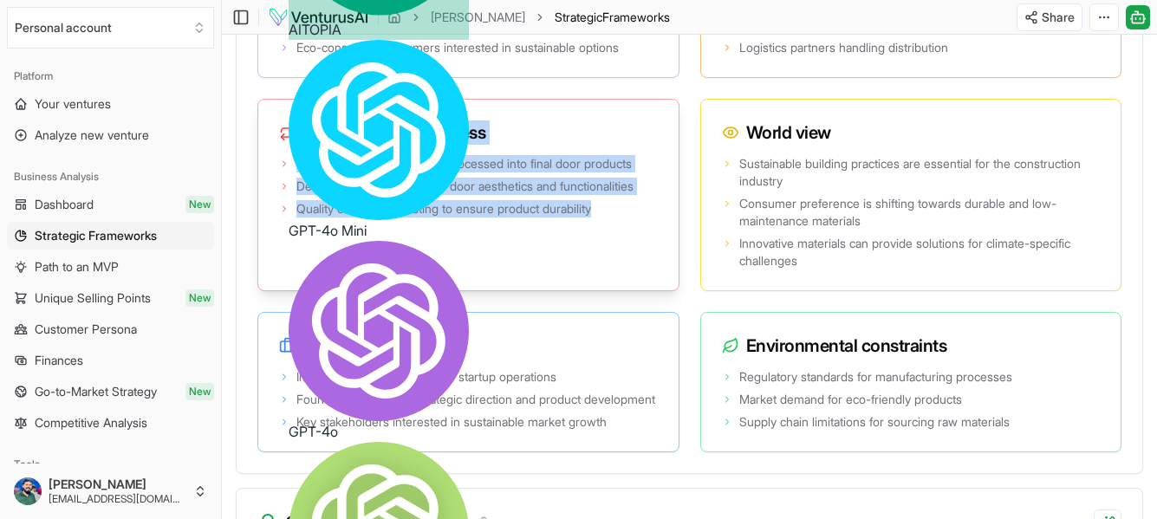
drag, startPoint x: 611, startPoint y: 214, endPoint x: 263, endPoint y: 120, distance: 360.9
click at [263, 120] on div "Transformation process Raw materials sourced and processed into final door prod…" at bounding box center [468, 195] width 422 height 192
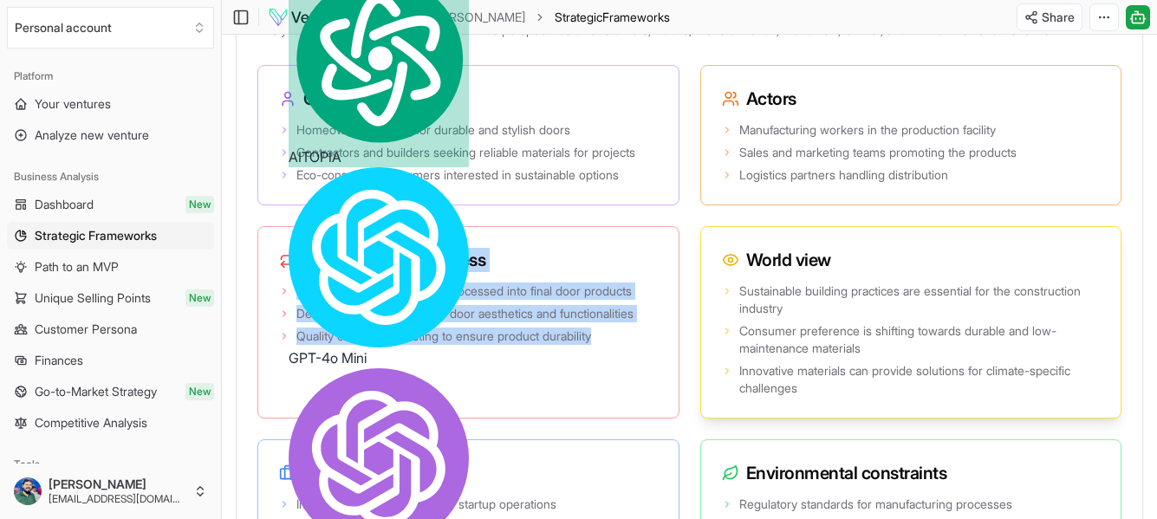
scroll to position [3430, 0]
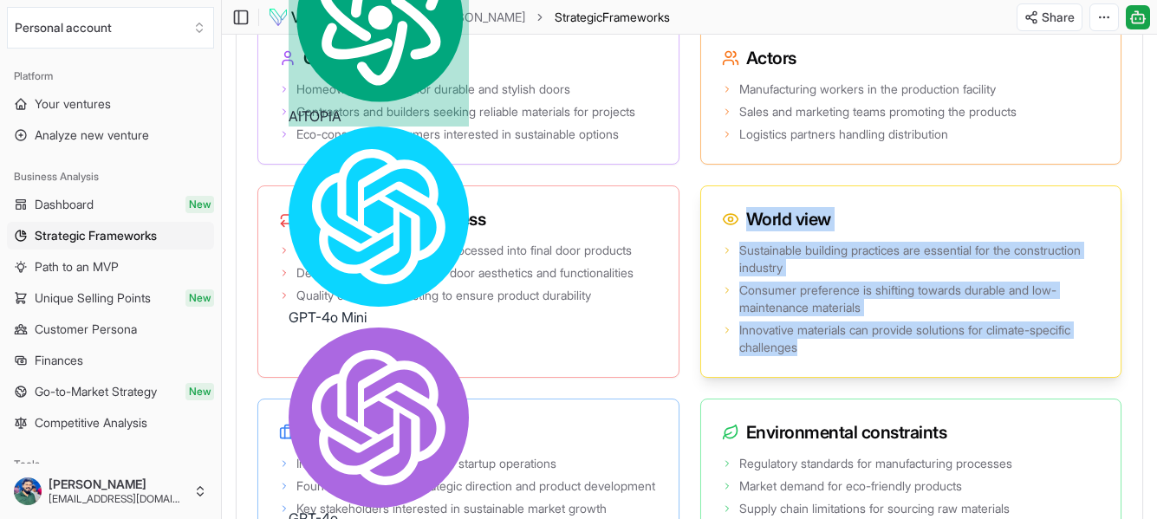
drag, startPoint x: 817, startPoint y: 359, endPoint x: 724, endPoint y: 225, distance: 162.5
click at [724, 225] on div "World view Sustainable building practices are essential for the construction in…" at bounding box center [911, 281] width 422 height 192
click at [823, 263] on span "Sustainable building practices are essential for the construction industry" at bounding box center [919, 259] width 361 height 35
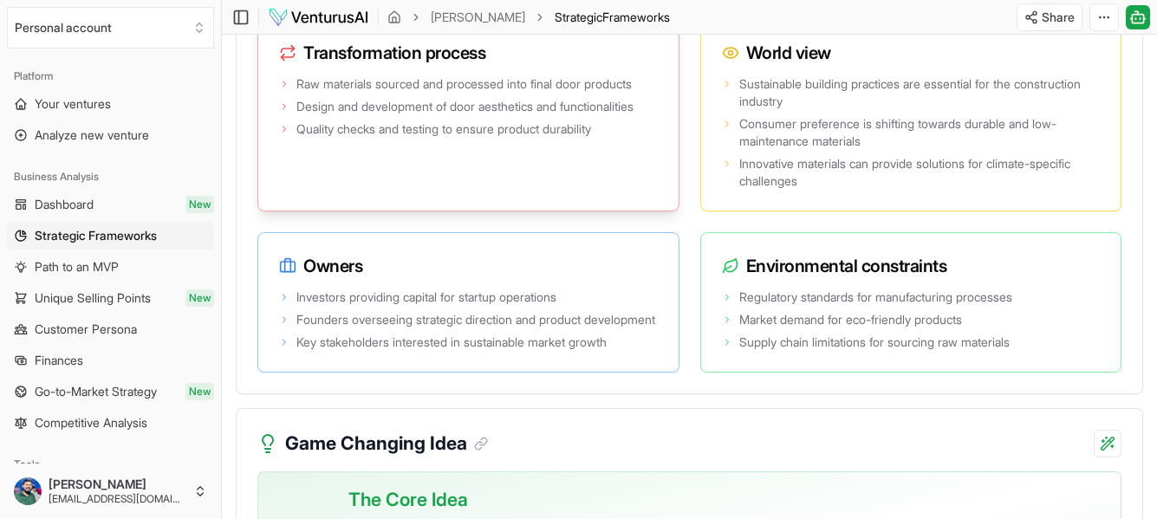
scroll to position [3603, 0]
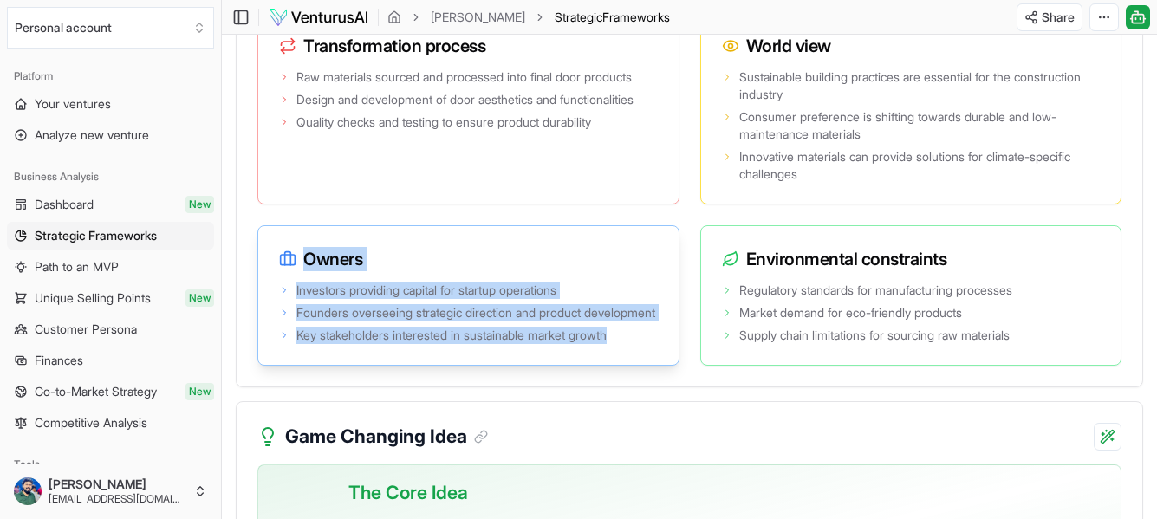
drag, startPoint x: 593, startPoint y: 351, endPoint x: 275, endPoint y: 246, distance: 335.6
click at [275, 246] on div "Owners Investors providing capital for startup operations Founders overseeing s…" at bounding box center [468, 295] width 422 height 140
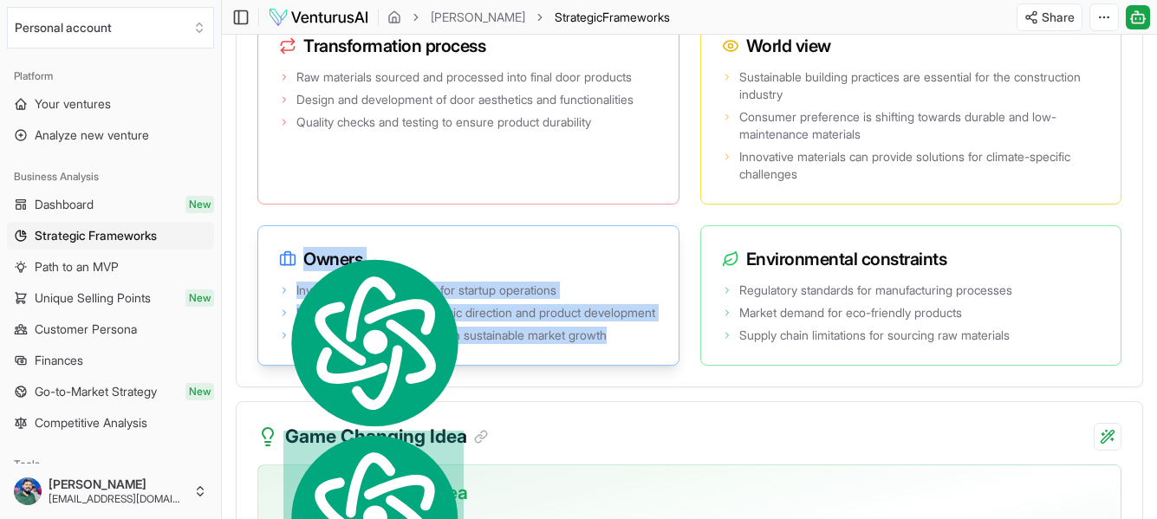
click at [595, 271] on h3 "Owners" at bounding box center [468, 259] width 379 height 24
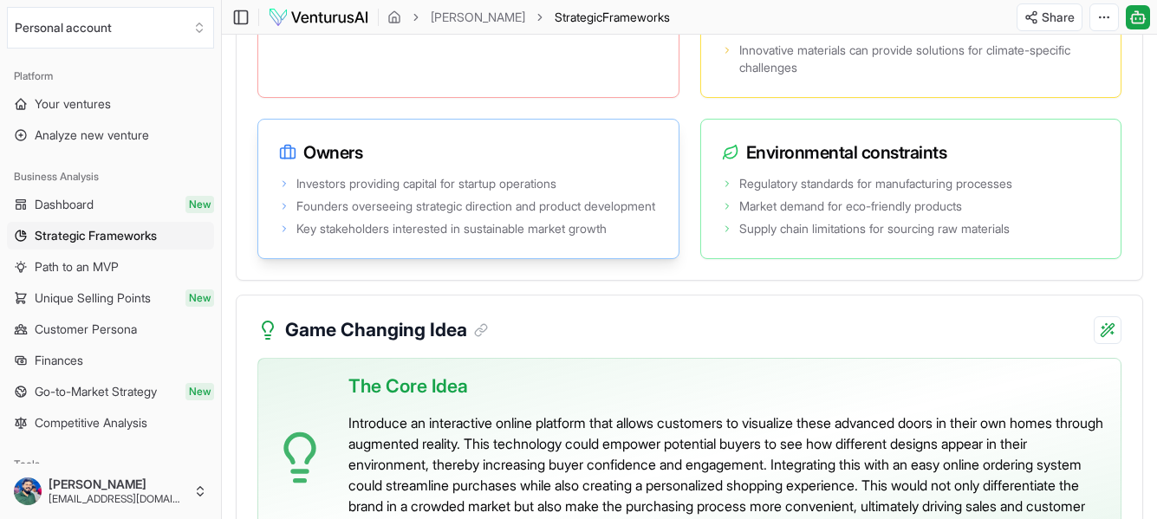
scroll to position [3690, 0]
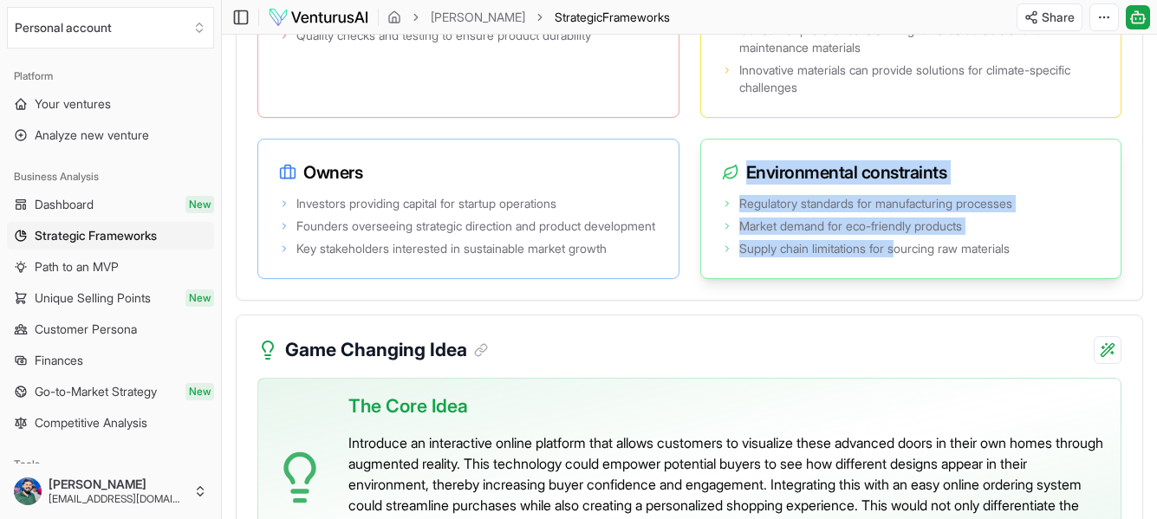
drag, startPoint x: 859, startPoint y: 264, endPoint x: 762, endPoint y: 159, distance: 142.9
click at [762, 159] on div "Environmental constraints Regulatory standards for manufacturing processes Mark…" at bounding box center [911, 209] width 422 height 140
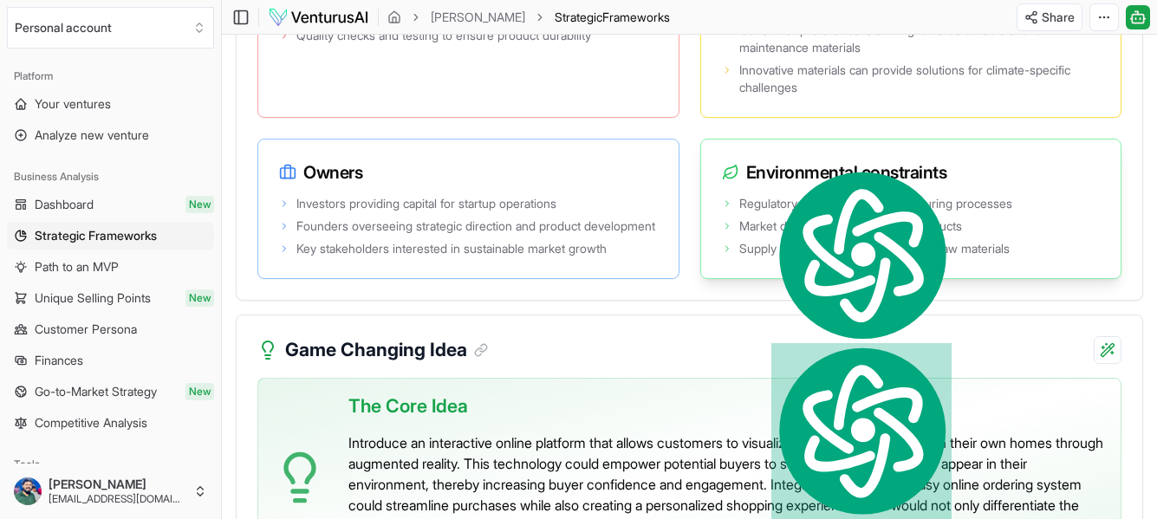
click at [944, 256] on span "Supply chain limitations for sourcing raw materials" at bounding box center [874, 248] width 270 height 17
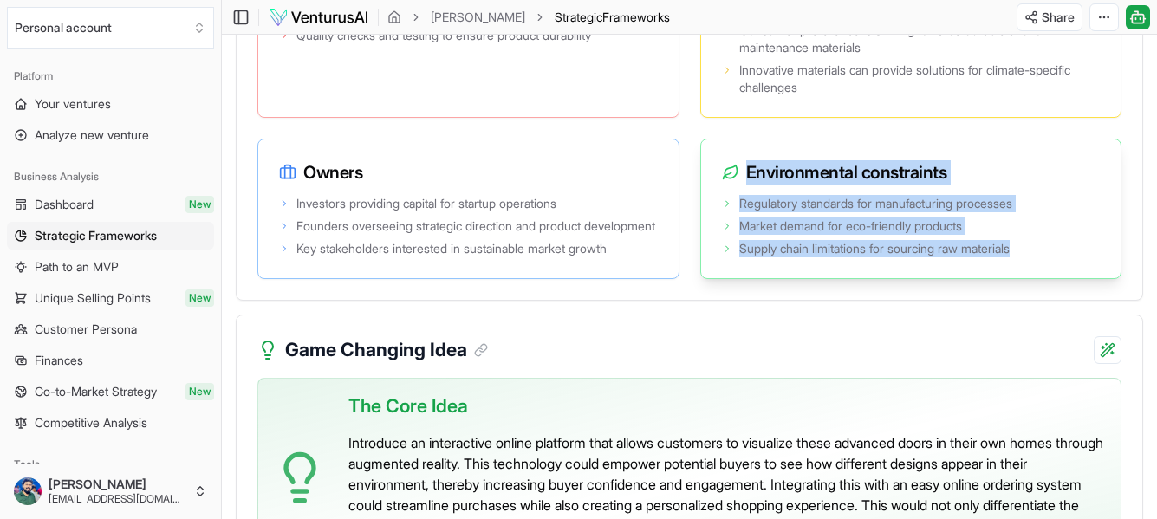
drag, startPoint x: 941, startPoint y: 250, endPoint x: 747, endPoint y: 177, distance: 207.3
click at [747, 177] on div "Environmental constraints Regulatory standards for manufacturing processes Mark…" at bounding box center [911, 209] width 422 height 140
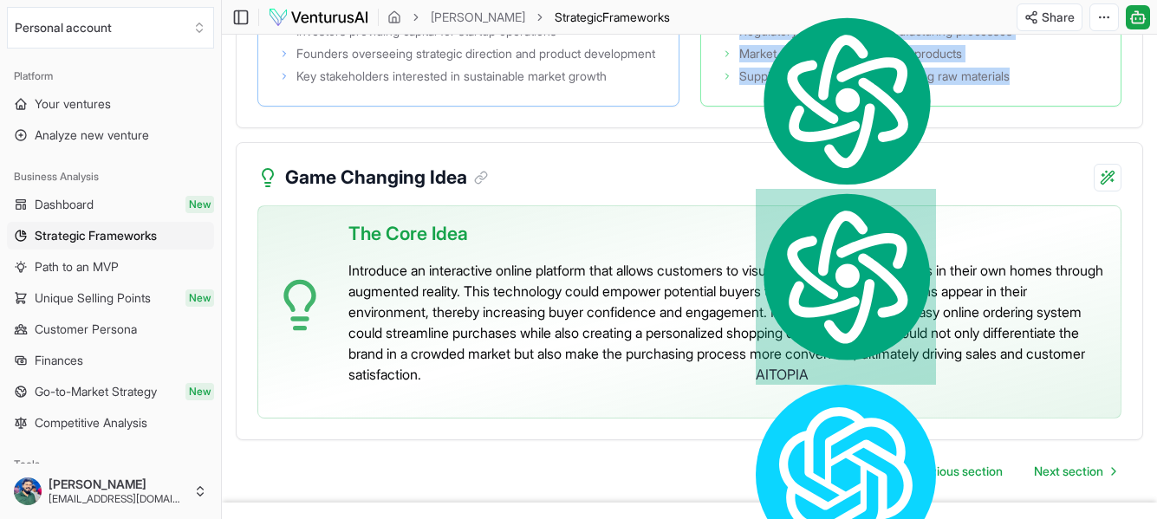
scroll to position [3863, 0]
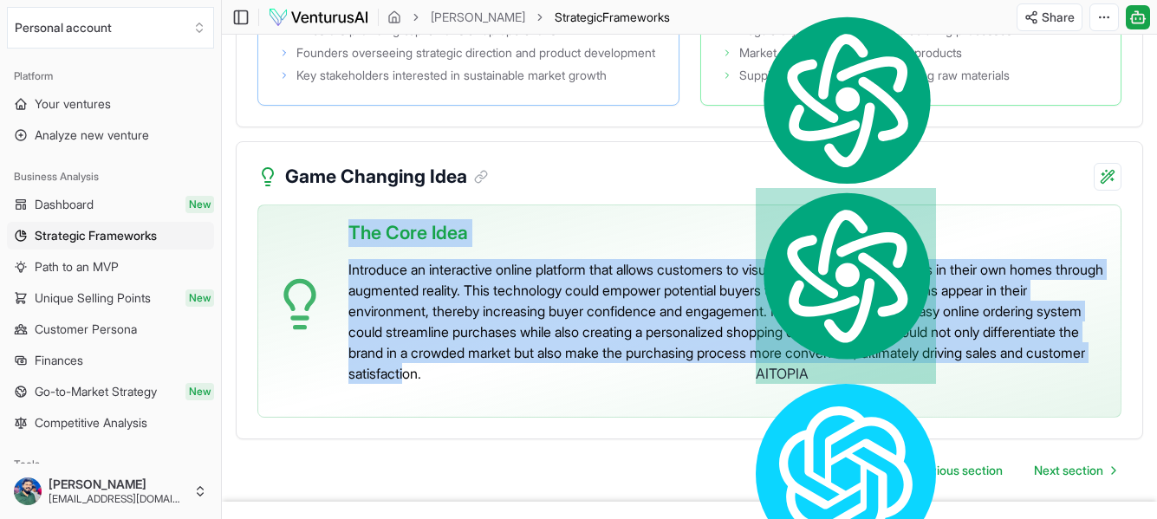
drag, startPoint x: 586, startPoint y: 385, endPoint x: 349, endPoint y: 259, distance: 267.8
click at [349, 259] on div "The Core Idea Introduce an interactive online platform that allows customers to…" at bounding box center [727, 304] width 758 height 198
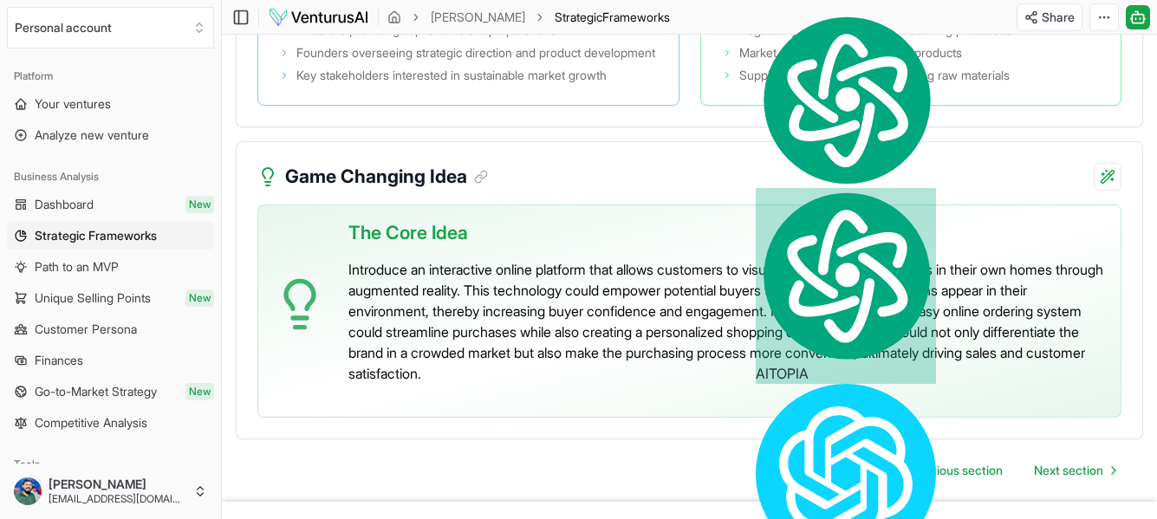
drag, startPoint x: 617, startPoint y: 314, endPoint x: 619, endPoint y: 390, distance: 76.3
click at [619, 384] on p "Introduce an interactive online platform that allows customers to visualize the…" at bounding box center [727, 321] width 758 height 125
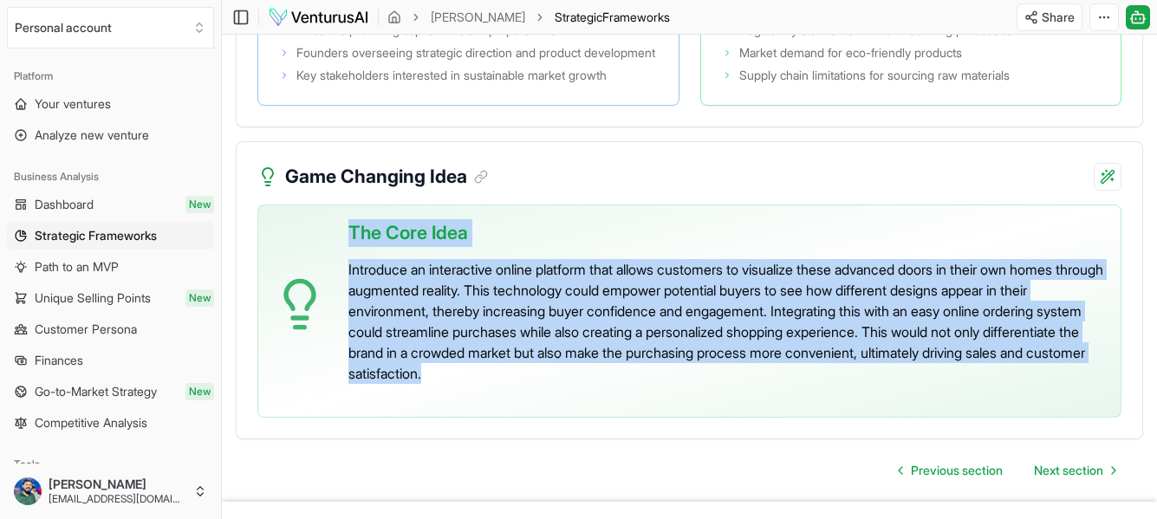
drag, startPoint x: 594, startPoint y: 395, endPoint x: 350, endPoint y: 250, distance: 284.4
click at [350, 250] on div "The Core Idea Introduce an interactive online platform that allows customers to…" at bounding box center [727, 304] width 758 height 198
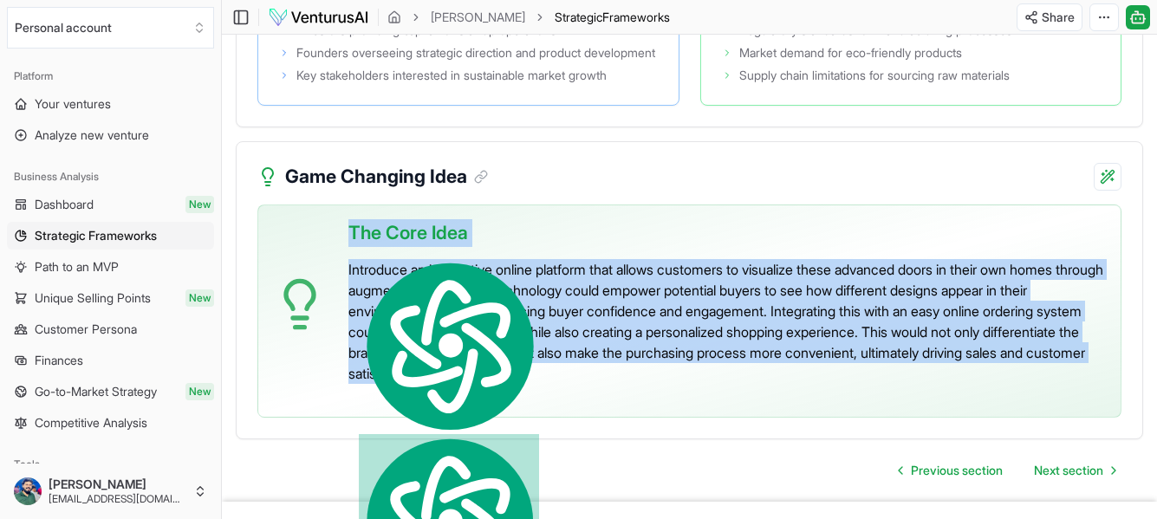
click at [747, 260] on div "The Core Idea Introduce an interactive online platform that allows customers to…" at bounding box center [727, 304] width 758 height 198
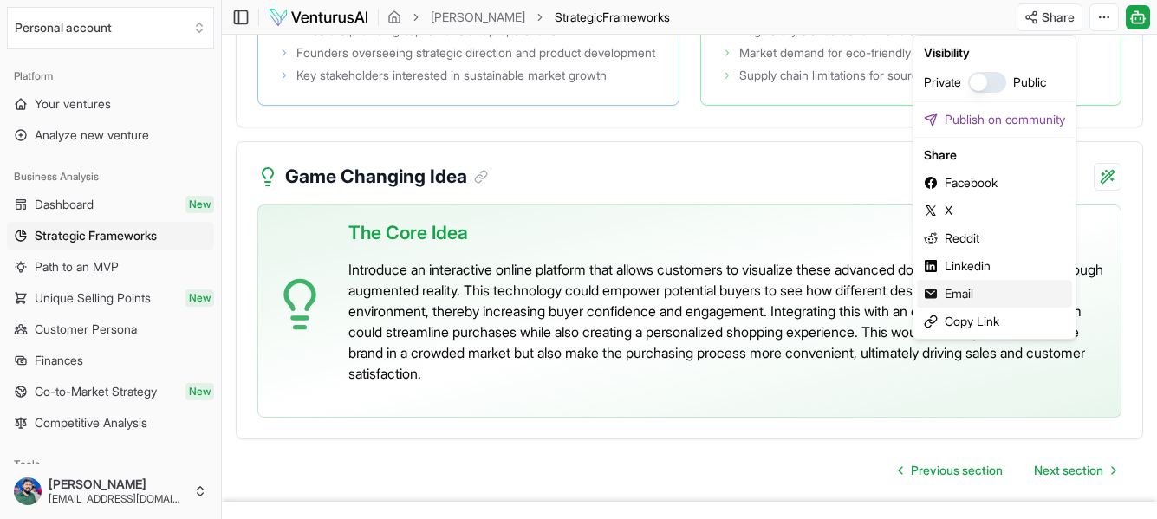
click at [930, 293] on icon at bounding box center [930, 294] width 12 height 10
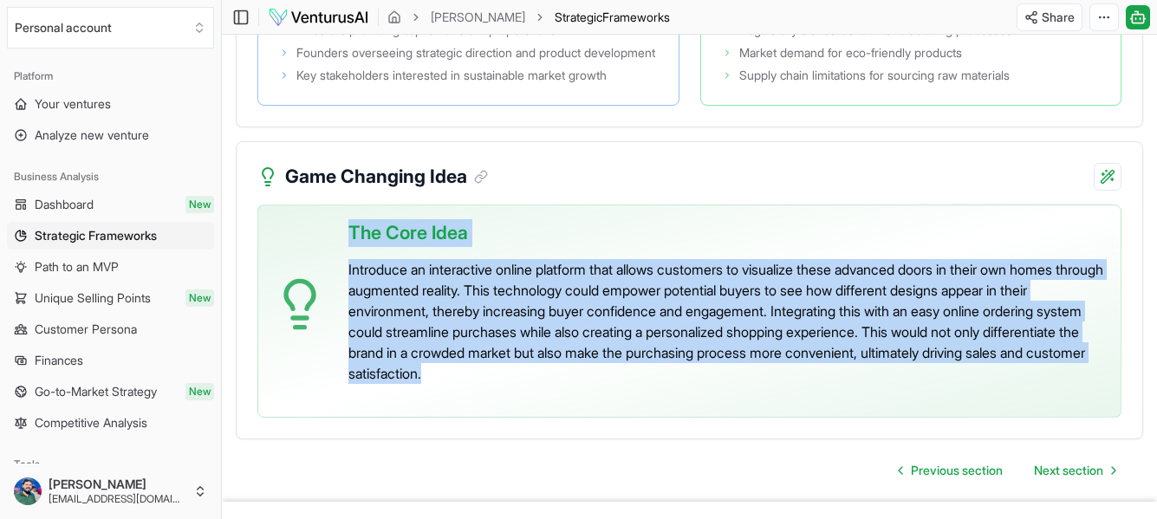
drag, startPoint x: 608, startPoint y: 395, endPoint x: 335, endPoint y: 291, distance: 292.1
click at [335, 291] on div "The Core Idea Introduce an interactive online platform that allows customers to…" at bounding box center [689, 310] width 864 height 213
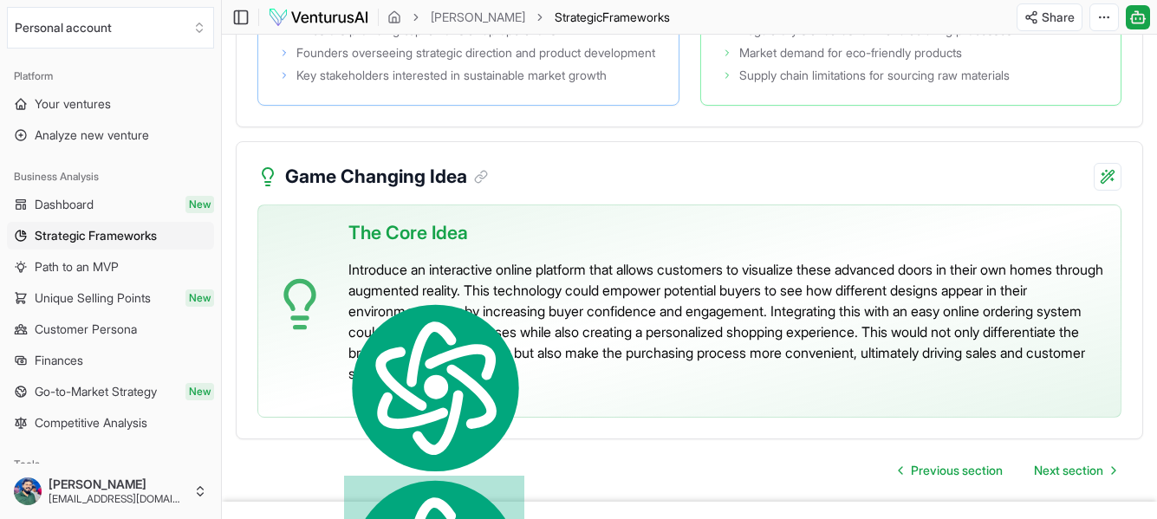
click at [662, 185] on div "Game Changing Idea" at bounding box center [689, 166] width 905 height 49
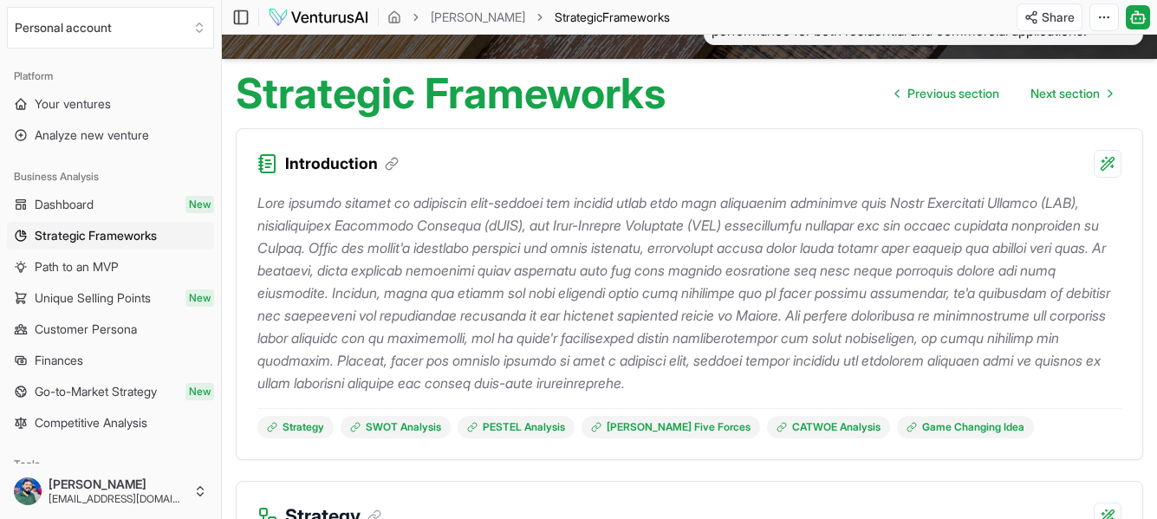
scroll to position [0, 0]
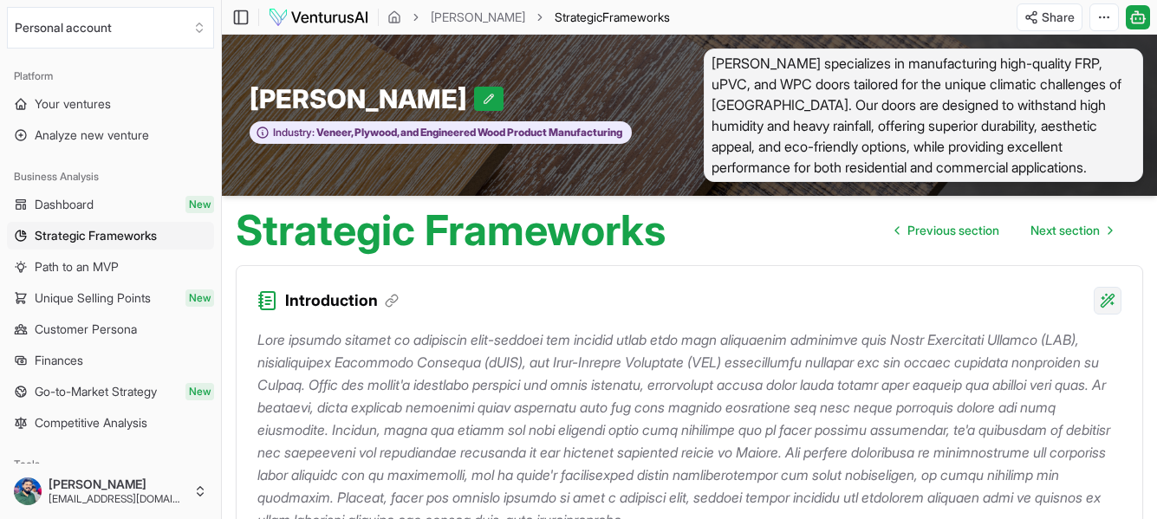
click at [1101, 306] on html "We value your privacy We use cookies to enhance your browsing experience, serve…" at bounding box center [578, 259] width 1157 height 519
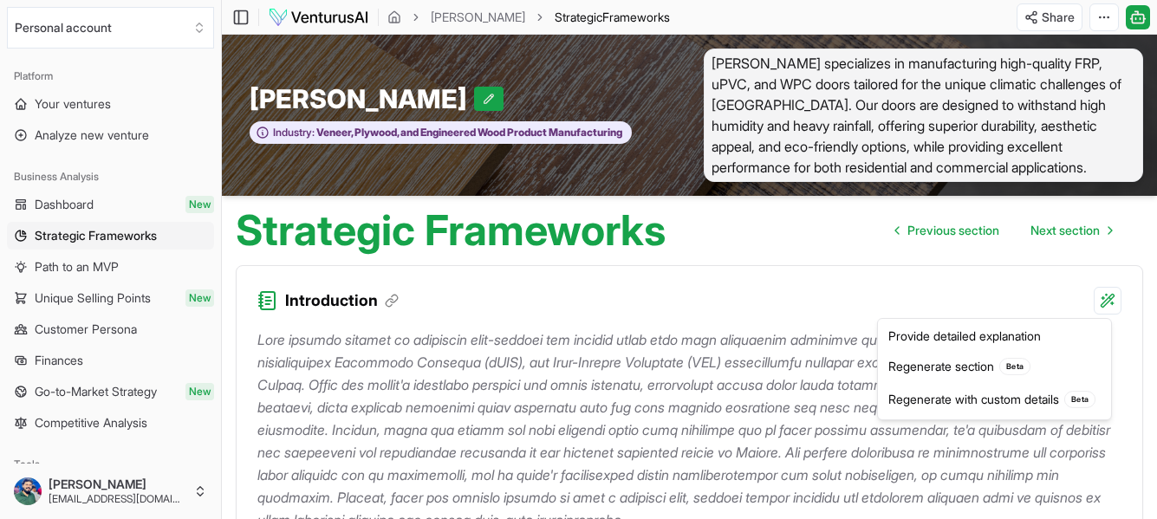
click at [793, 284] on html "We value your privacy We use cookies to enhance your browsing experience, serve…" at bounding box center [578, 259] width 1157 height 519
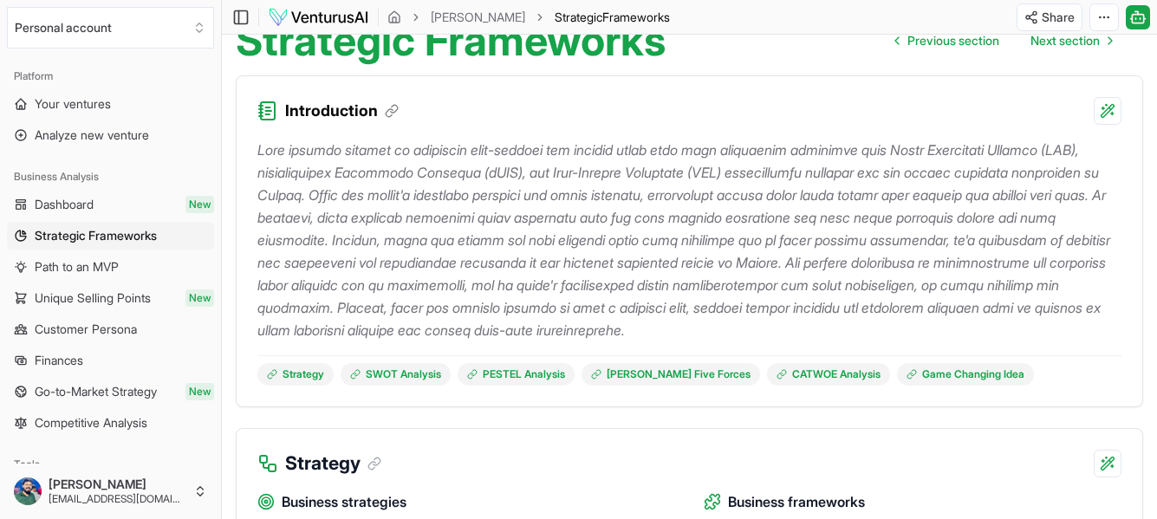
scroll to position [347, 0]
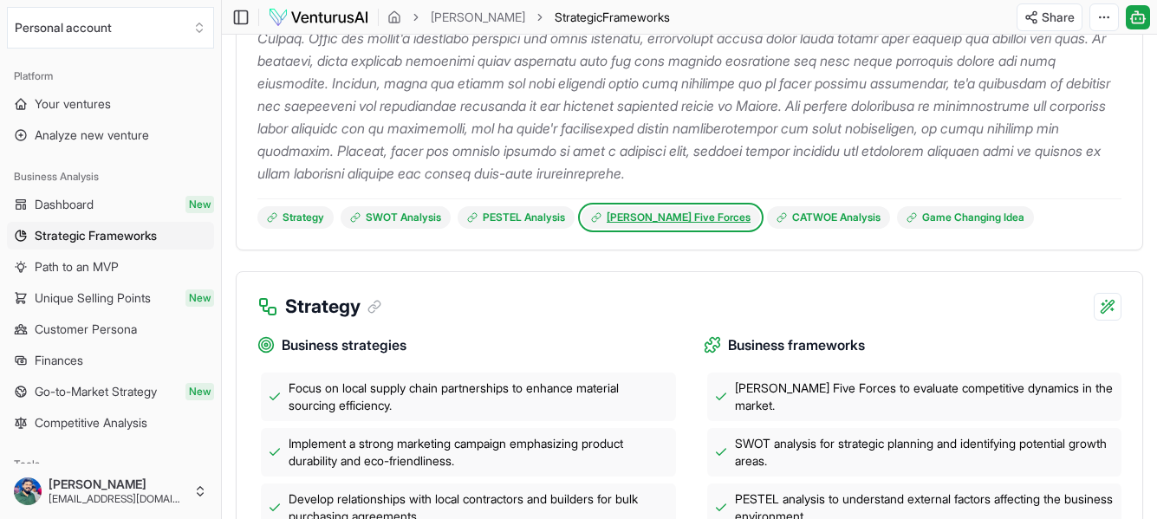
click at [678, 223] on link "[PERSON_NAME] Five Forces" at bounding box center [670, 217] width 178 height 23
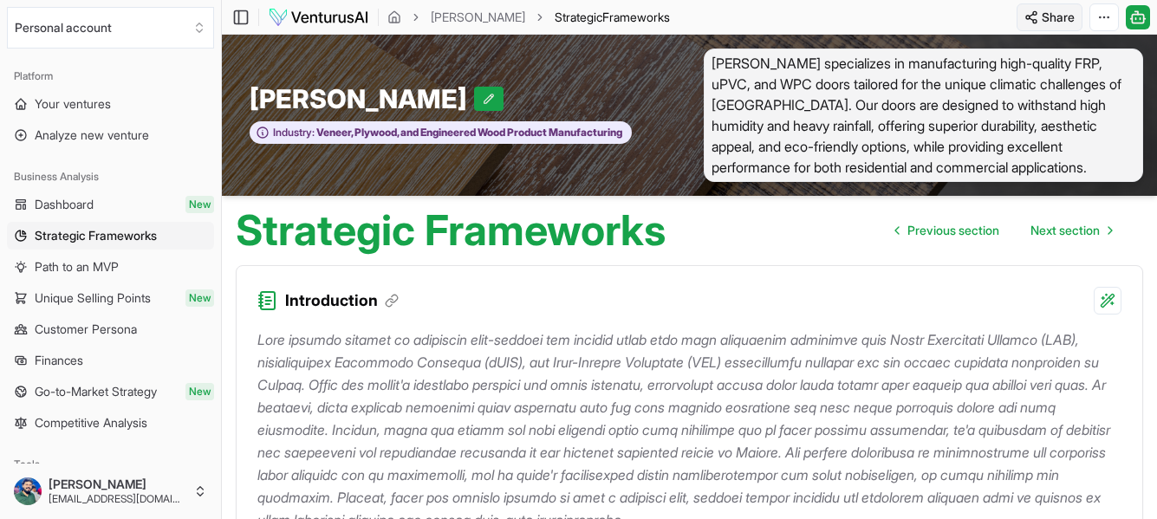
click at [1039, 16] on html "We value your privacy We use cookies to enhance your browsing experience, serve…" at bounding box center [578, 259] width 1157 height 519
